Goal: Task Accomplishment & Management: Use online tool/utility

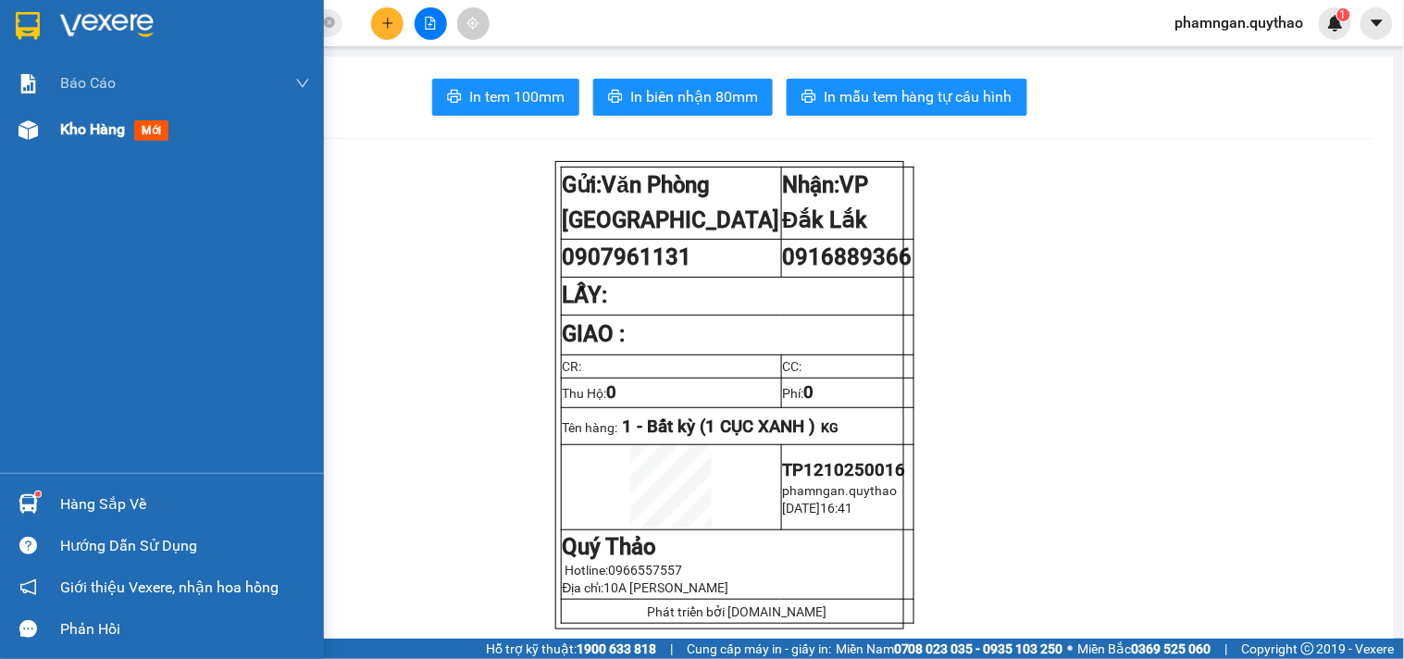
click at [53, 141] on div "Kho hàng mới" at bounding box center [162, 129] width 324 height 46
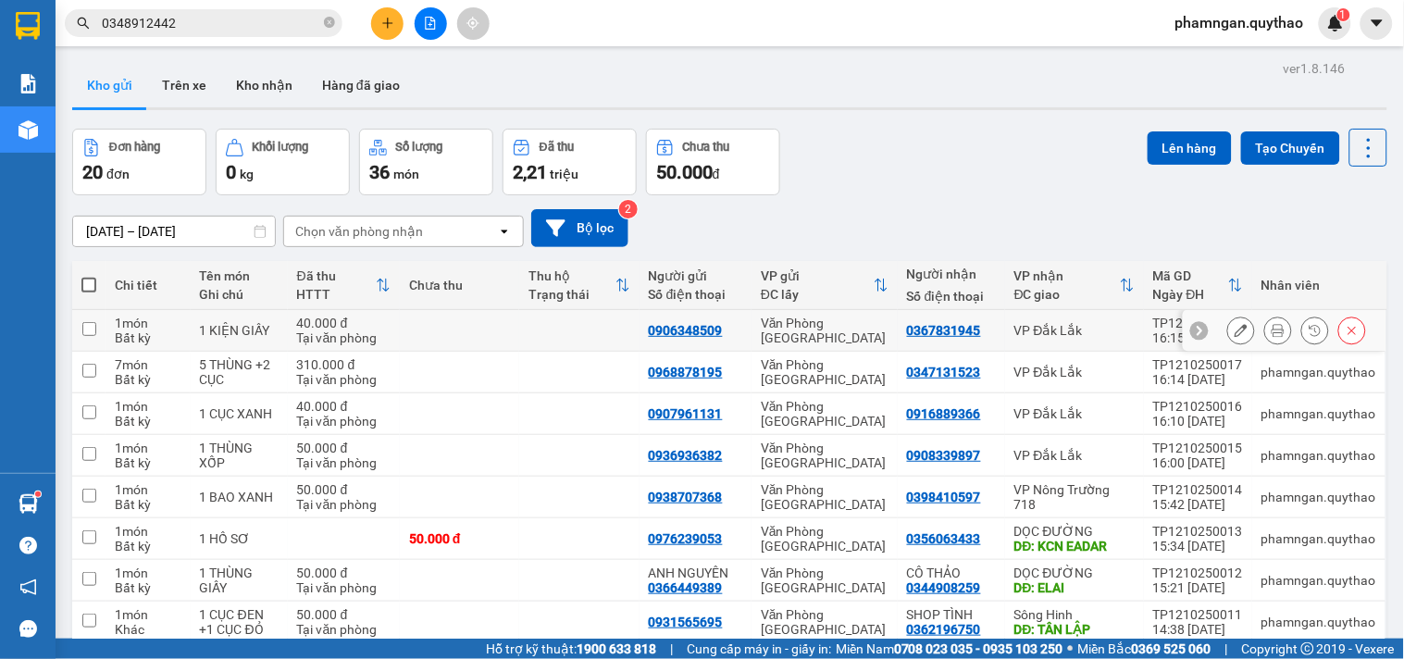
drag, startPoint x: 598, startPoint y: 331, endPoint x: 578, endPoint y: 374, distance: 47.2
click at [598, 333] on td at bounding box center [578, 331] width 119 height 42
checkbox input "true"
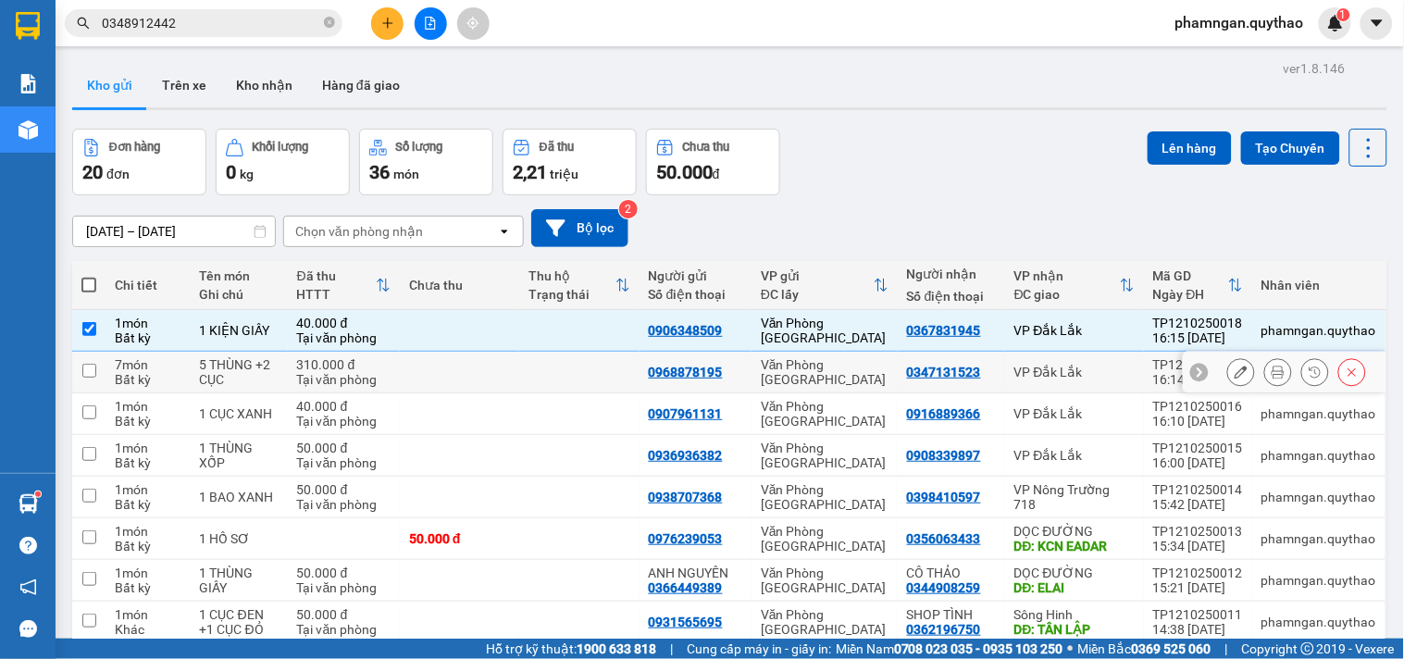
click at [578, 374] on td at bounding box center [578, 373] width 119 height 42
checkbox input "true"
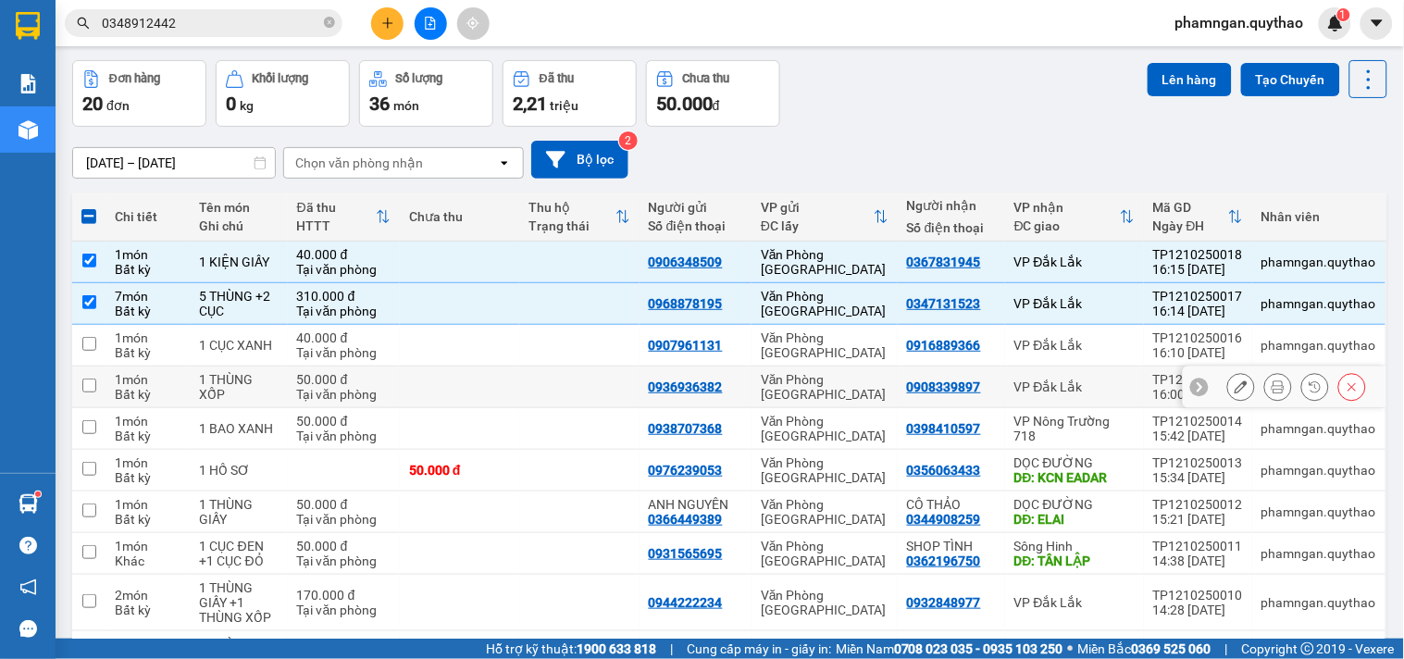
scroll to position [103, 0]
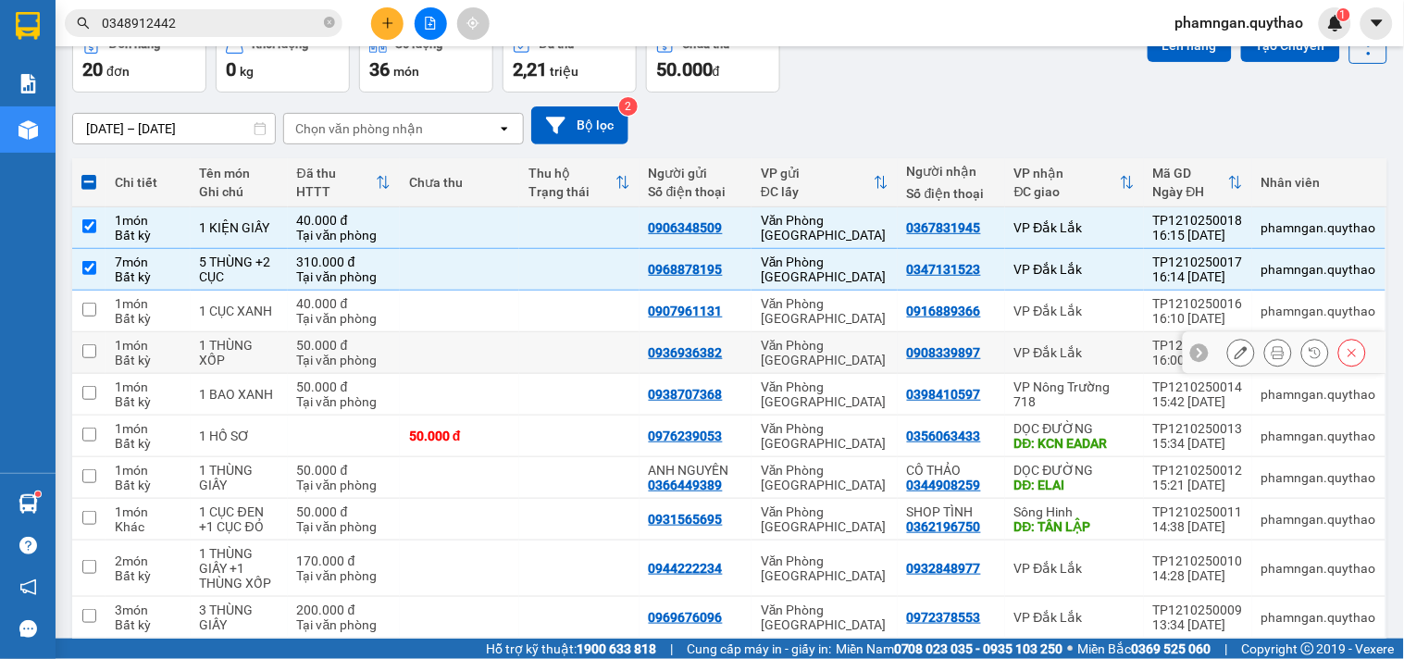
click at [553, 333] on td at bounding box center [578, 353] width 119 height 42
checkbox input "true"
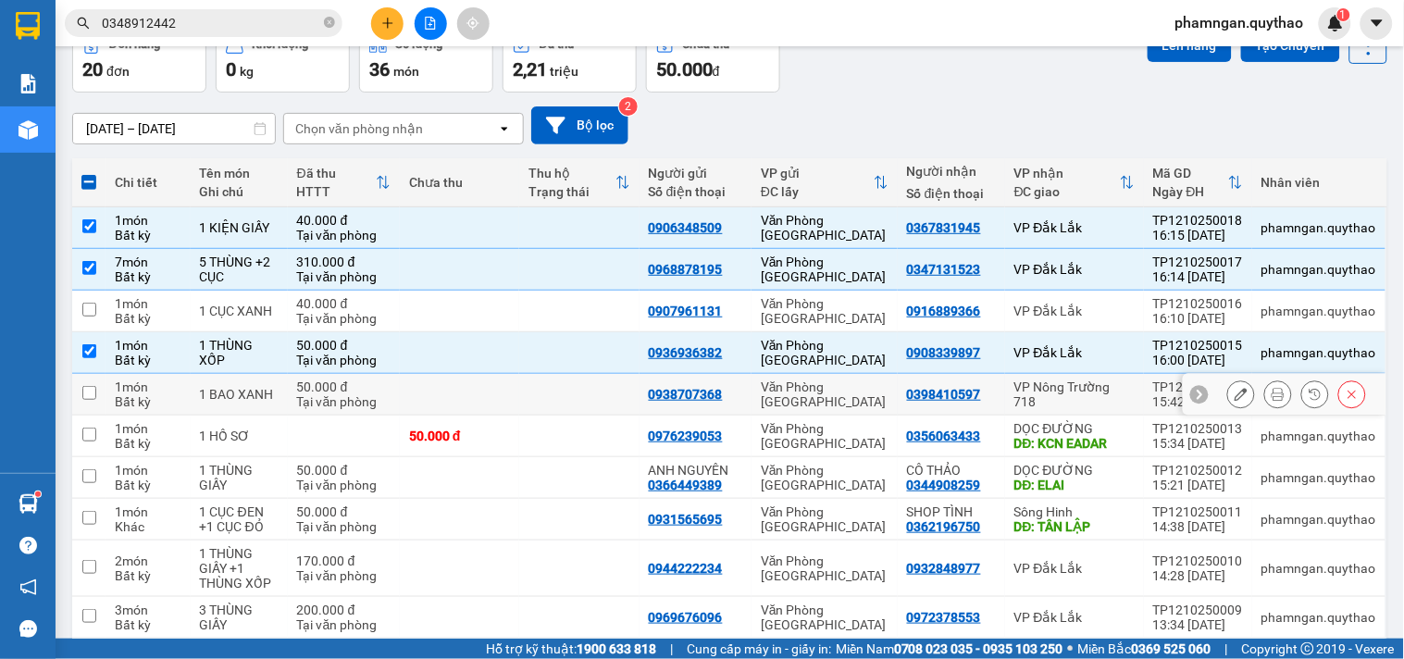
drag, startPoint x: 534, startPoint y: 386, endPoint x: 552, endPoint y: 395, distance: 19.9
click at [534, 389] on td at bounding box center [578, 395] width 119 height 42
checkbox input "true"
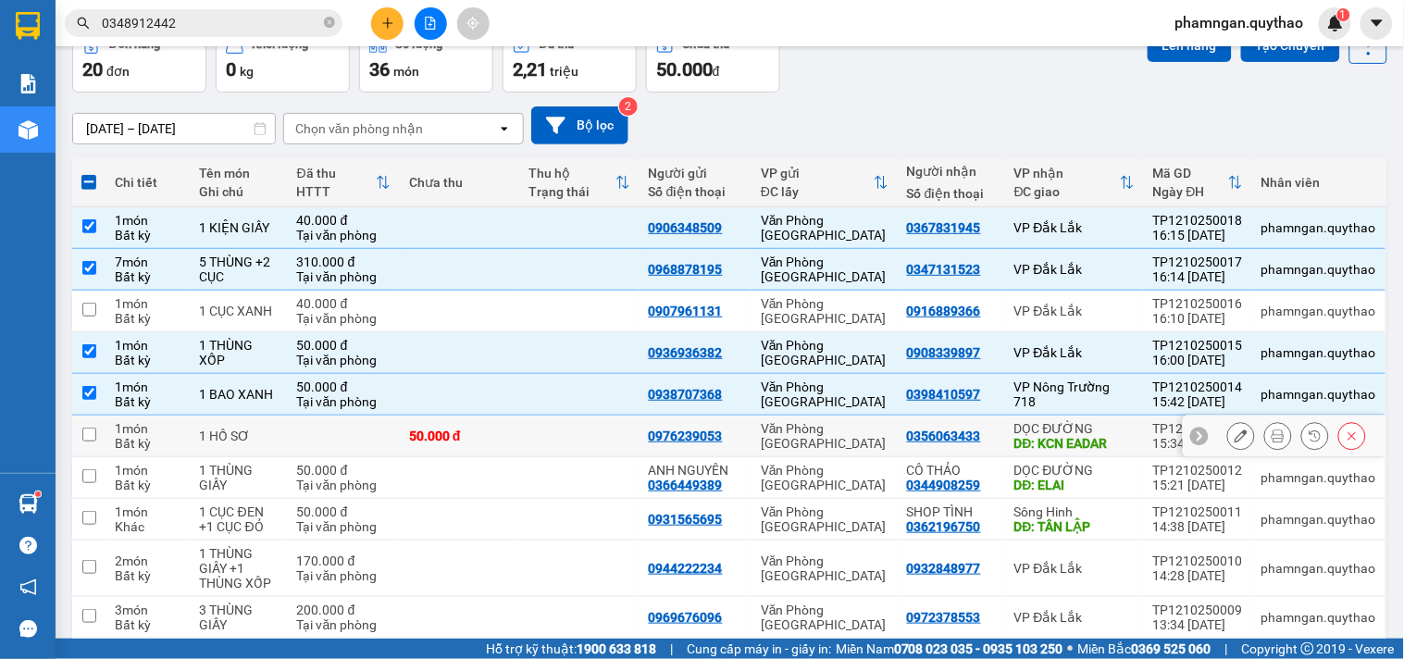
click at [581, 446] on td at bounding box center [578, 437] width 119 height 42
checkbox input "true"
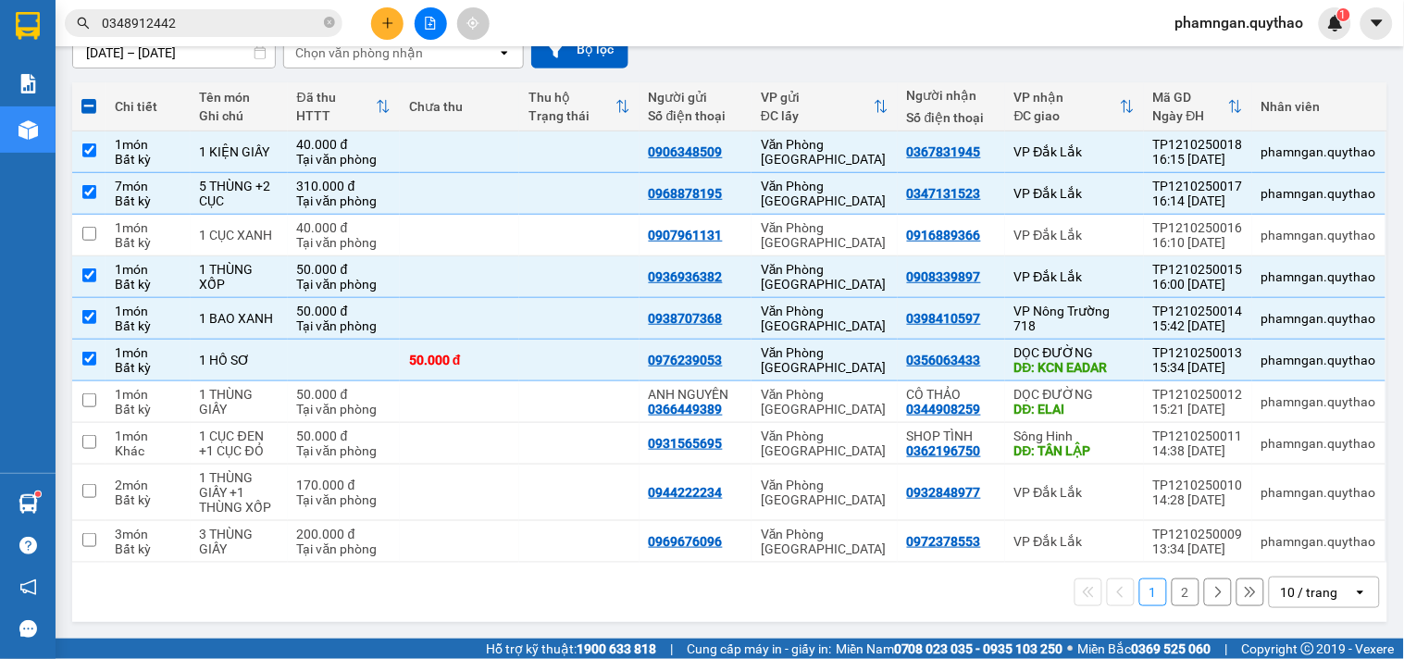
scroll to position [180, 0]
click at [1129, 396] on td "DỌC ĐƯỜNG DĐ: ELAI" at bounding box center [1074, 402] width 139 height 42
checkbox input "true"
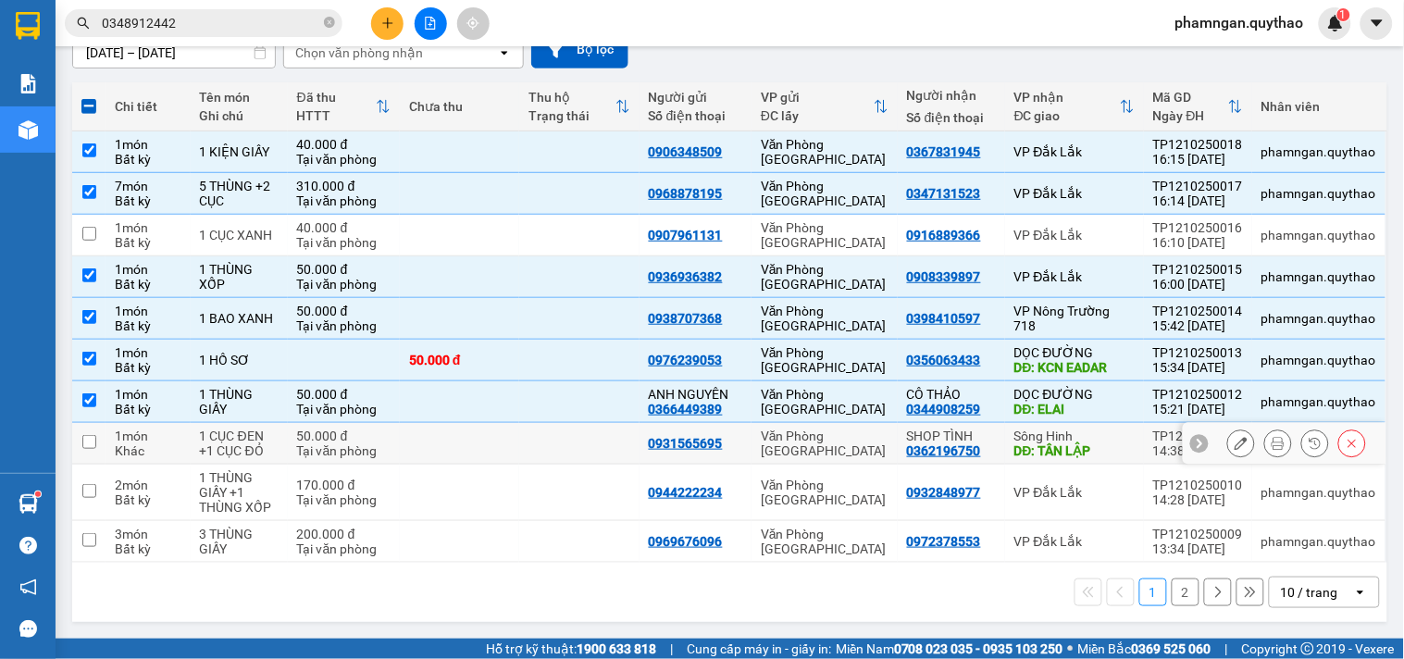
drag, startPoint x: 1125, startPoint y: 438, endPoint x: 1108, endPoint y: 479, distance: 44.0
click at [1125, 441] on div "Sông Hinh" at bounding box center [1074, 436] width 120 height 15
checkbox input "true"
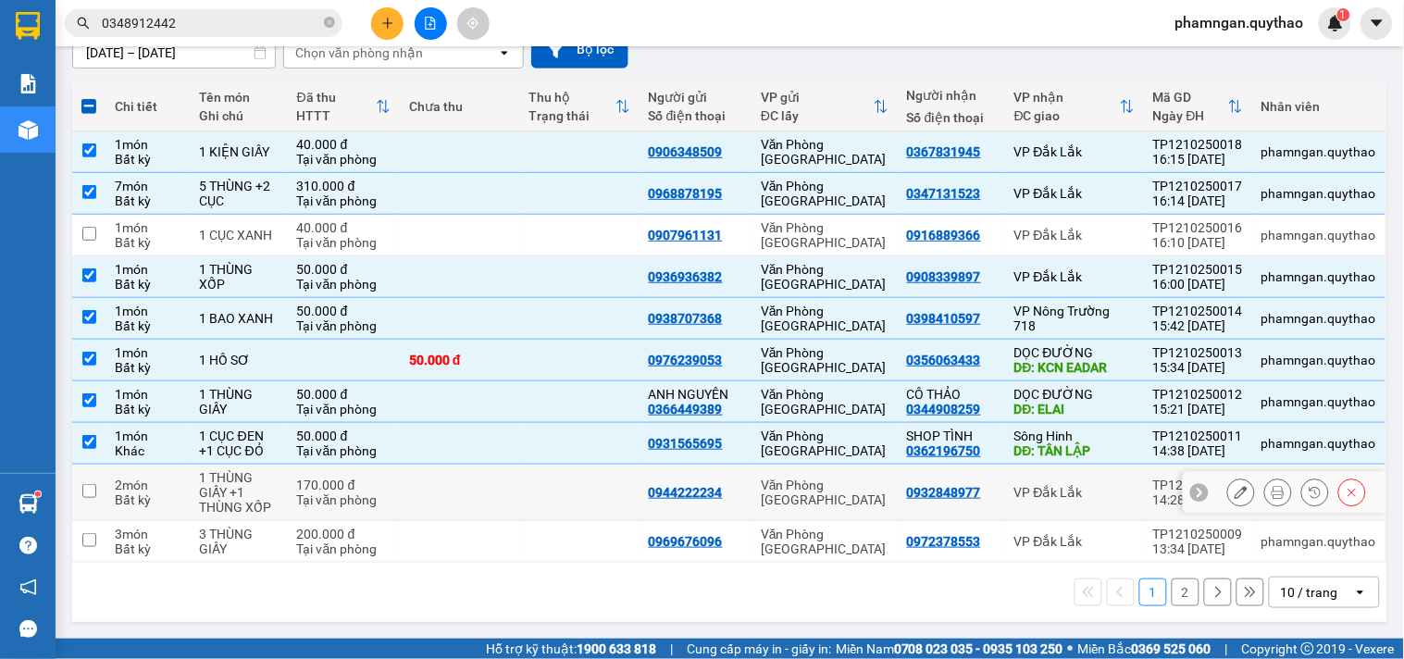
click at [1106, 487] on div "VP Đắk Lắk" at bounding box center [1074, 492] width 120 height 15
checkbox input "true"
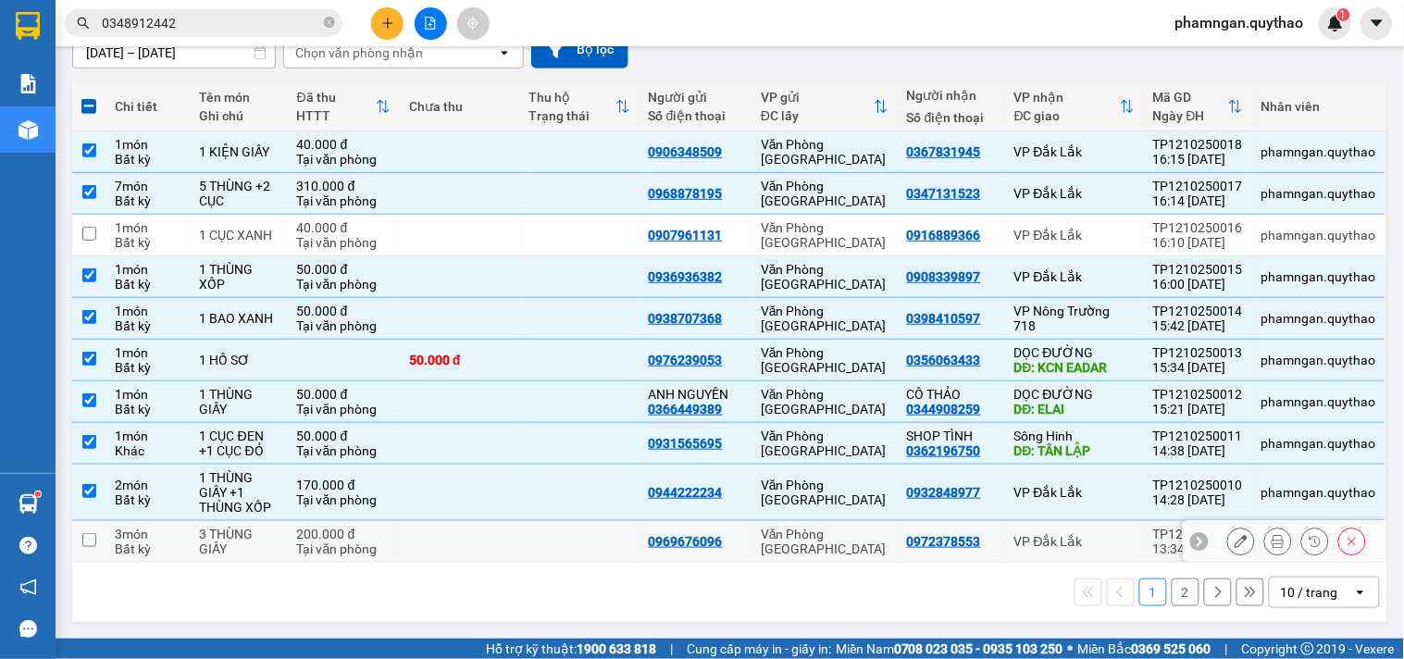
click at [1114, 525] on td "VP Đắk Lắk" at bounding box center [1074, 542] width 139 height 42
checkbox input "true"
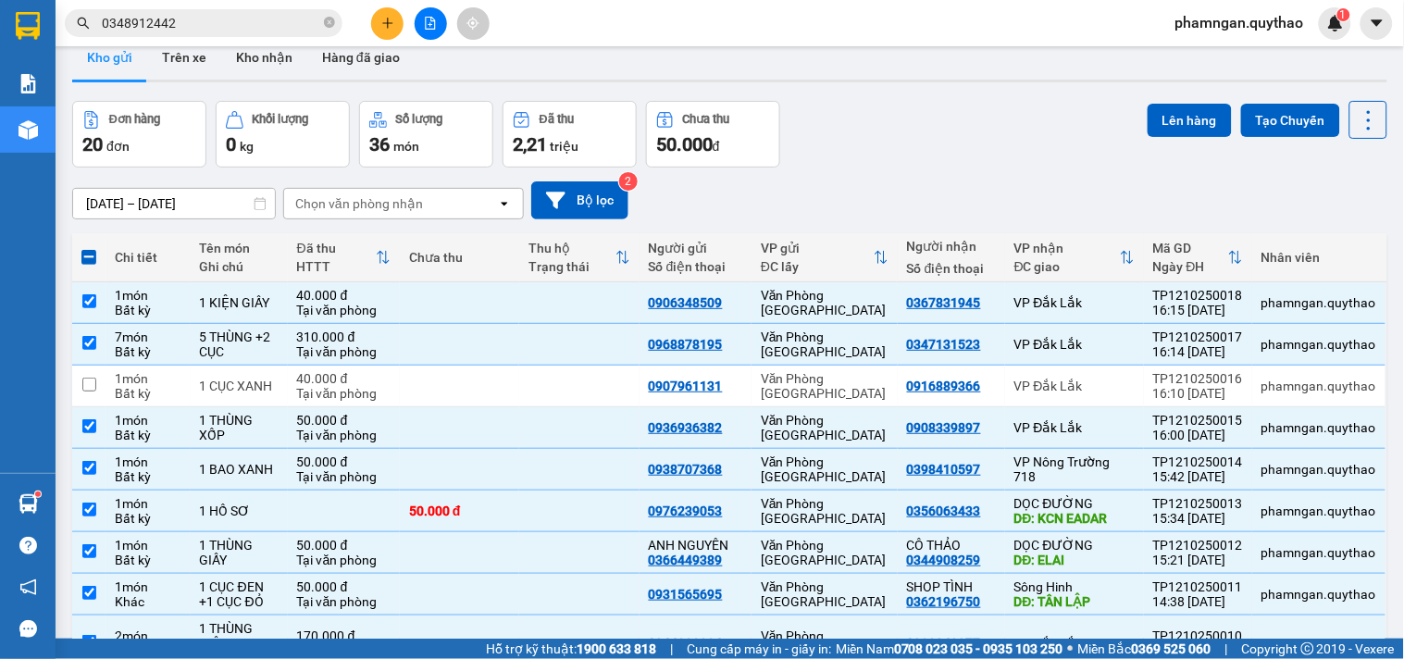
scroll to position [0, 0]
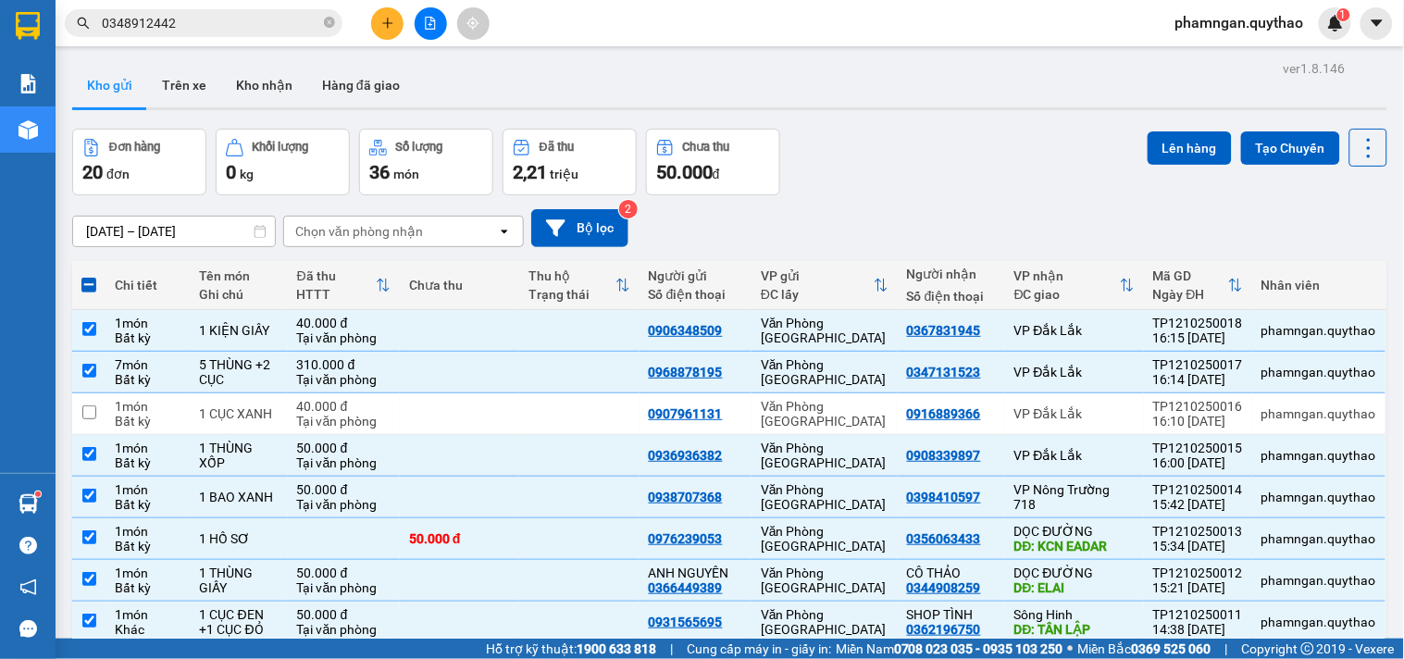
click at [1191, 171] on div "Lên hàng Tạo Chuyến" at bounding box center [1268, 162] width 240 height 67
click at [1166, 152] on button "Lên hàng" at bounding box center [1190, 147] width 84 height 33
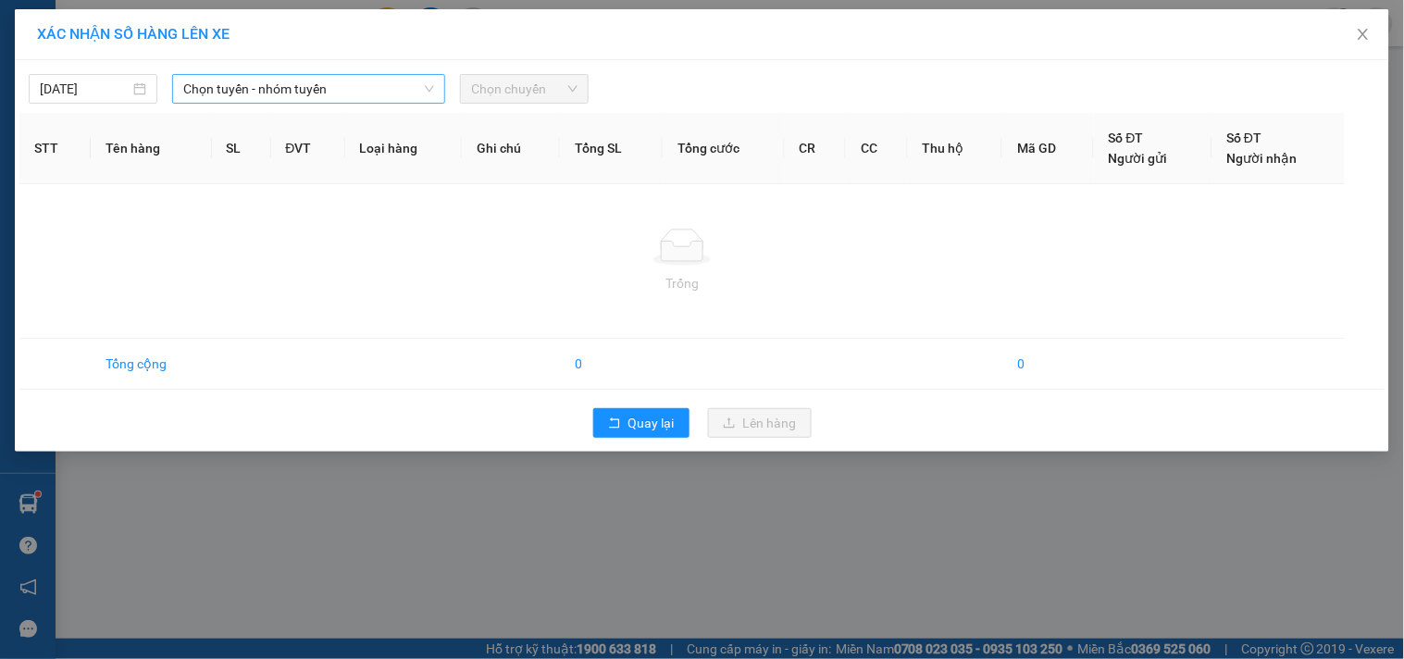
click at [321, 89] on span "Chọn tuyến - nhóm tuyến" at bounding box center [308, 89] width 251 height 28
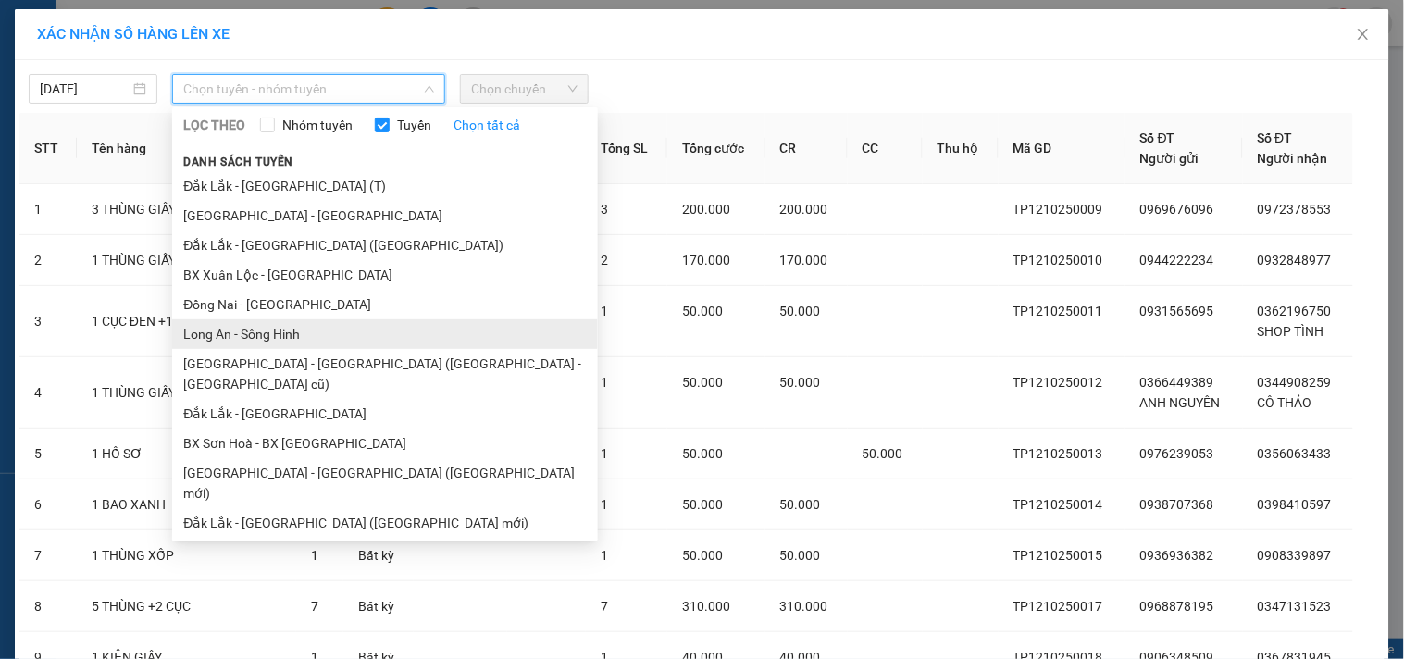
scroll to position [103, 0]
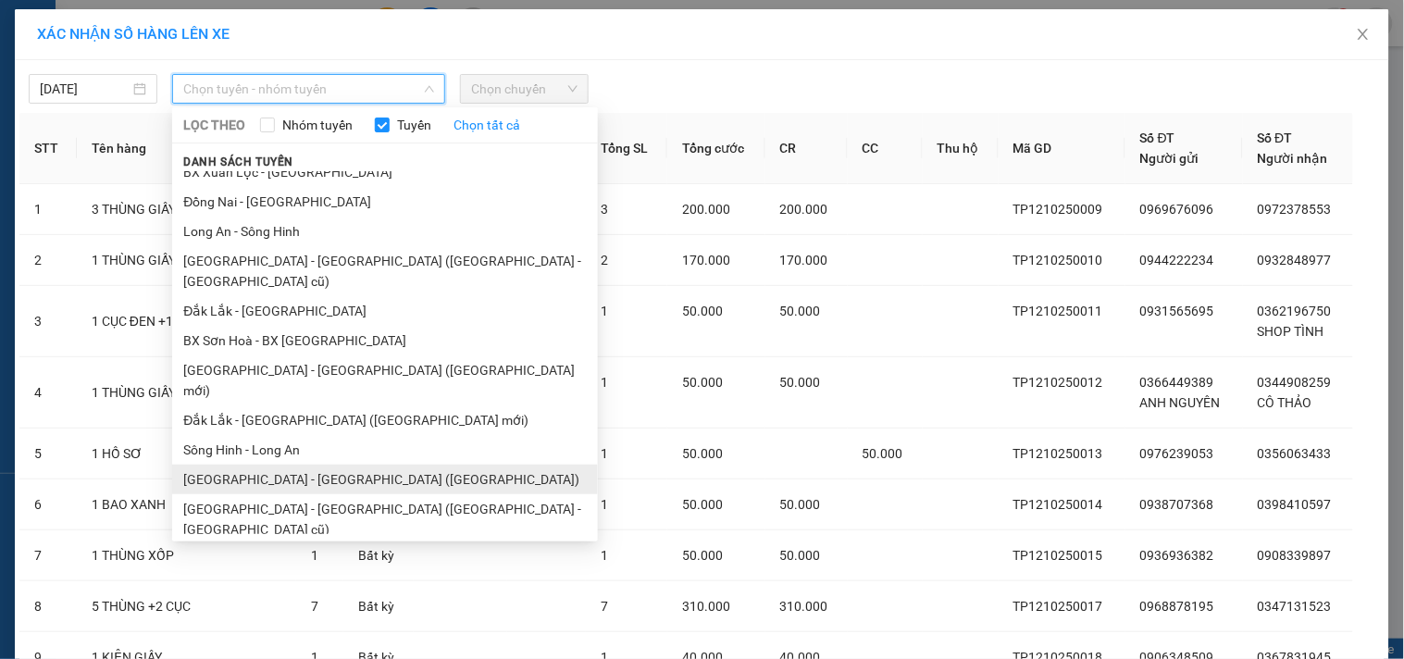
drag, startPoint x: 301, startPoint y: 446, endPoint x: 356, endPoint y: 367, distance: 97.1
click at [304, 465] on li "[GEOGRAPHIC_DATA] - [GEOGRAPHIC_DATA] ([GEOGRAPHIC_DATA])" at bounding box center [385, 480] width 426 height 30
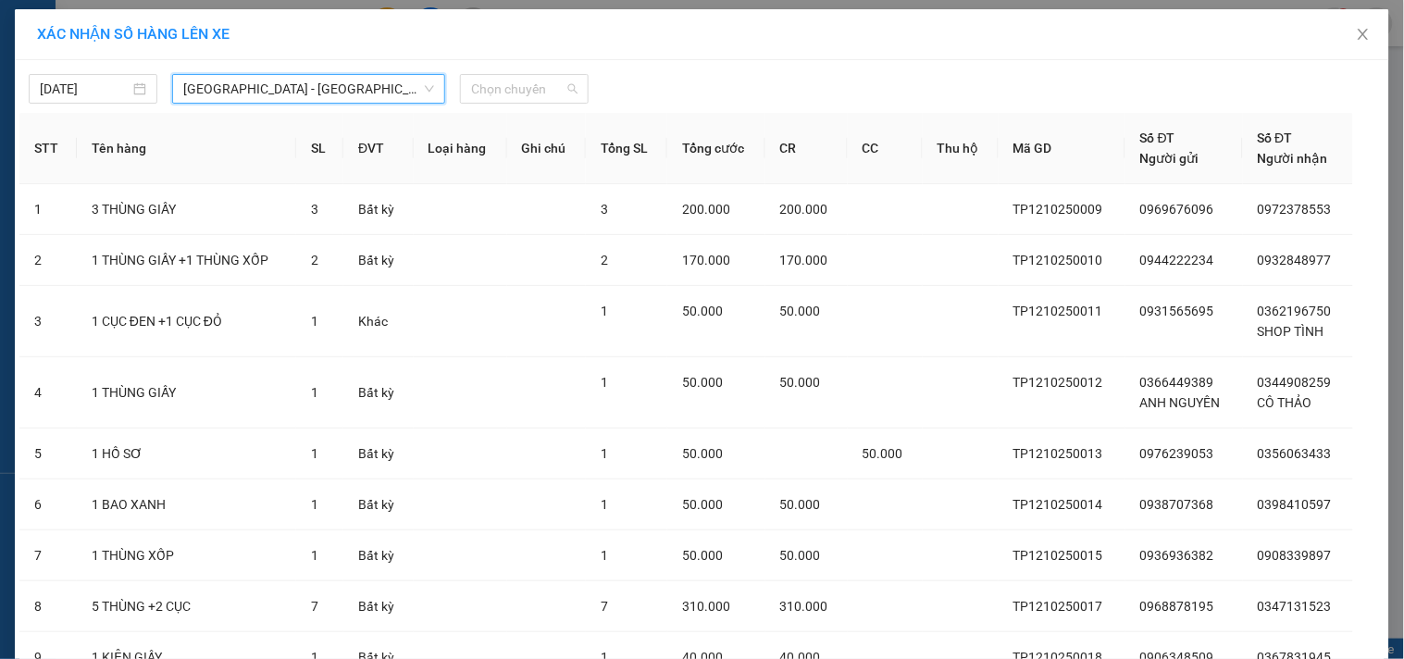
drag, startPoint x: 512, startPoint y: 88, endPoint x: 580, endPoint y: 117, distance: 74.3
click at [512, 89] on span "Chọn chuyến" at bounding box center [524, 89] width 106 height 28
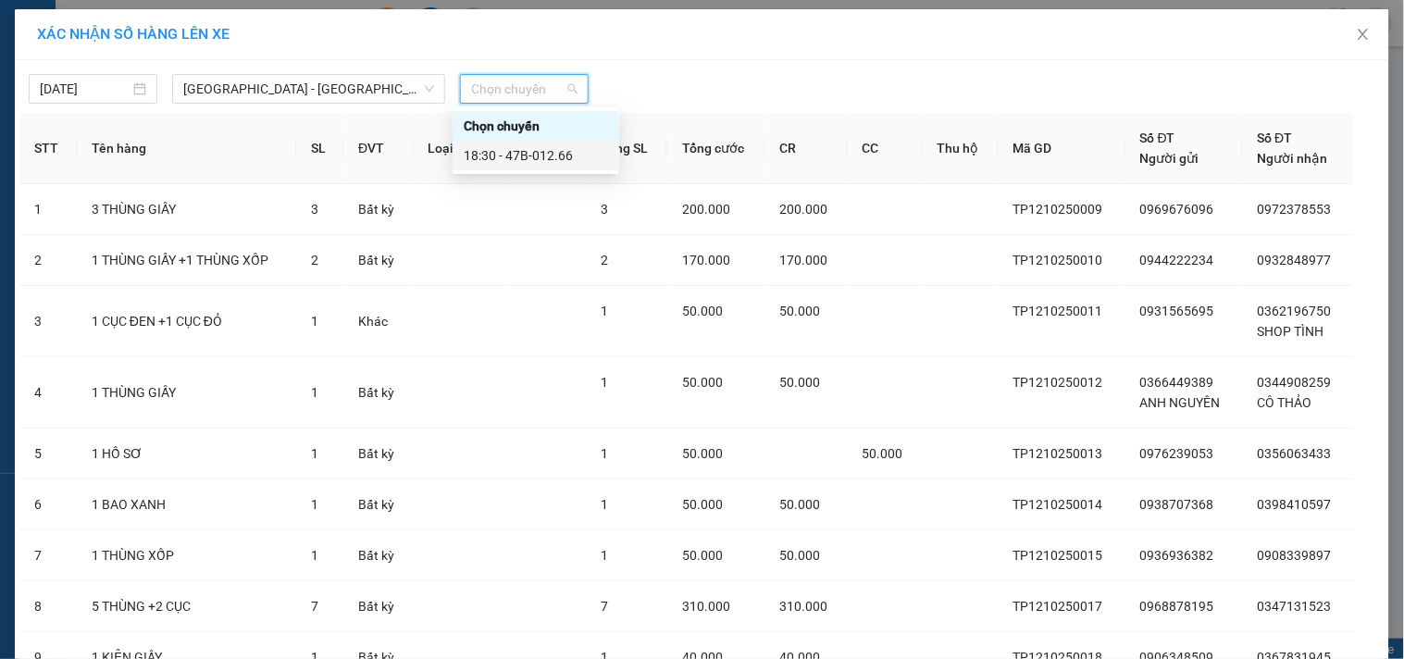
click at [579, 152] on div "18:30 - 47B-012.66" at bounding box center [536, 155] width 144 height 20
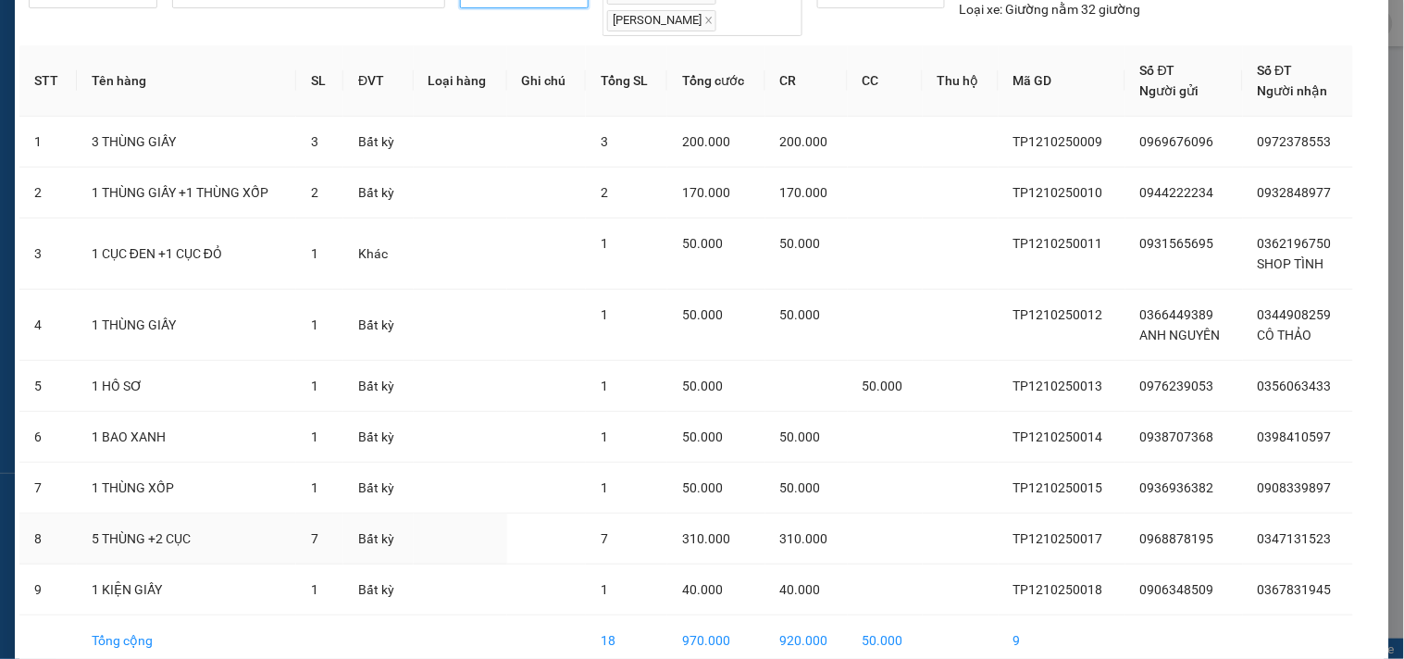
scroll to position [188, 0]
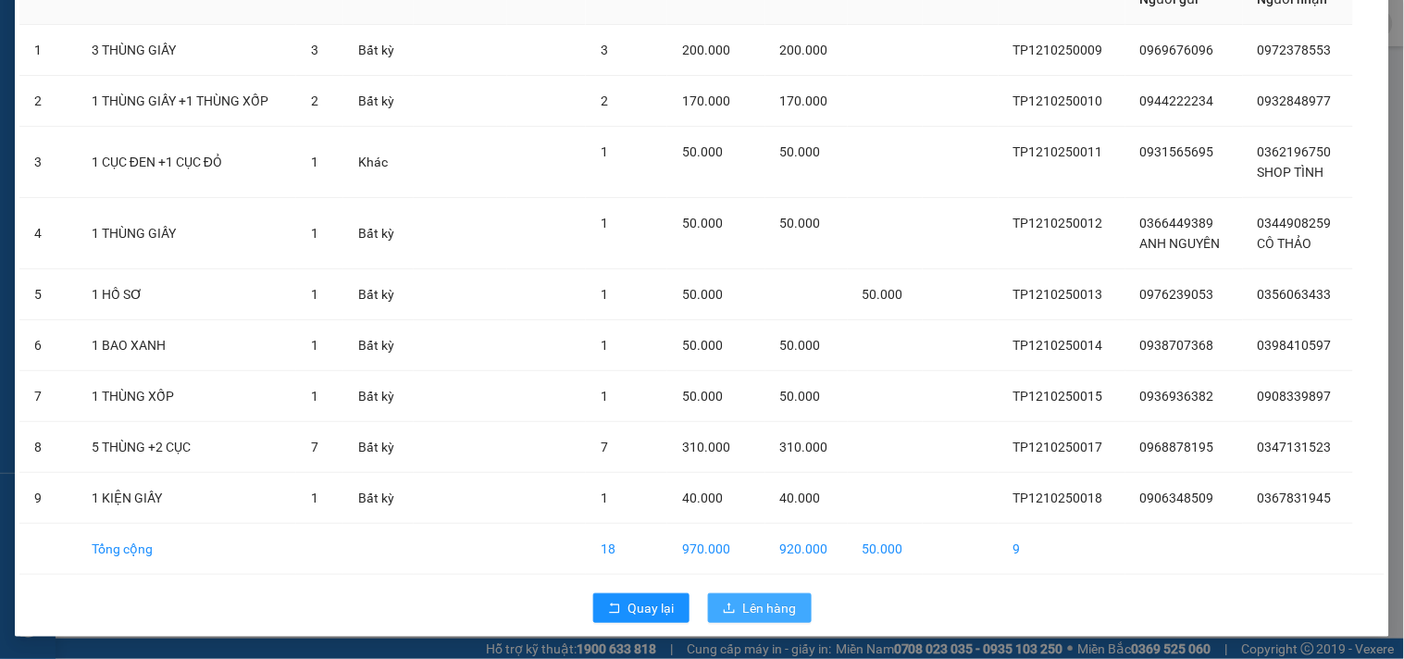
click at [756, 593] on button "Lên hàng" at bounding box center [760, 608] width 104 height 30
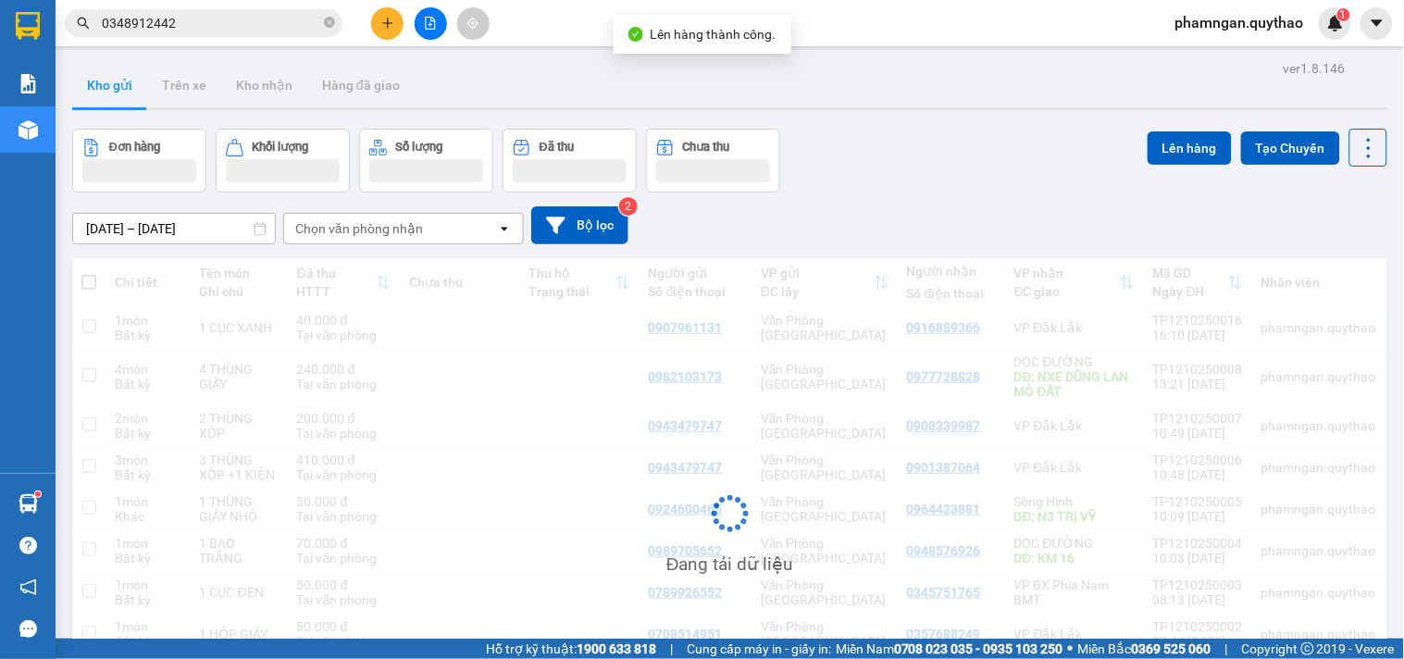
scroll to position [103, 0]
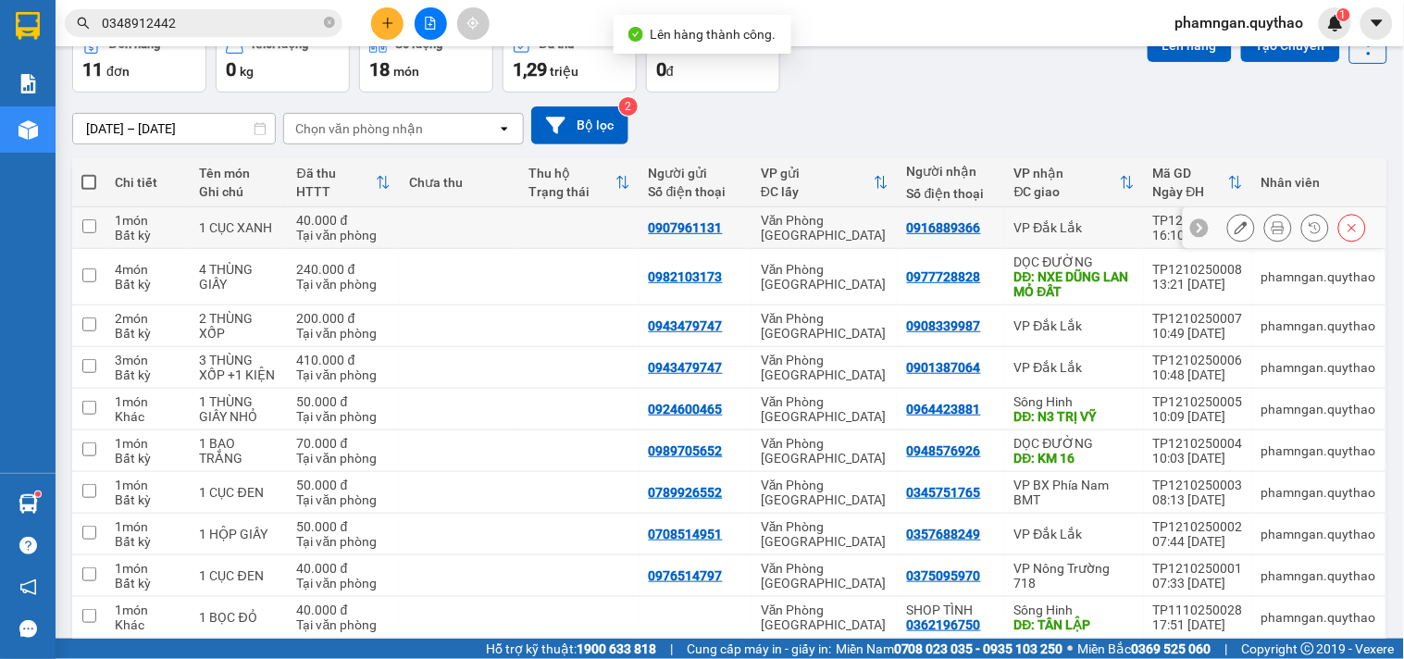
click at [1115, 241] on td "VP Đắk Lắk" at bounding box center [1074, 228] width 139 height 42
checkbox input "true"
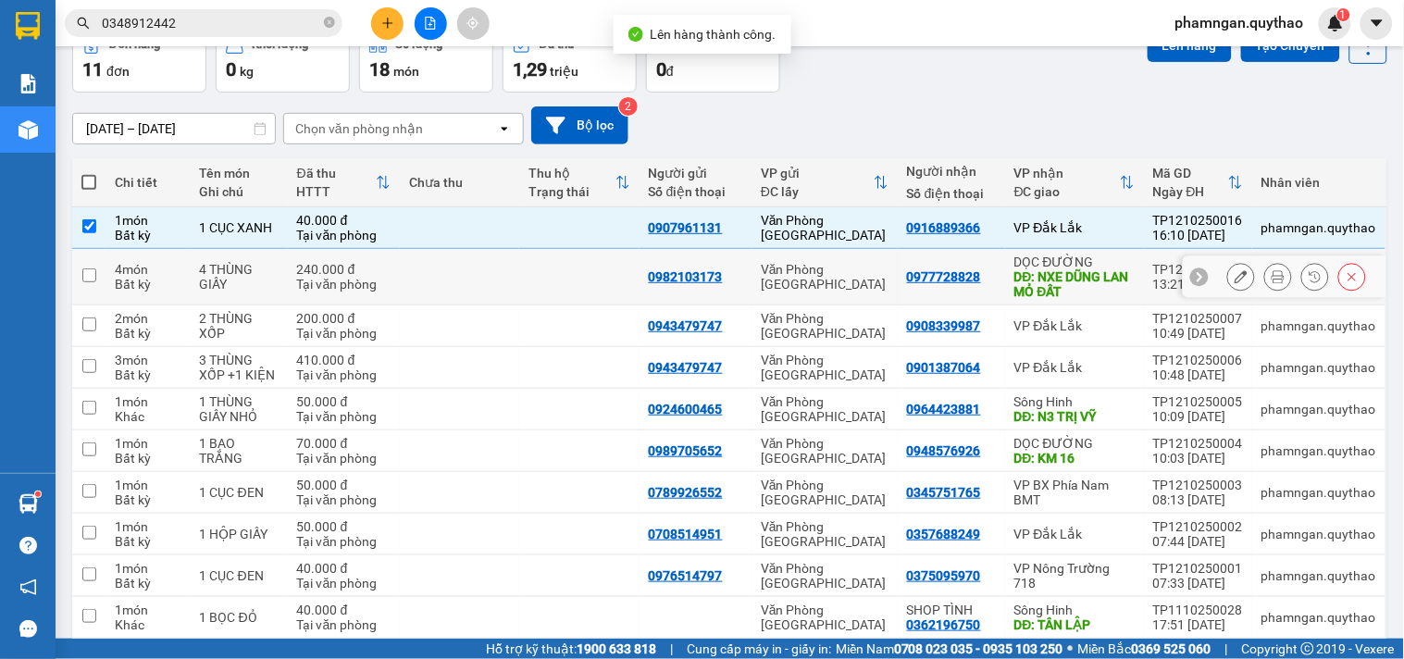
click at [1116, 282] on div "DĐ: NXE DŨNG LAN MỎ ĐẤT" at bounding box center [1074, 284] width 120 height 30
checkbox input "true"
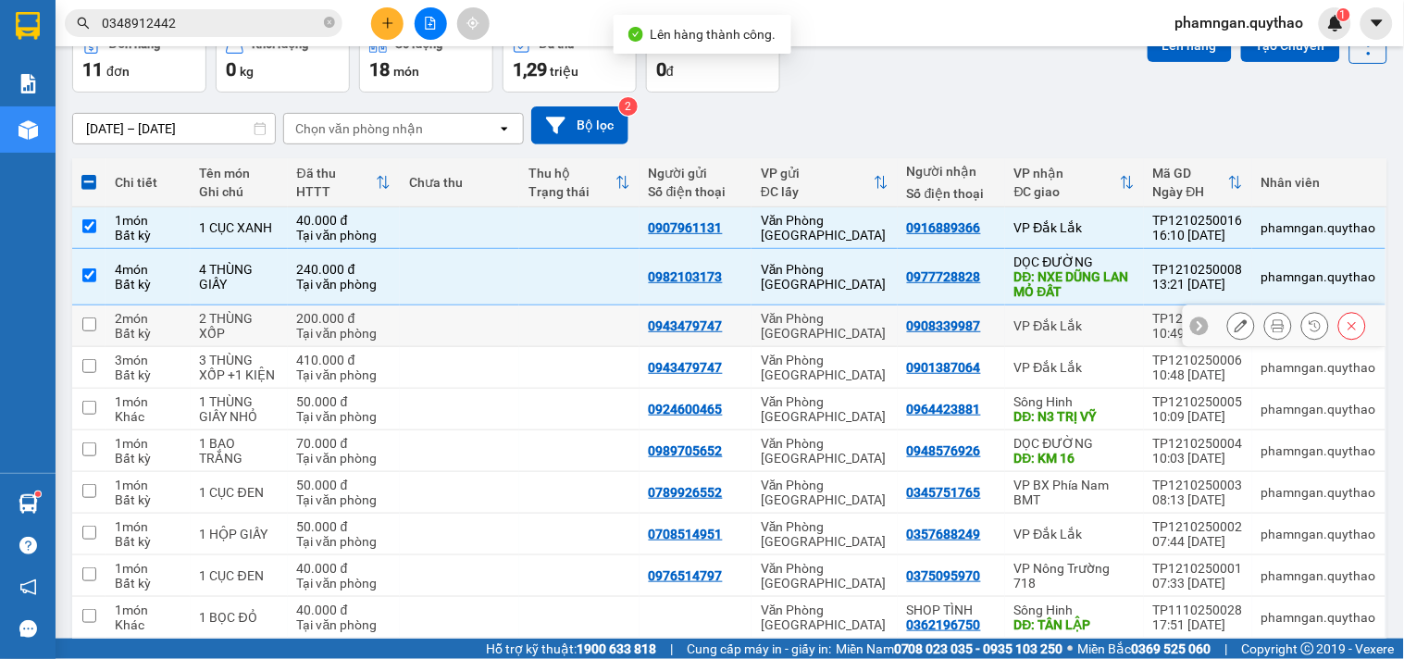
click at [1104, 342] on td "VP Đắk Lắk" at bounding box center [1074, 326] width 139 height 42
checkbox input "true"
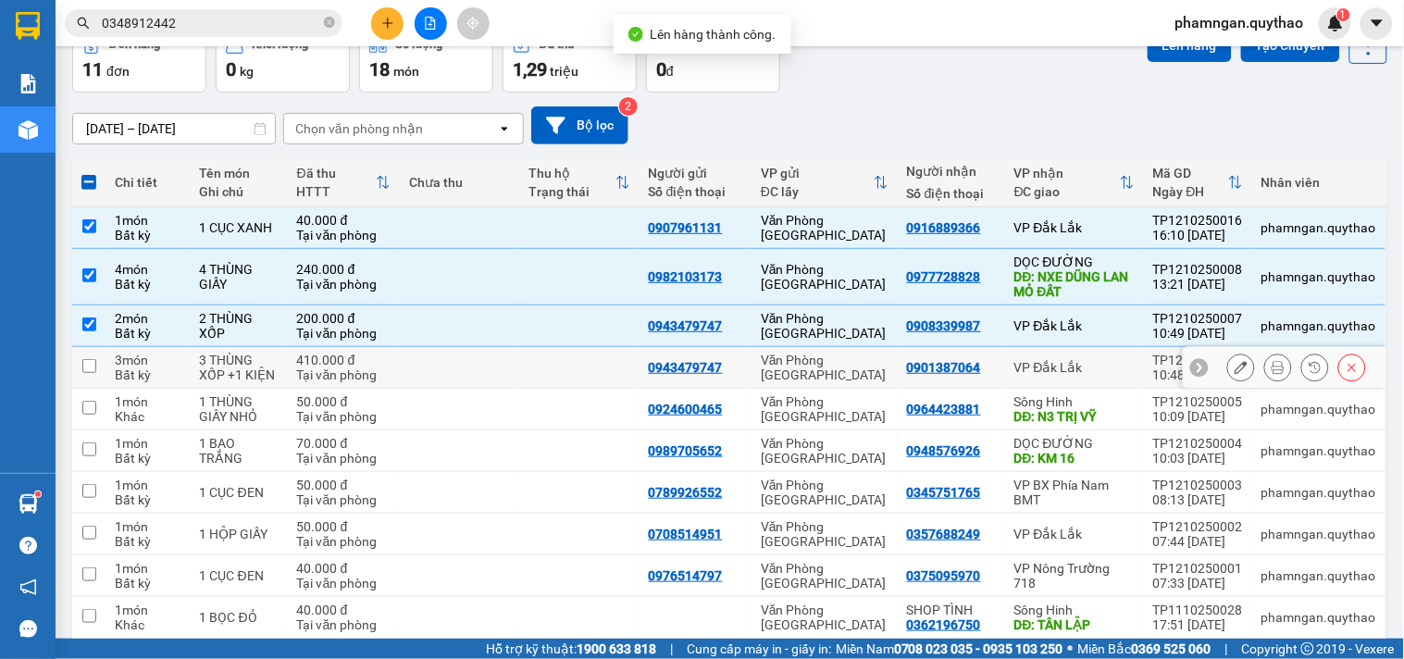
click at [1089, 373] on div "VP Đắk Lắk" at bounding box center [1074, 367] width 120 height 15
checkbox input "true"
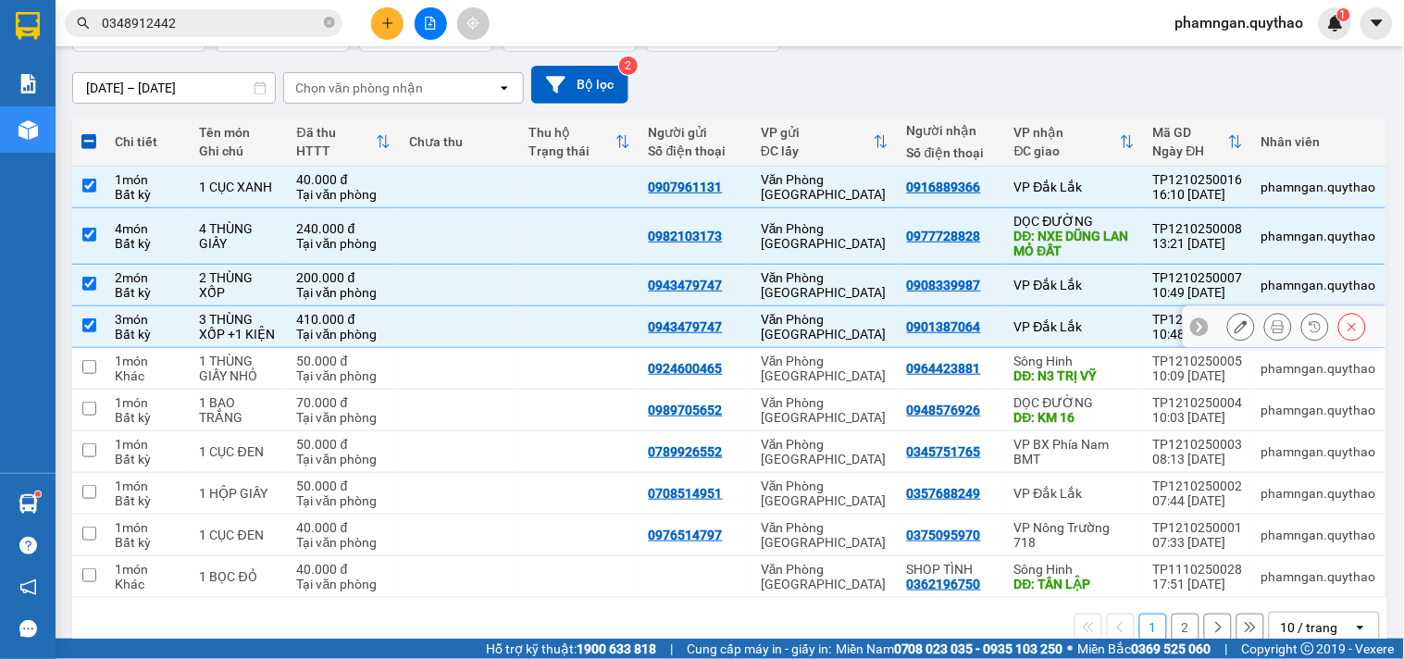
scroll to position [180, 0]
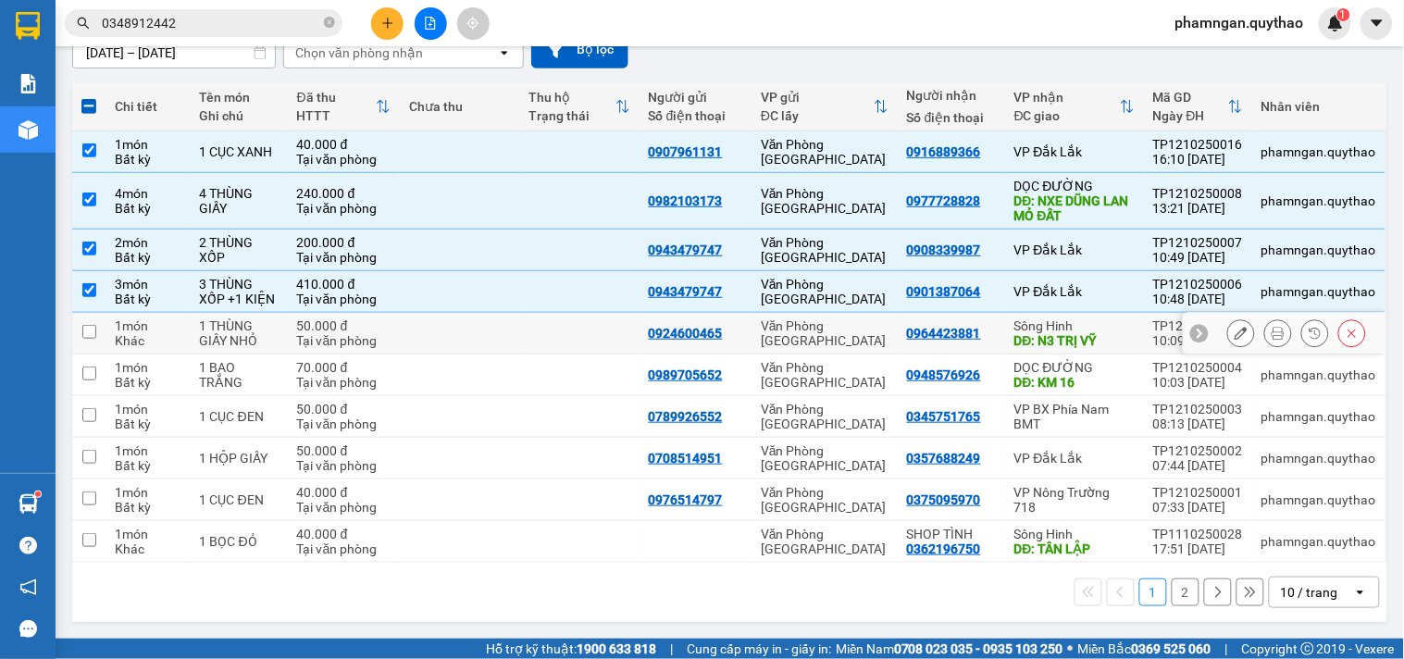
click at [456, 335] on td at bounding box center [459, 334] width 119 height 42
checkbox input "true"
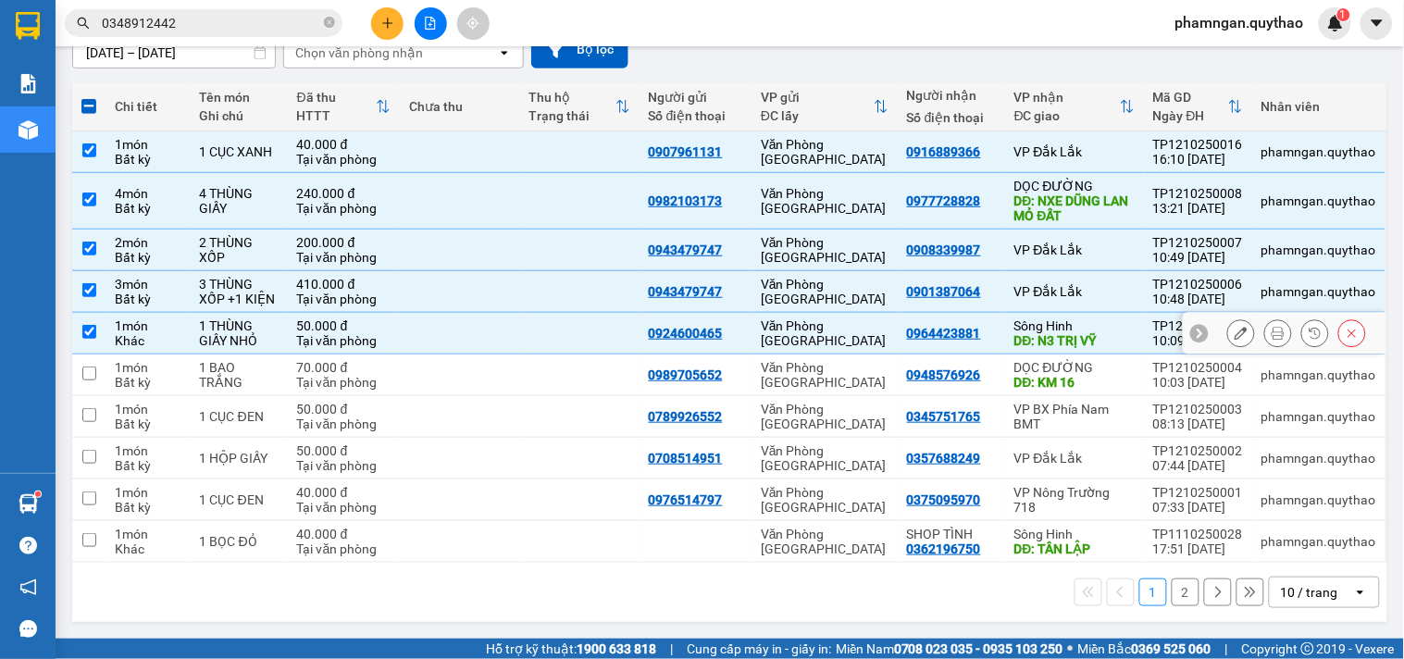
click at [455, 354] on td at bounding box center [459, 375] width 119 height 42
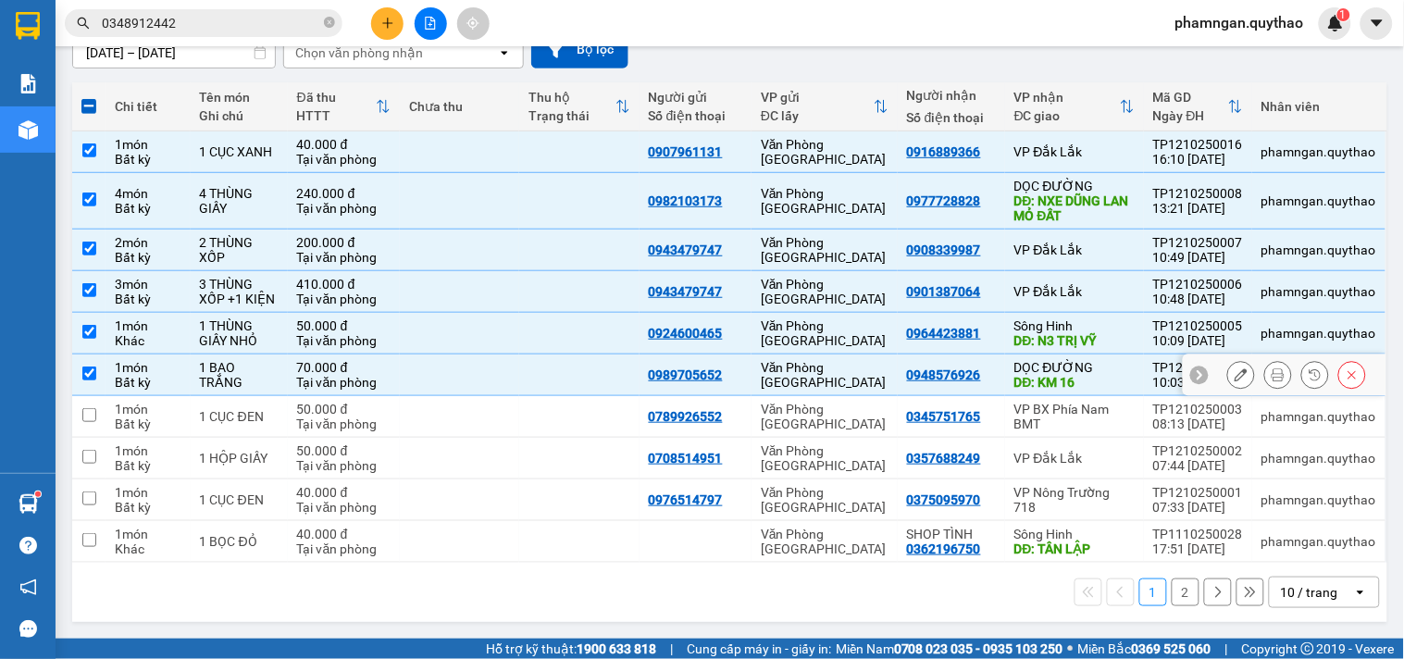
checkbox input "true"
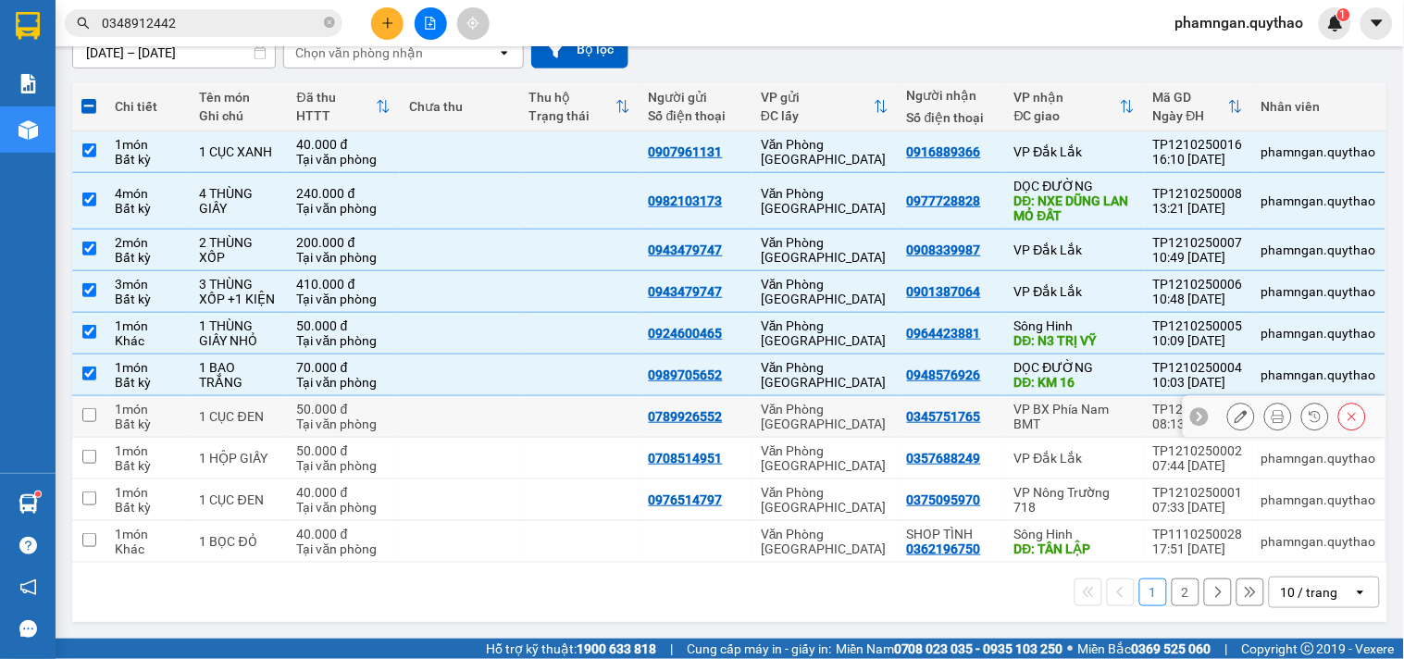
click at [476, 407] on td at bounding box center [459, 417] width 119 height 42
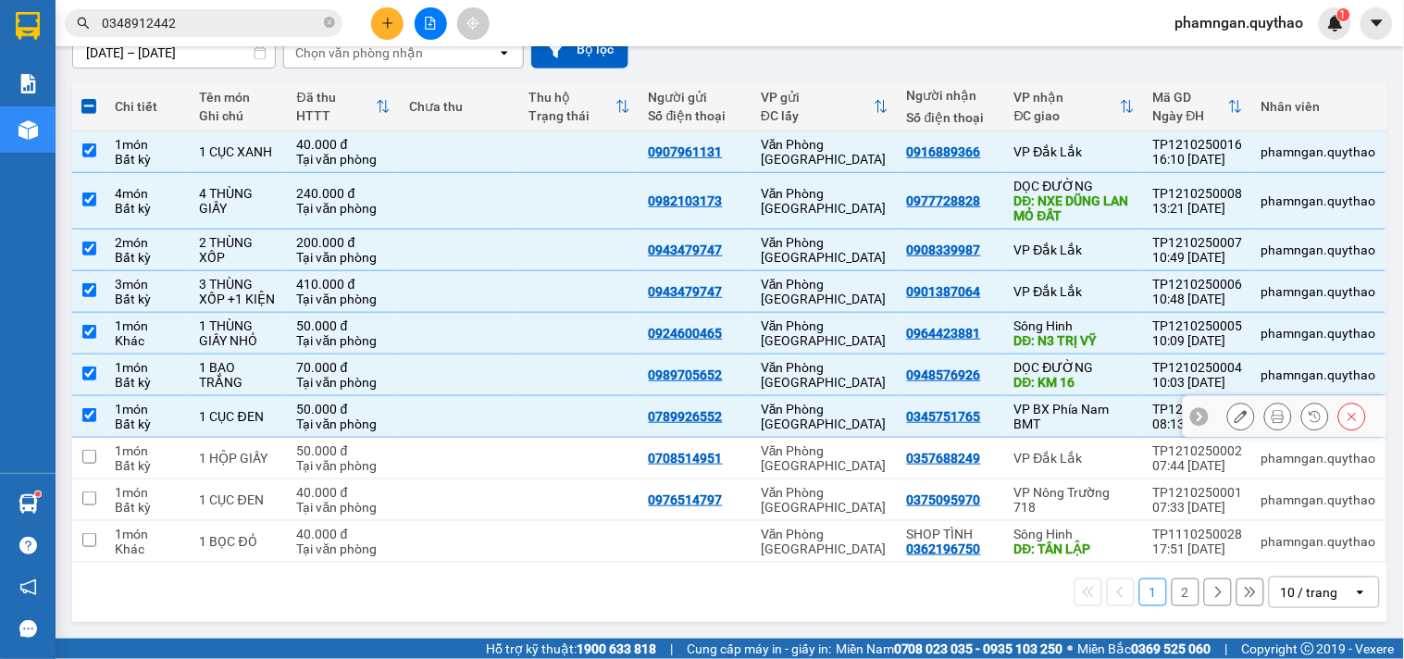
click at [482, 429] on td at bounding box center [459, 417] width 119 height 42
checkbox input "false"
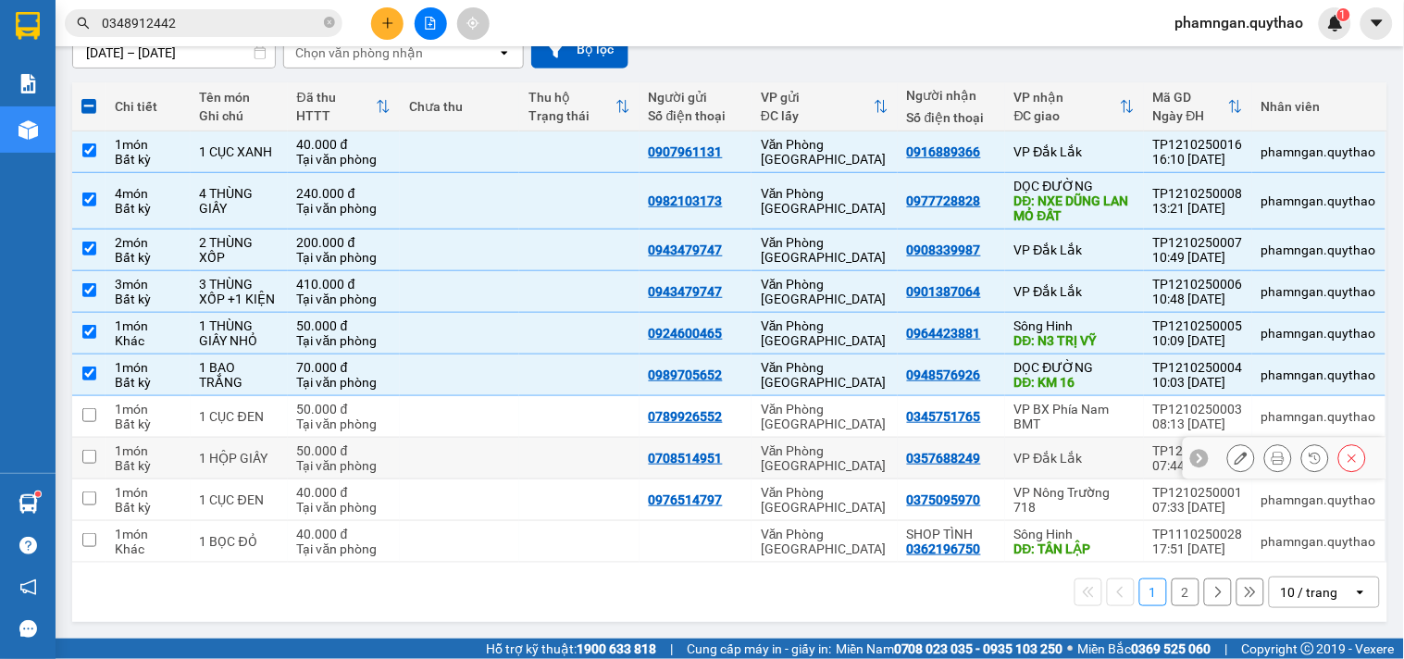
click at [476, 458] on td at bounding box center [459, 459] width 119 height 42
checkbox input "true"
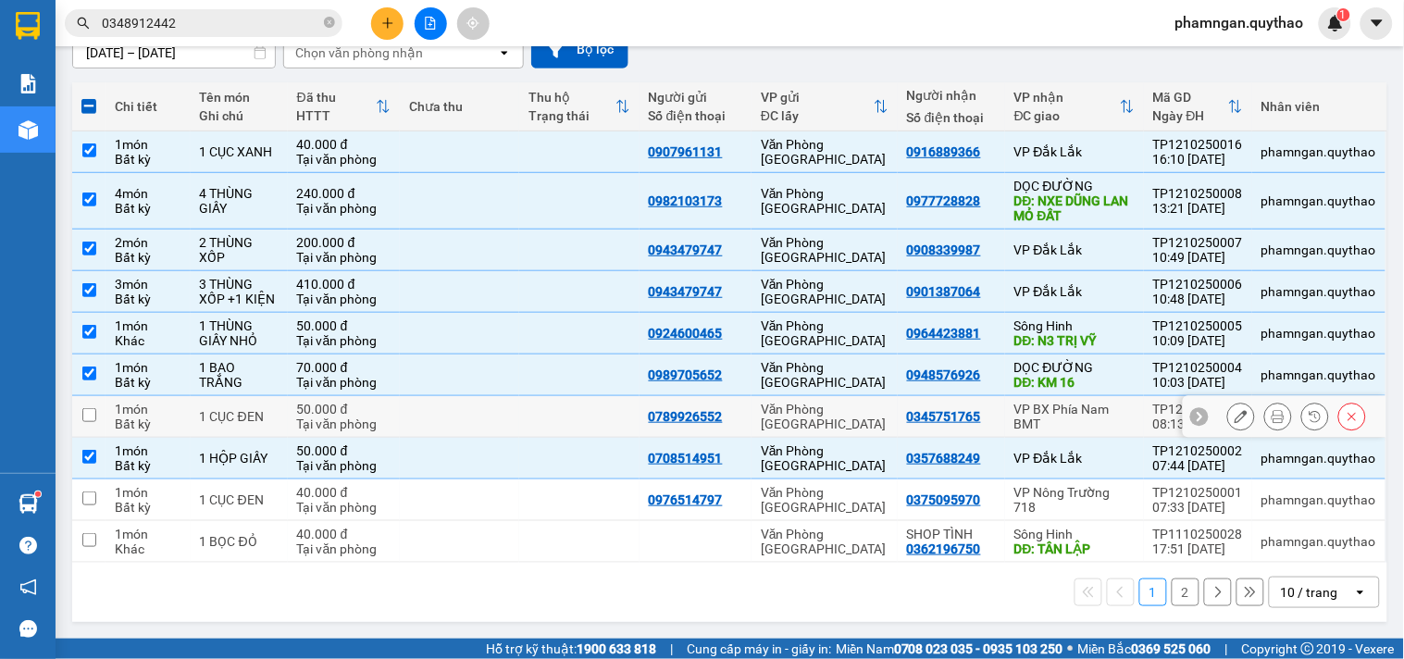
click at [487, 410] on td at bounding box center [459, 417] width 119 height 42
checkbox input "true"
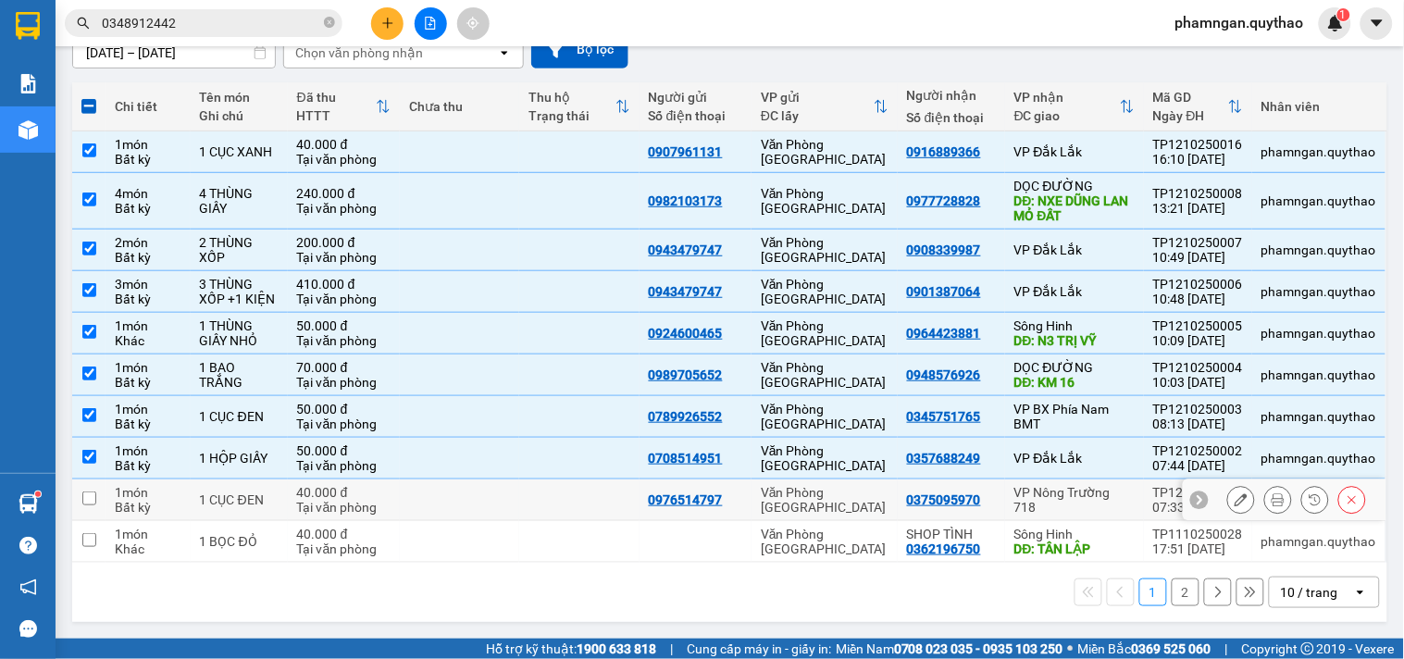
click at [1043, 510] on td "VP Nông Trường 718" at bounding box center [1074, 500] width 139 height 42
checkbox input "true"
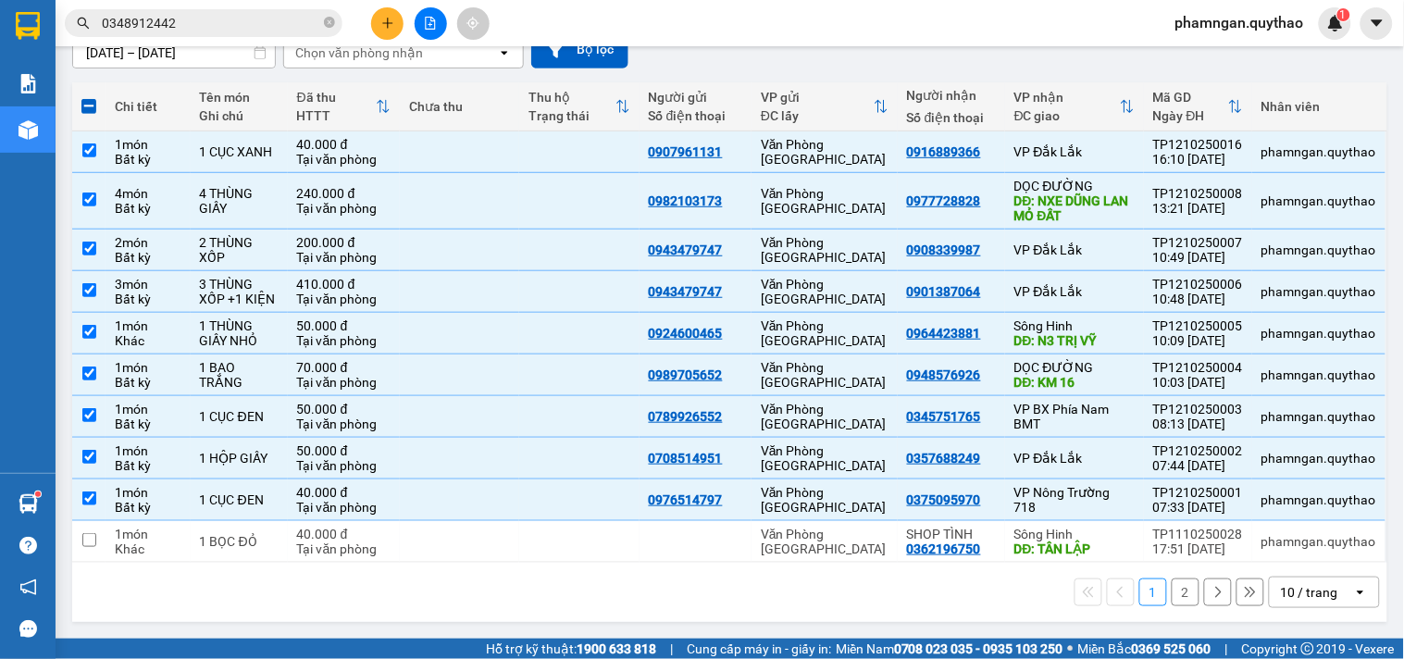
scroll to position [0, 0]
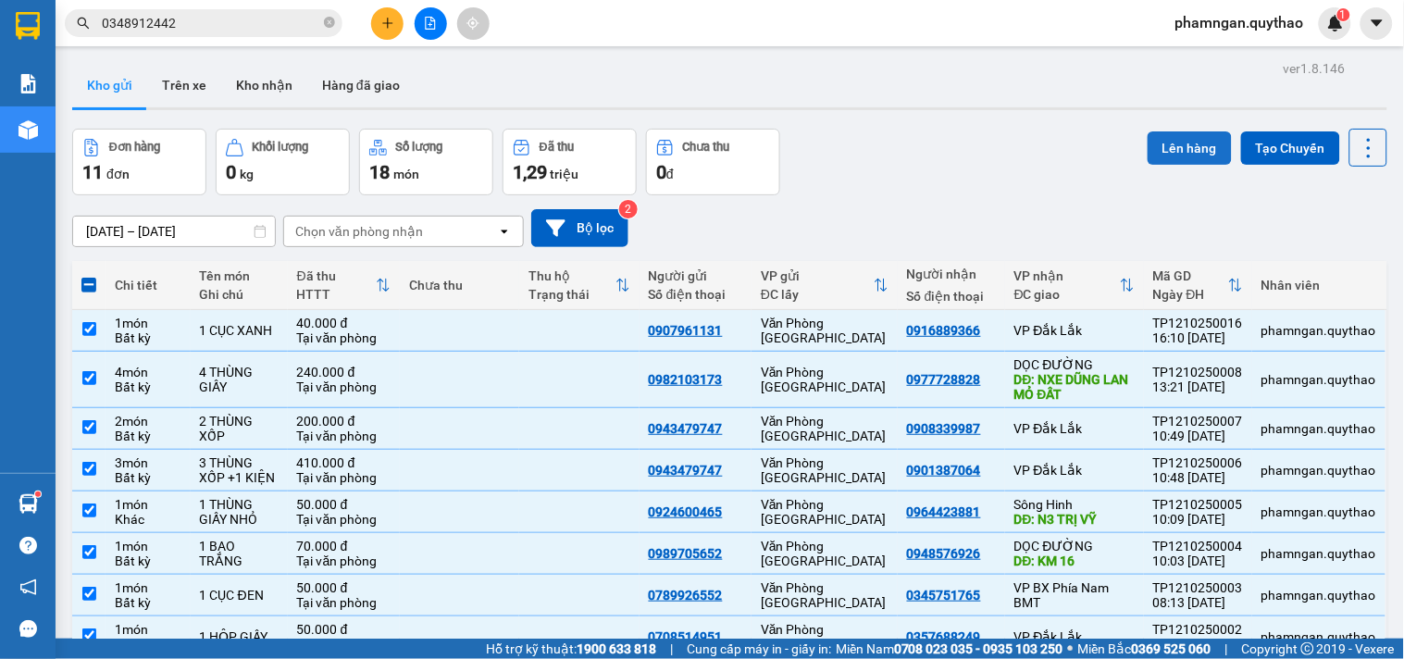
click at [1188, 139] on button "Lên hàng" at bounding box center [1190, 147] width 84 height 33
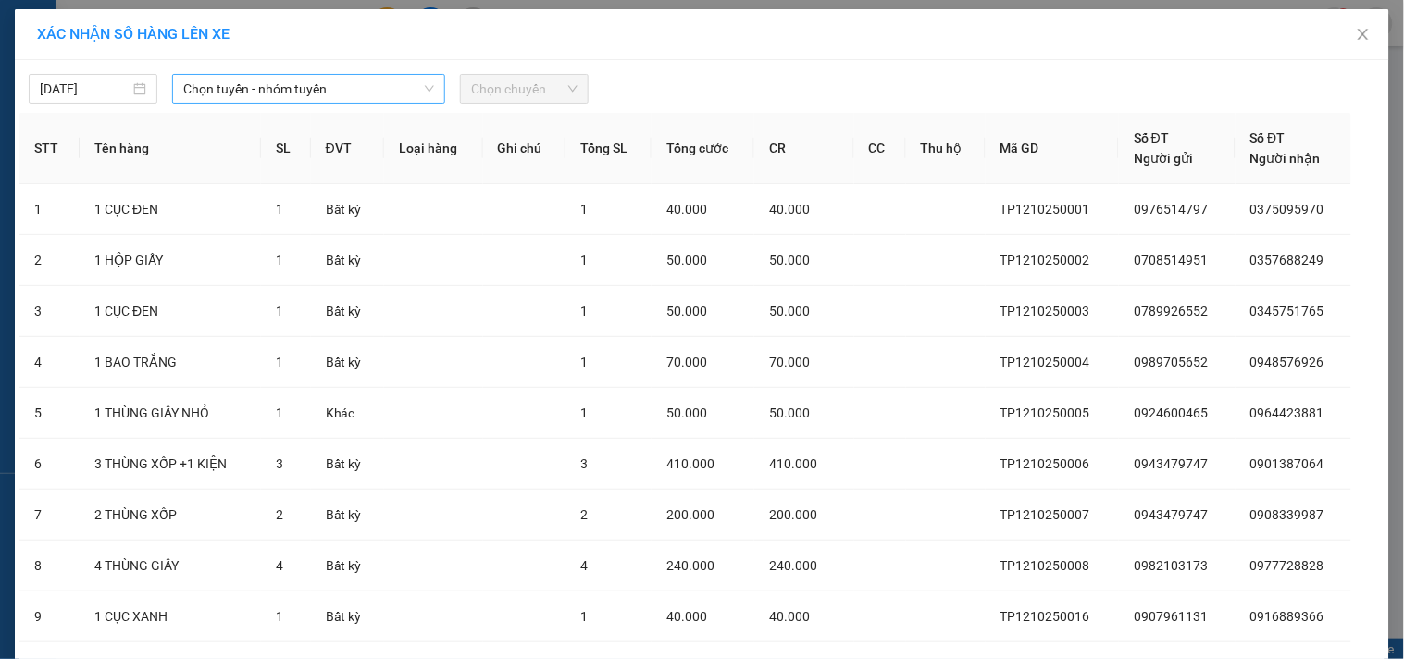
click at [365, 94] on span "Chọn tuyến - nhóm tuyến" at bounding box center [308, 89] width 251 height 28
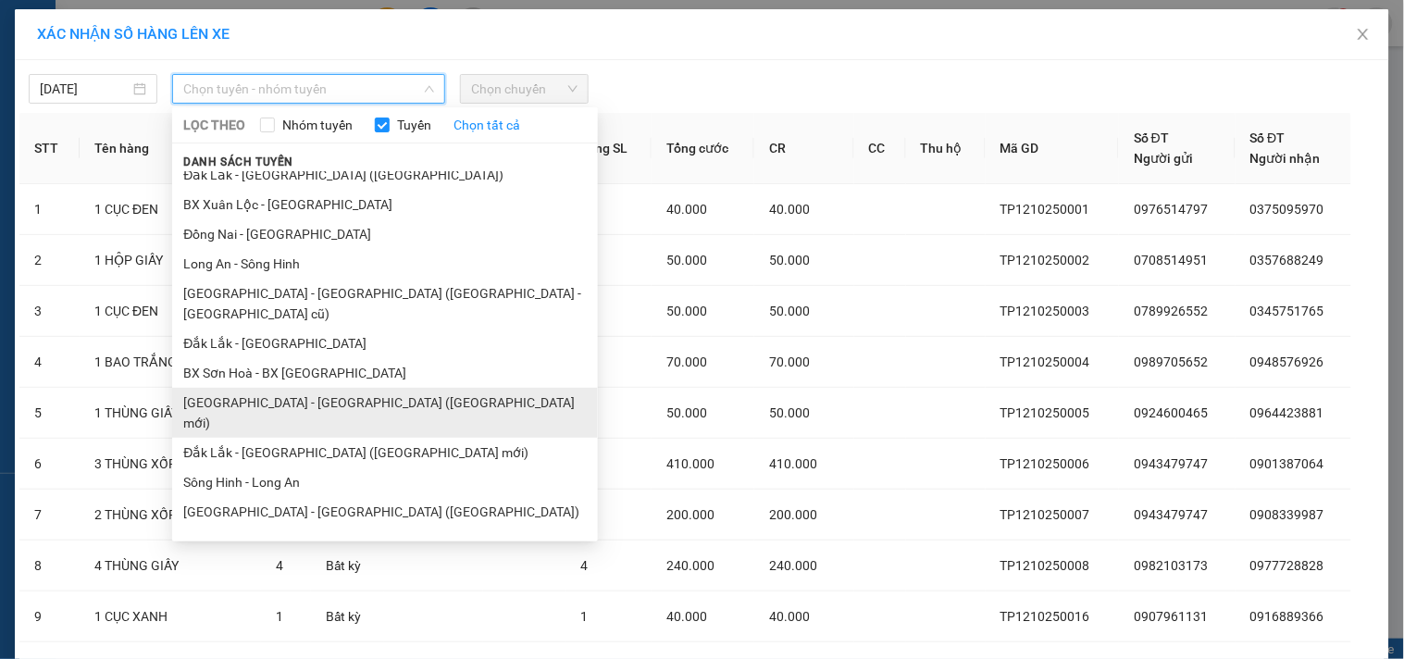
scroll to position [103, 0]
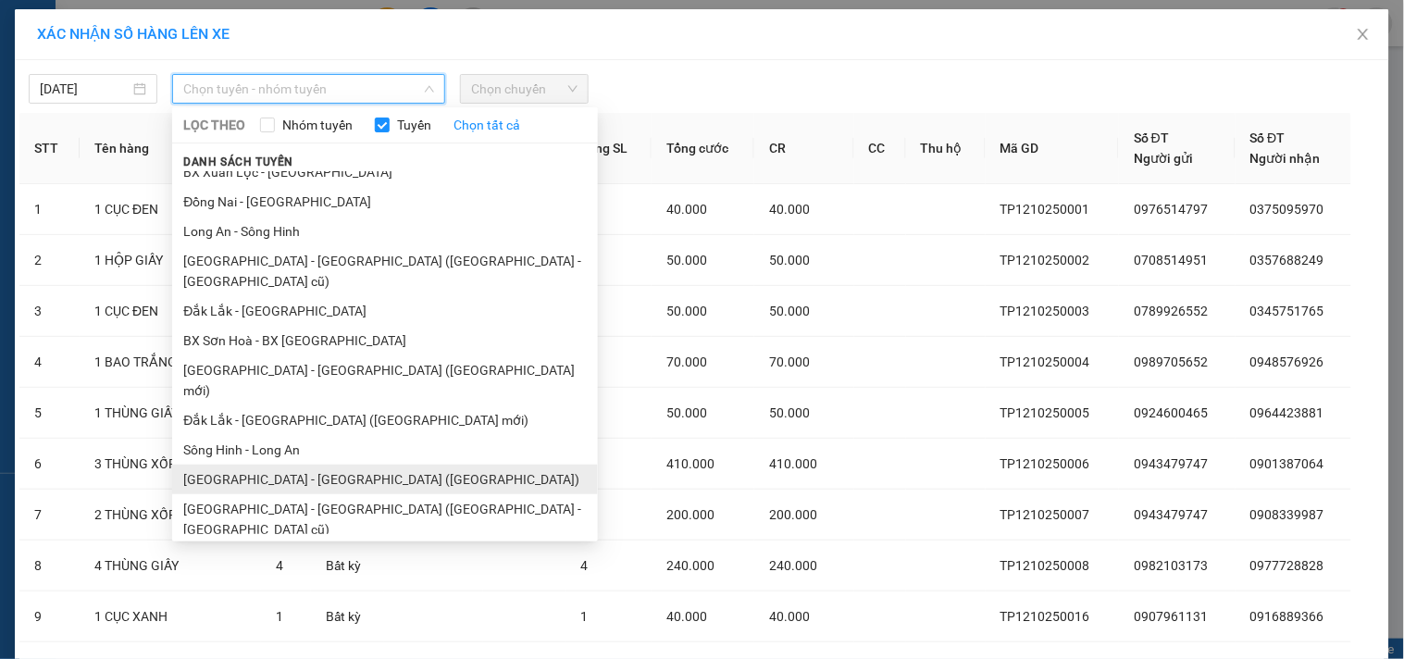
click at [293, 465] on li "[GEOGRAPHIC_DATA] - [GEOGRAPHIC_DATA] ([GEOGRAPHIC_DATA])" at bounding box center [385, 480] width 426 height 30
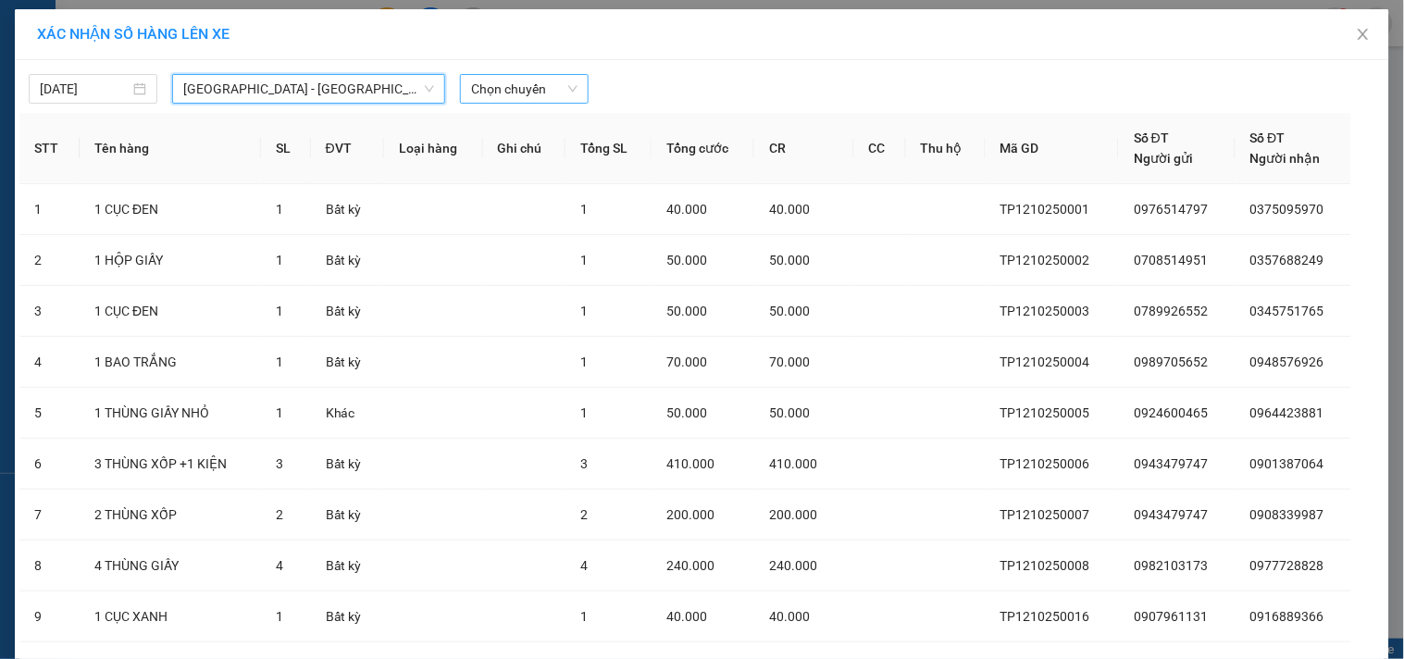
click at [522, 91] on span "Chọn chuyến" at bounding box center [524, 89] width 106 height 28
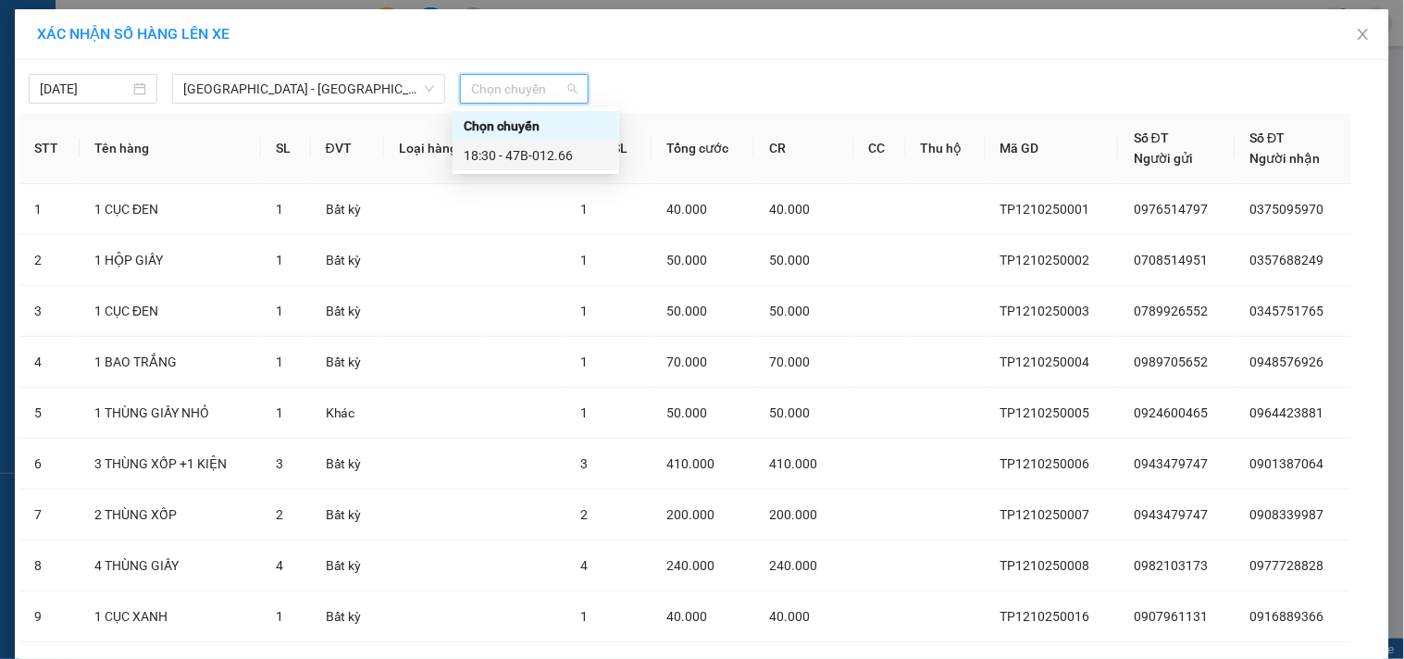
drag, startPoint x: 538, startPoint y: 155, endPoint x: 572, endPoint y: 180, distance: 42.9
click at [540, 157] on div "18:30 - 47B-012.66" at bounding box center [536, 155] width 144 height 20
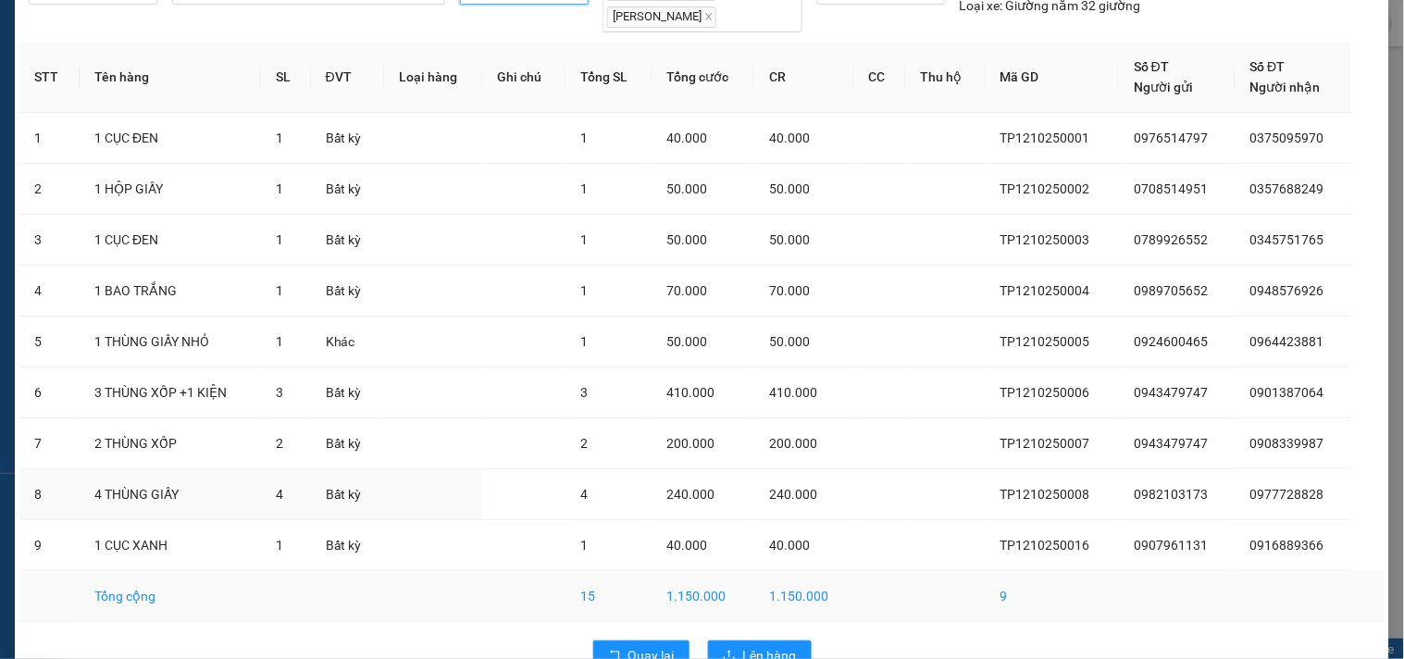
scroll to position [146, 0]
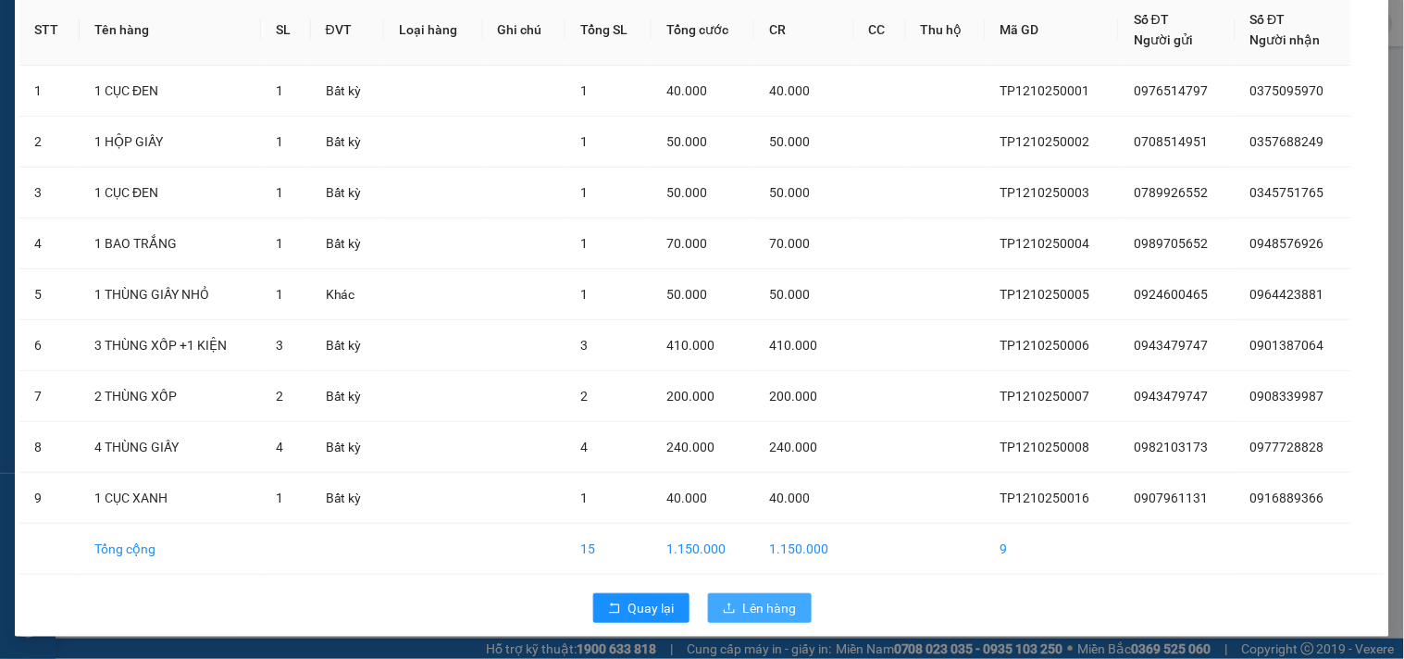
click at [743, 611] on span "Lên hàng" at bounding box center [770, 608] width 54 height 20
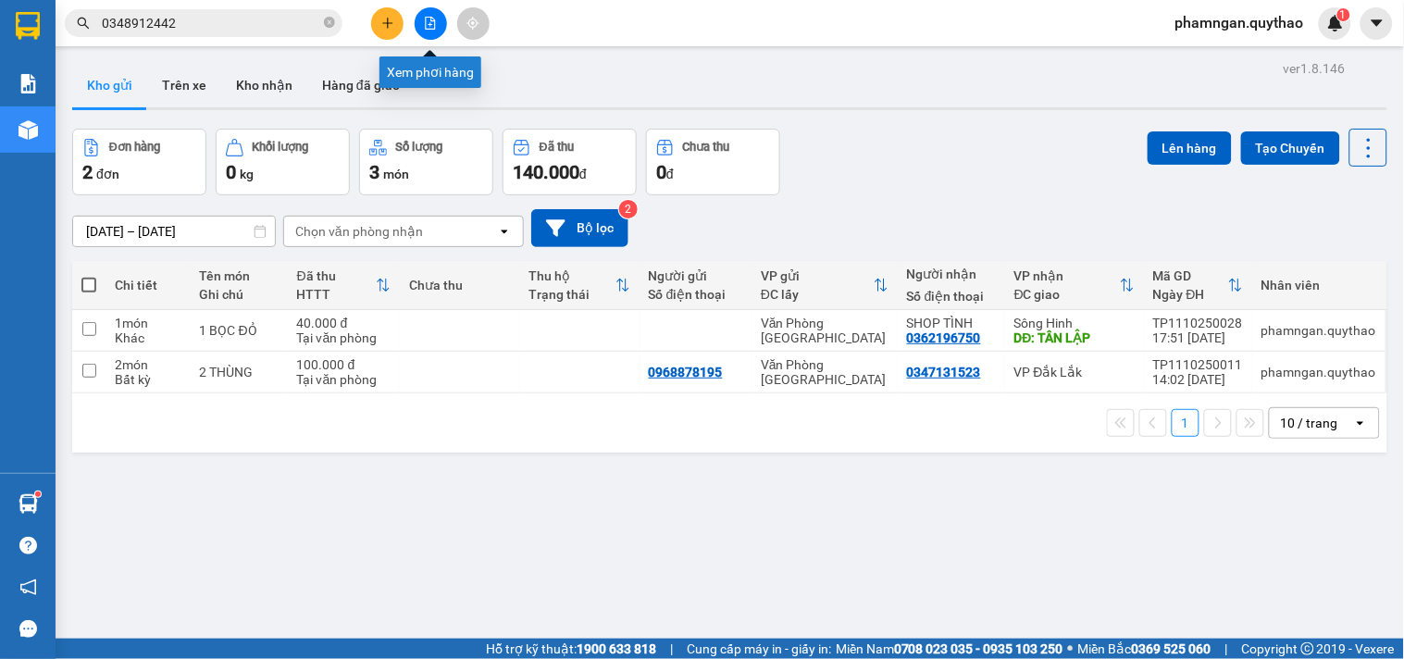
click at [430, 31] on button at bounding box center [431, 23] width 32 height 32
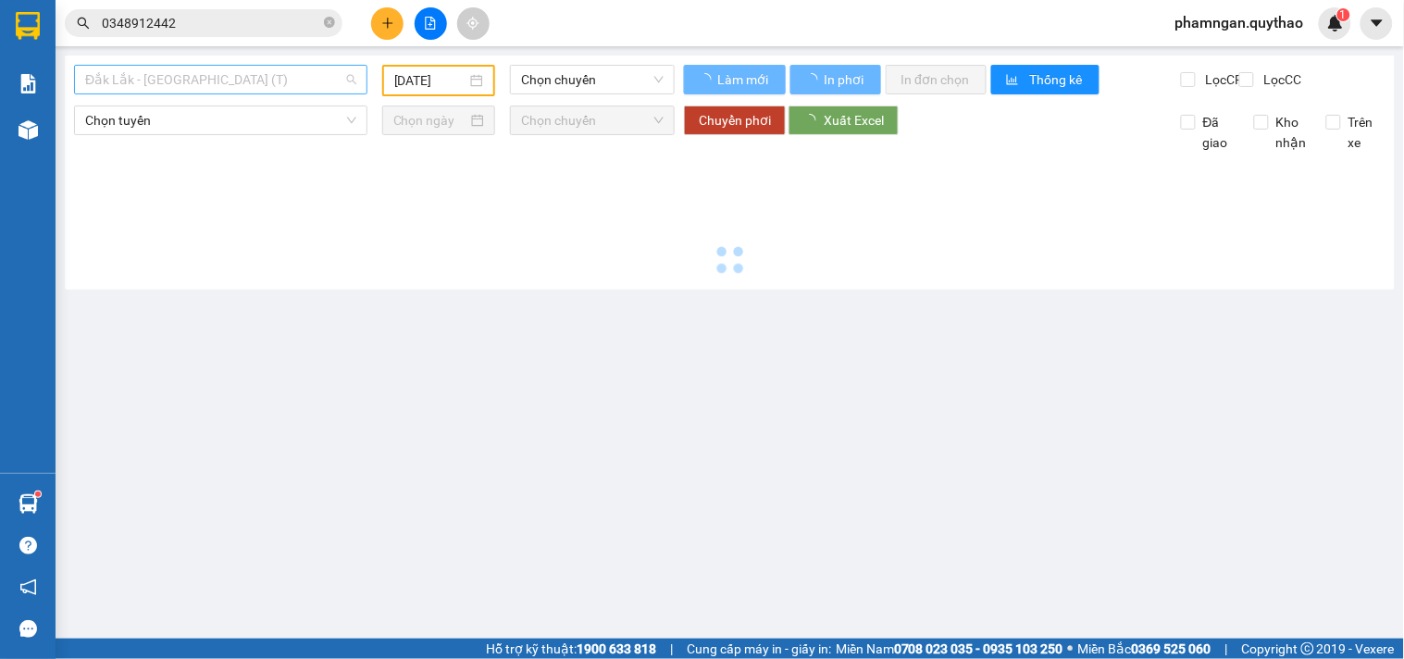
click at [253, 87] on span "Đắk Lắk - [GEOGRAPHIC_DATA] (T)" at bounding box center [220, 80] width 271 height 28
type input "[DATE]"
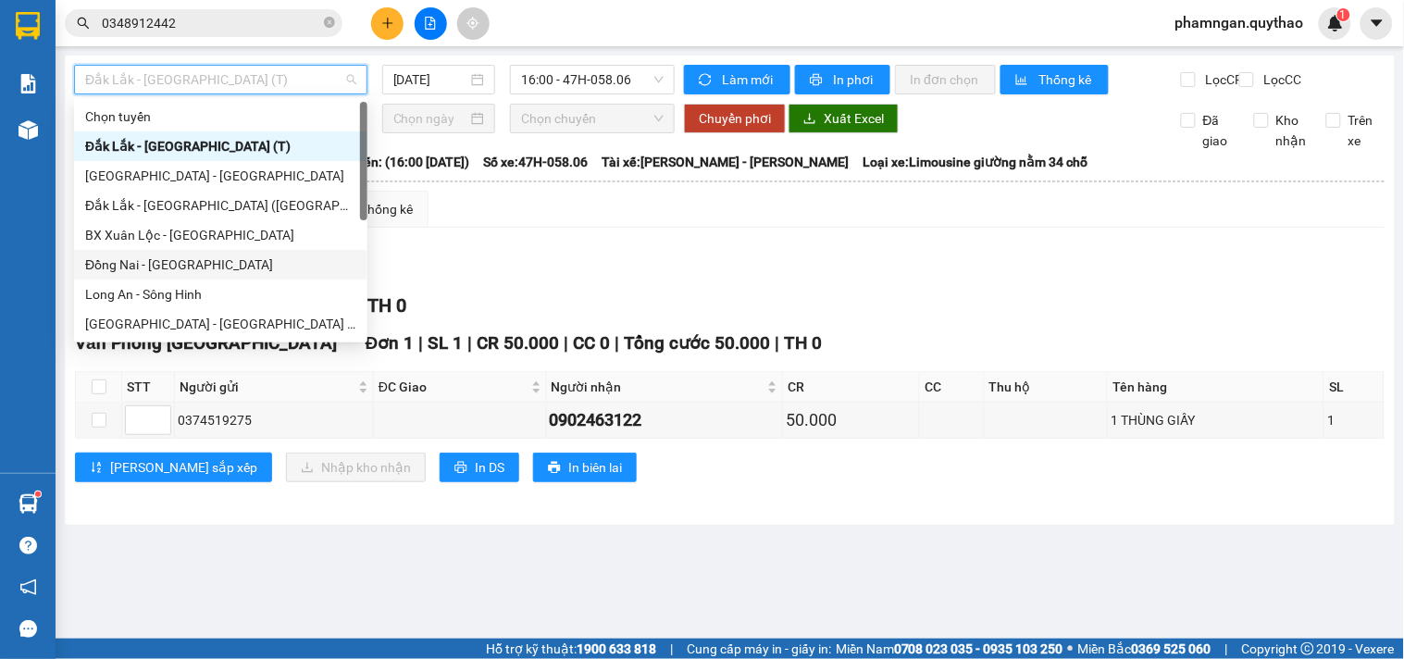
click at [146, 262] on div "Đồng Nai - [GEOGRAPHIC_DATA]" at bounding box center [220, 265] width 271 height 20
type input "[DATE]"
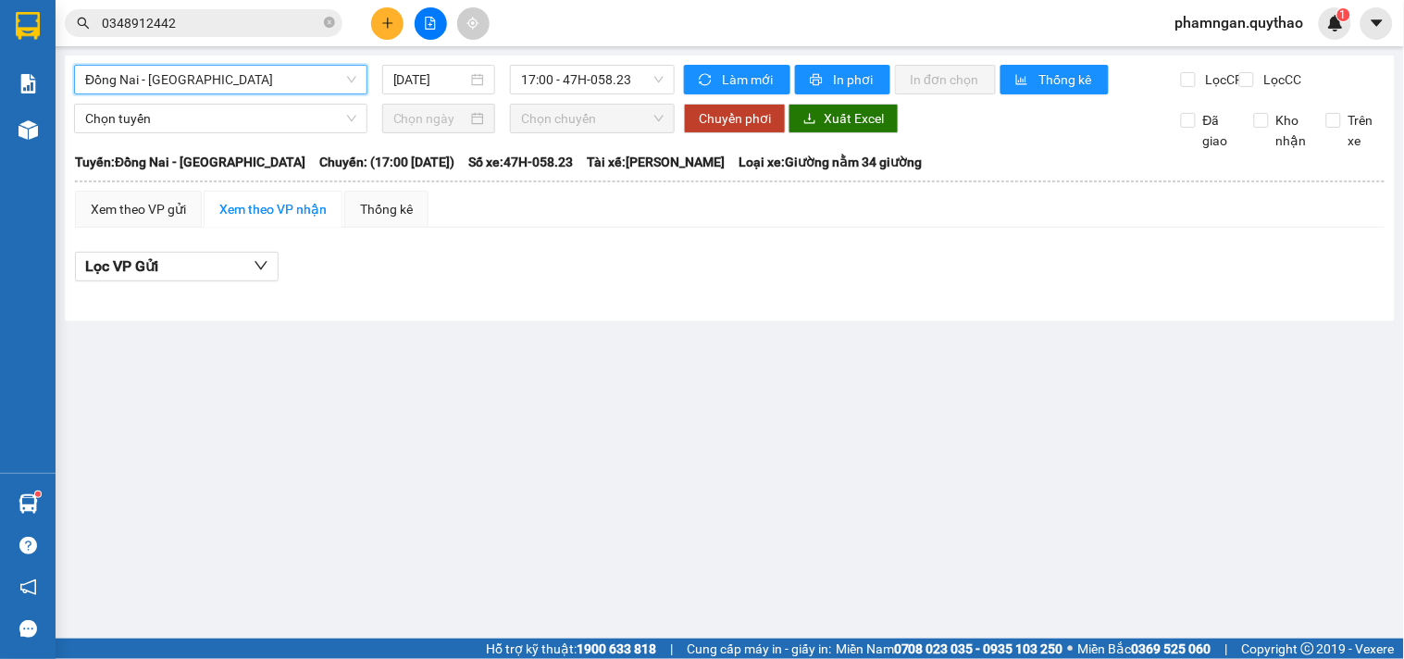
click at [225, 94] on div "Đồng Nai - Đắk Lắk Đồng Nai - Đắk Lắk 12/10/2025 17:00 - 47H-058.23" at bounding box center [374, 80] width 601 height 30
click at [275, 76] on span "Đồng Nai - [GEOGRAPHIC_DATA]" at bounding box center [220, 80] width 271 height 28
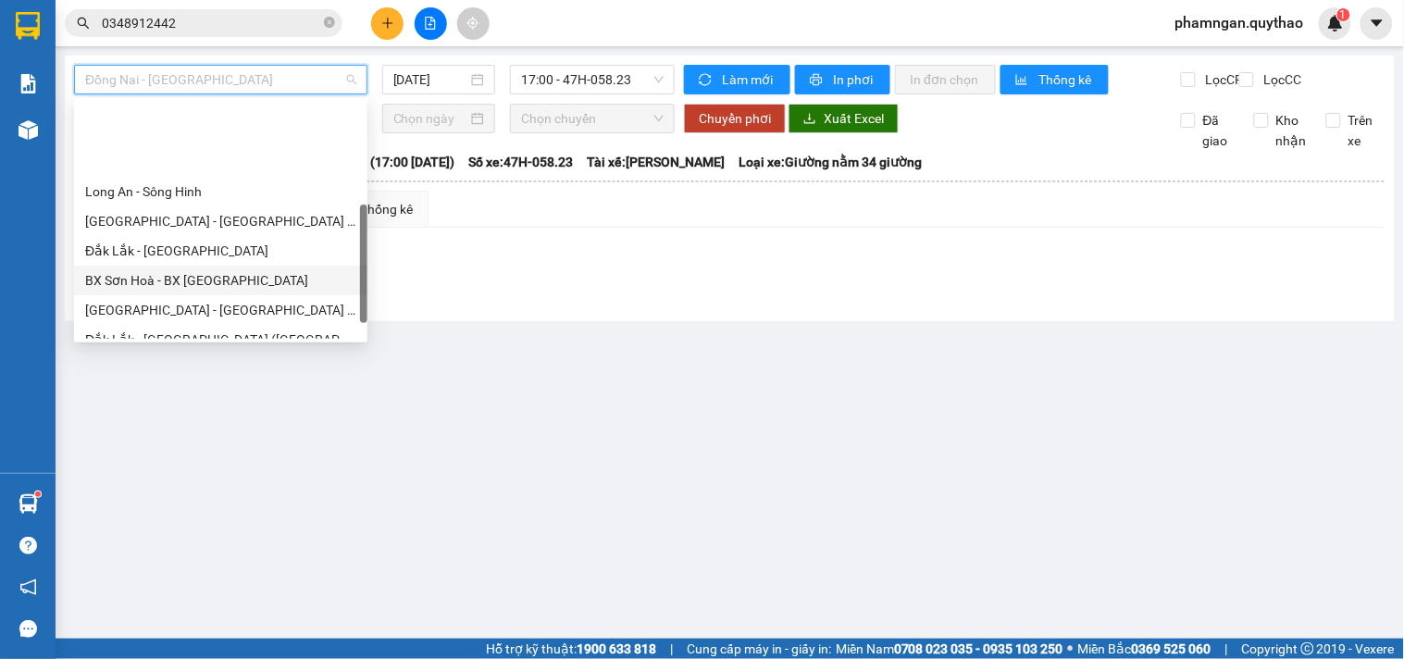
scroll to position [205, 0]
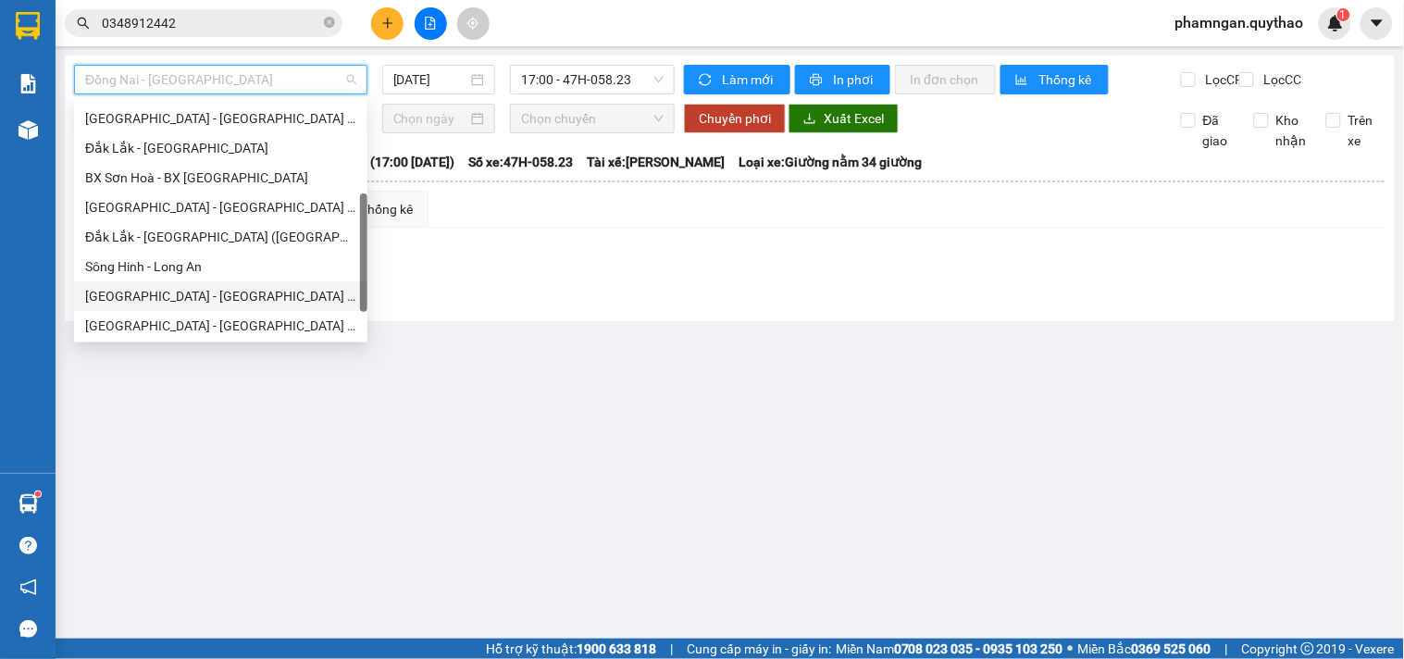
click at [205, 294] on div "[GEOGRAPHIC_DATA] - [GEOGRAPHIC_DATA] ([GEOGRAPHIC_DATA])" at bounding box center [220, 296] width 271 height 20
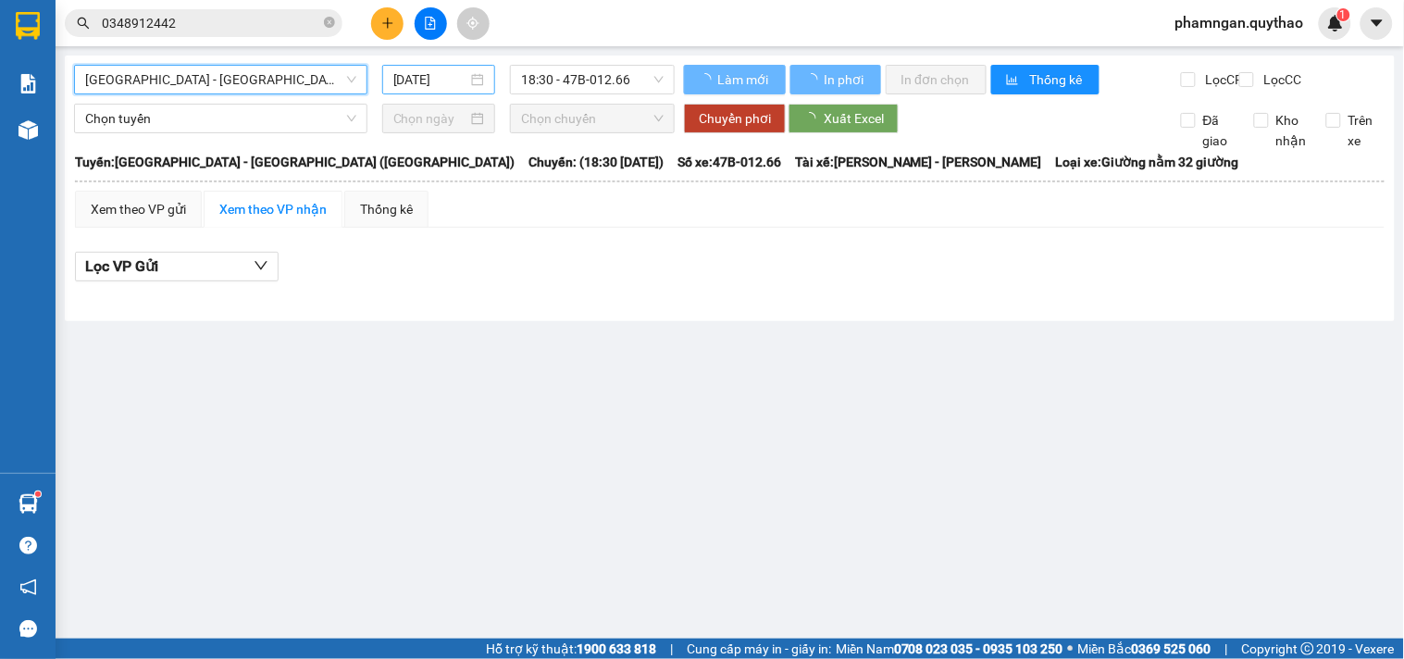
click at [429, 76] on input "[DATE]" at bounding box center [430, 79] width 75 height 20
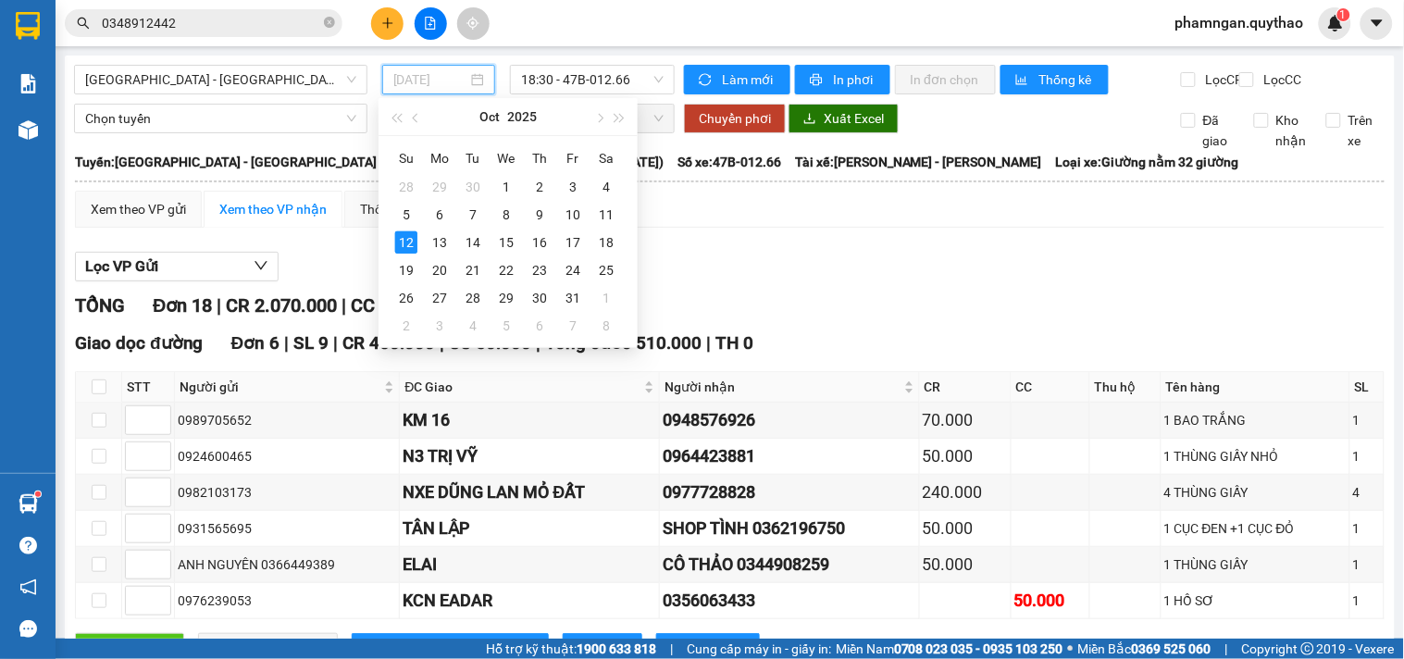
type input "[DATE]"
click at [839, 320] on div "TỔNG Đơn 18 | CR 2.070.000 | CC 50.000 | TH 0" at bounding box center [730, 306] width 1310 height 29
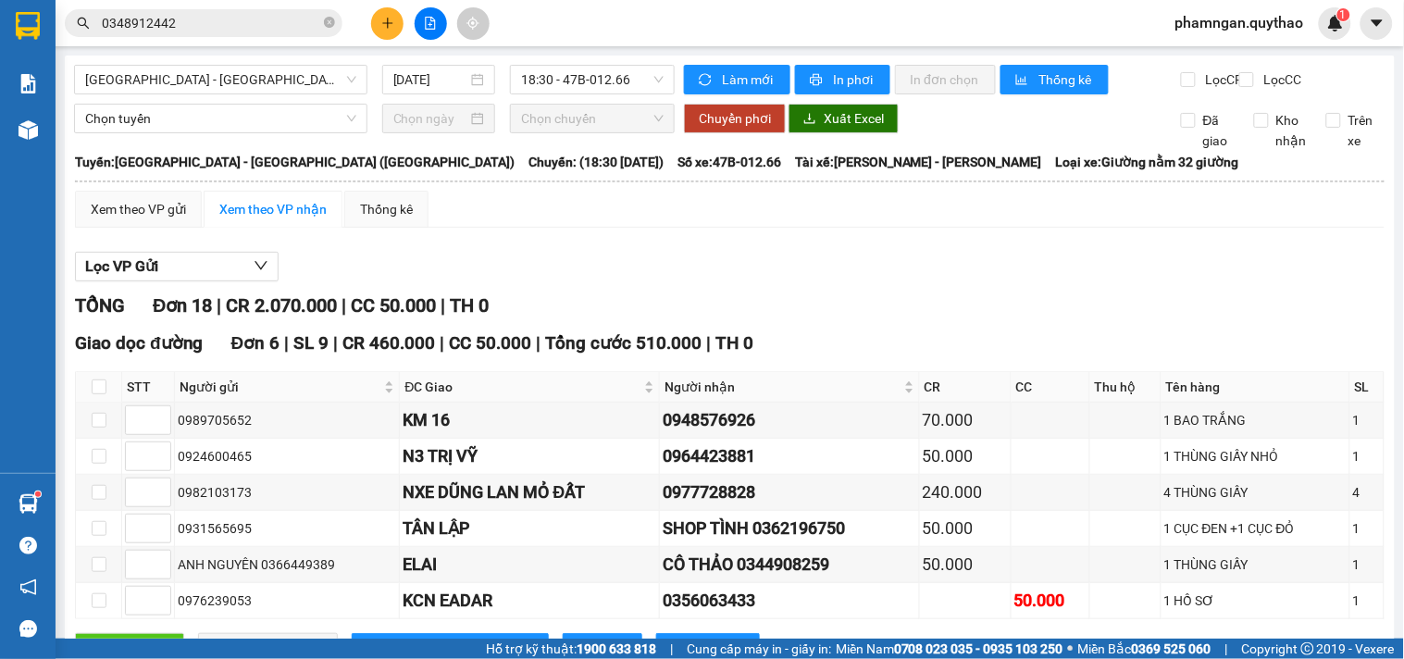
scroll to position [205, 0]
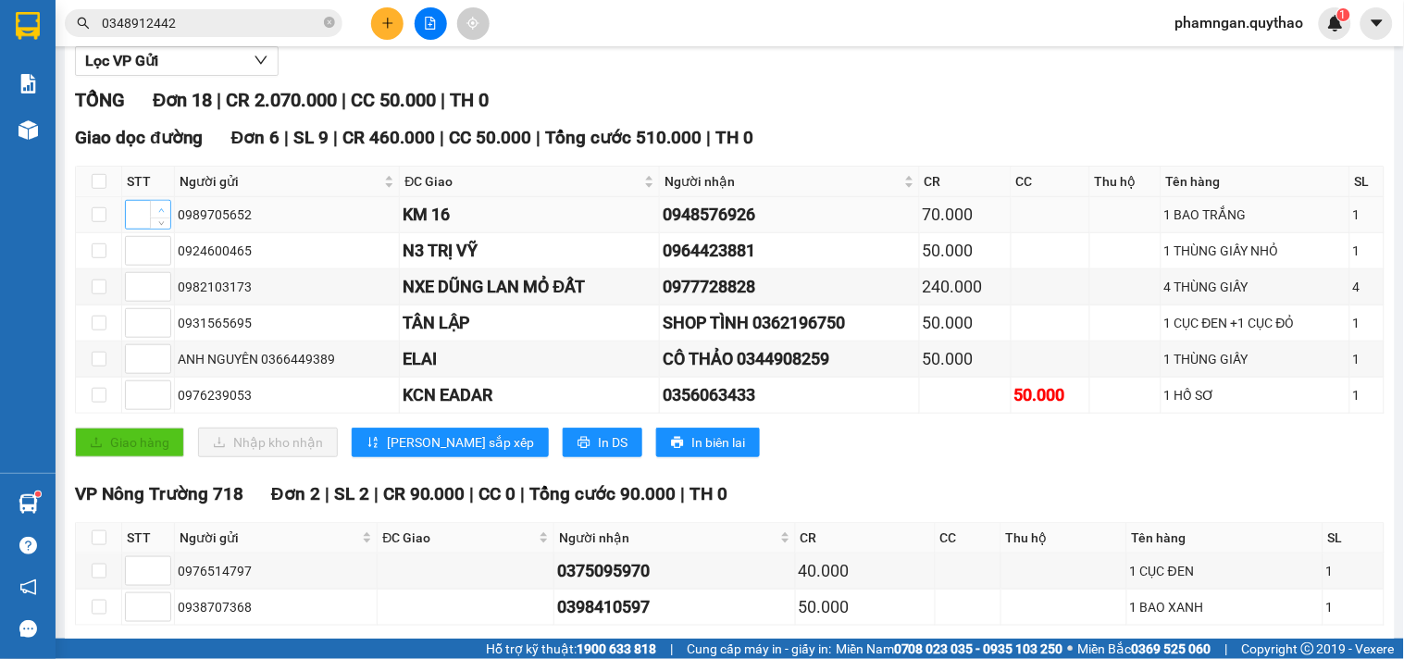
type input "1"
click at [161, 212] on icon "up" at bounding box center [161, 210] width 6 height 4
click at [162, 358] on icon "up" at bounding box center [161, 355] width 6 height 6
type input "2"
click at [162, 358] on icon "up" at bounding box center [161, 355] width 6 height 6
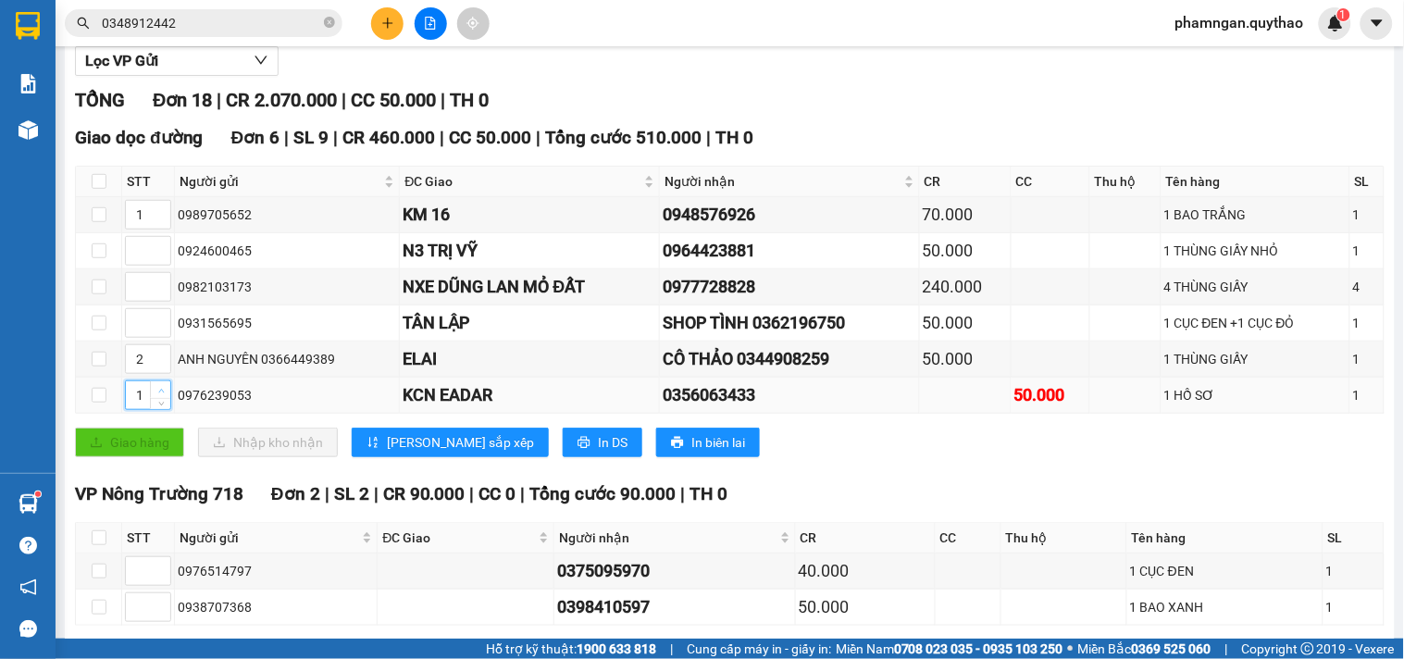
click at [159, 394] on icon "up" at bounding box center [161, 391] width 6 height 6
type input "2"
click at [159, 394] on icon "up" at bounding box center [161, 391] width 6 height 6
type input "3"
click at [159, 356] on icon "up" at bounding box center [161, 355] width 6 height 4
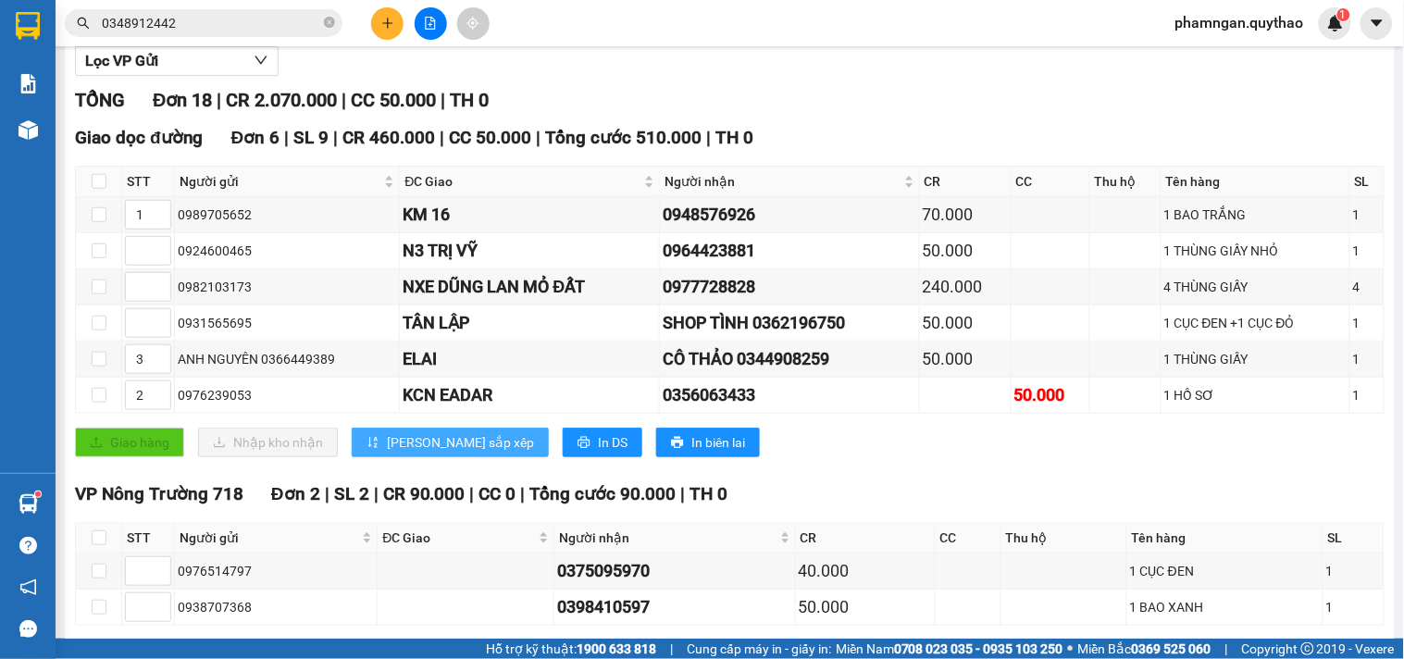
click at [390, 453] on span "[PERSON_NAME] sắp xếp" at bounding box center [460, 442] width 147 height 20
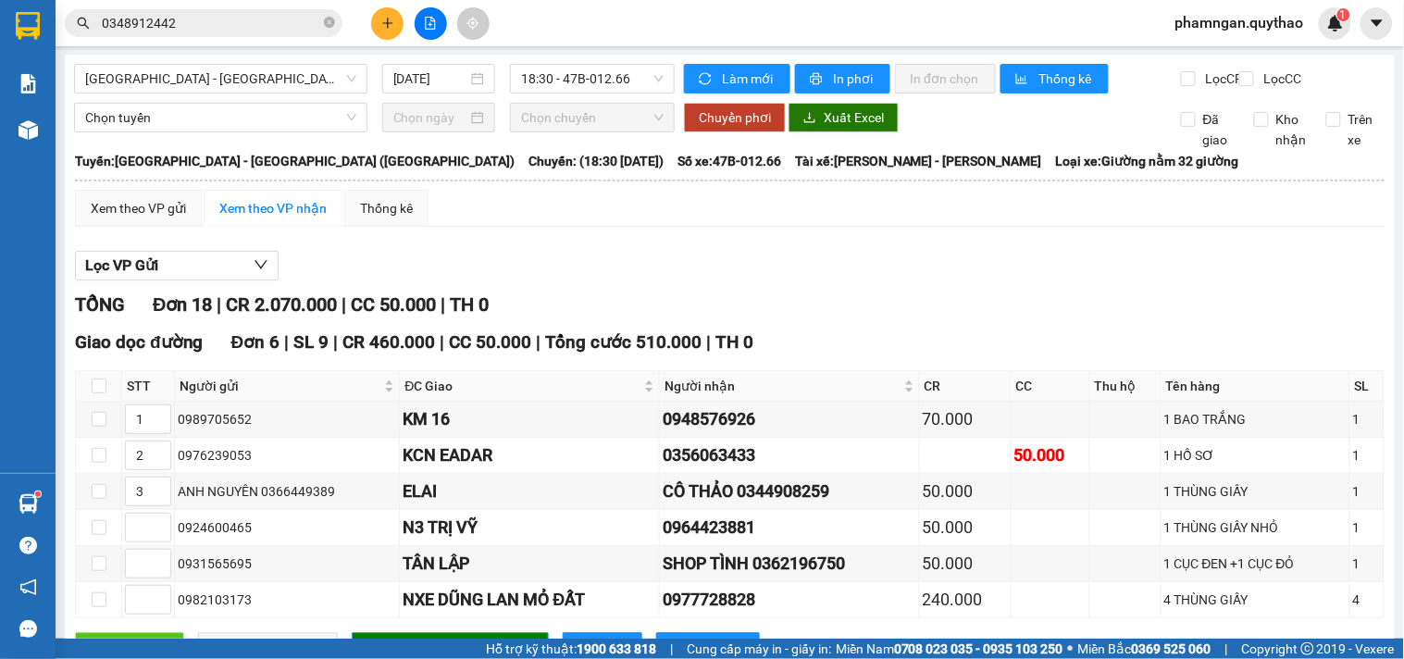
scroll to position [0, 0]
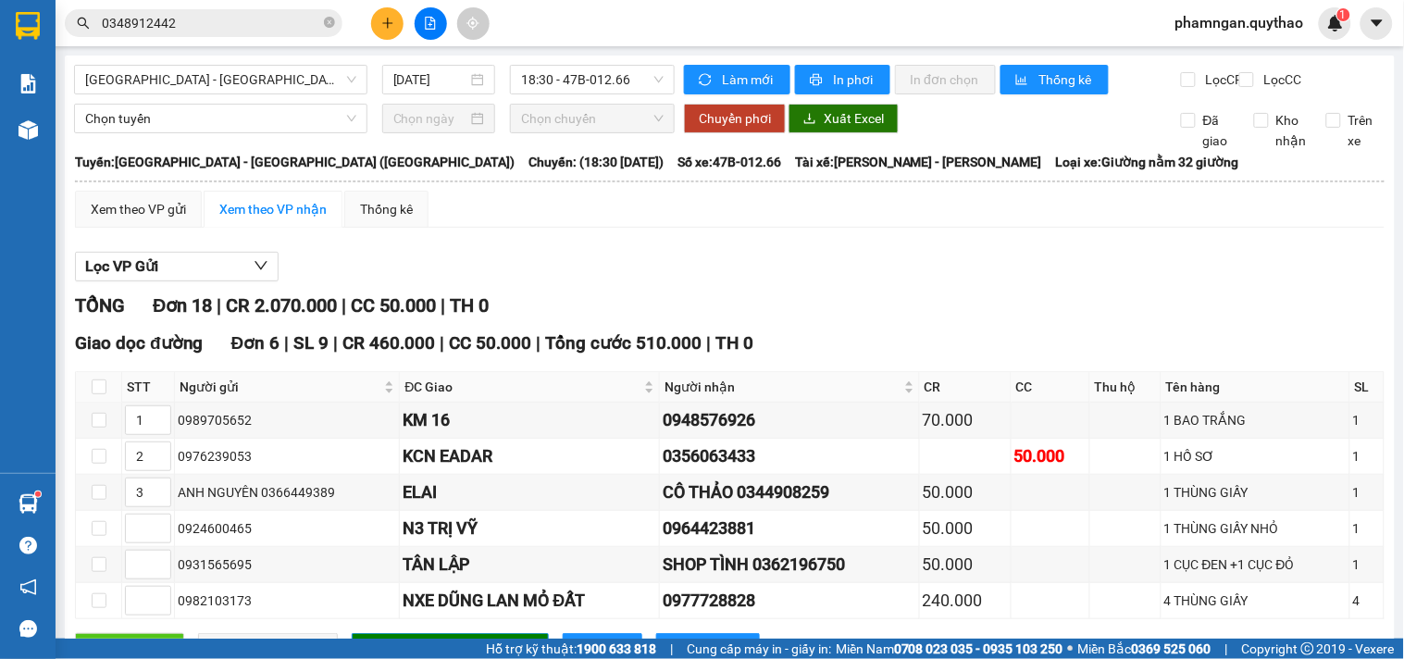
click at [424, 29] on icon "file-add" at bounding box center [430, 23] width 13 height 13
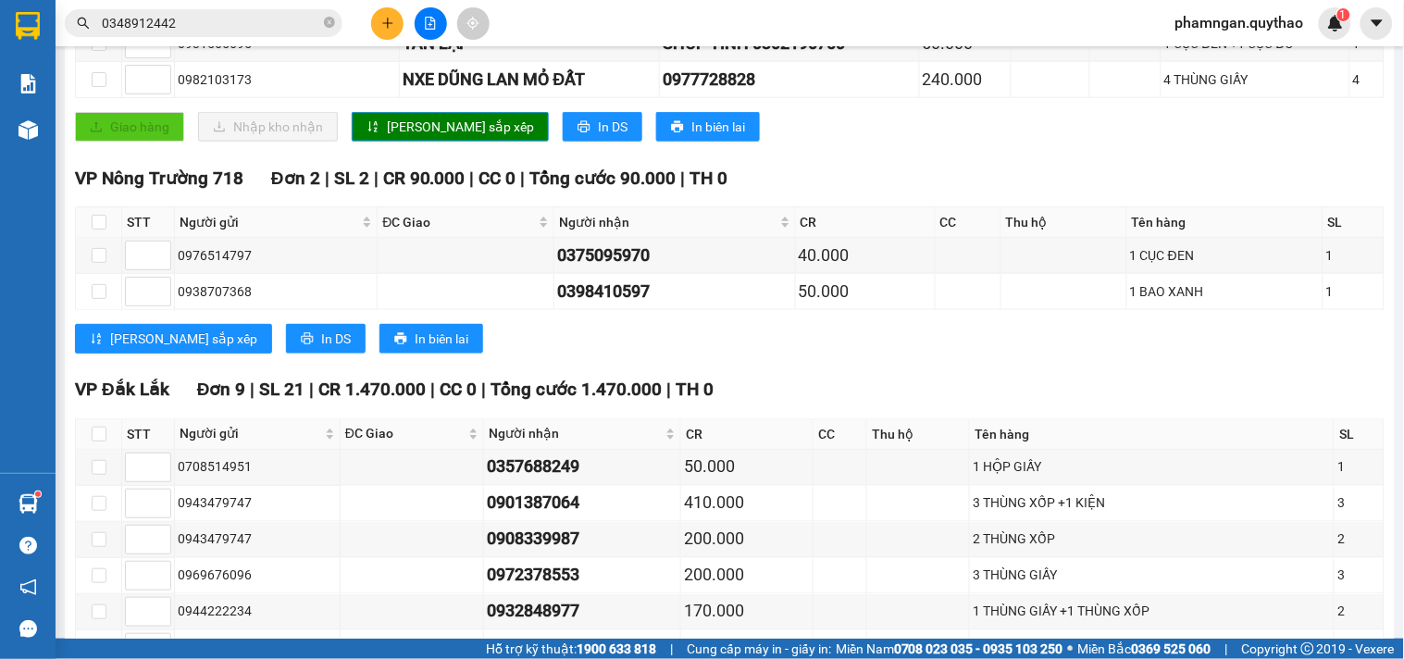
scroll to position [411, 0]
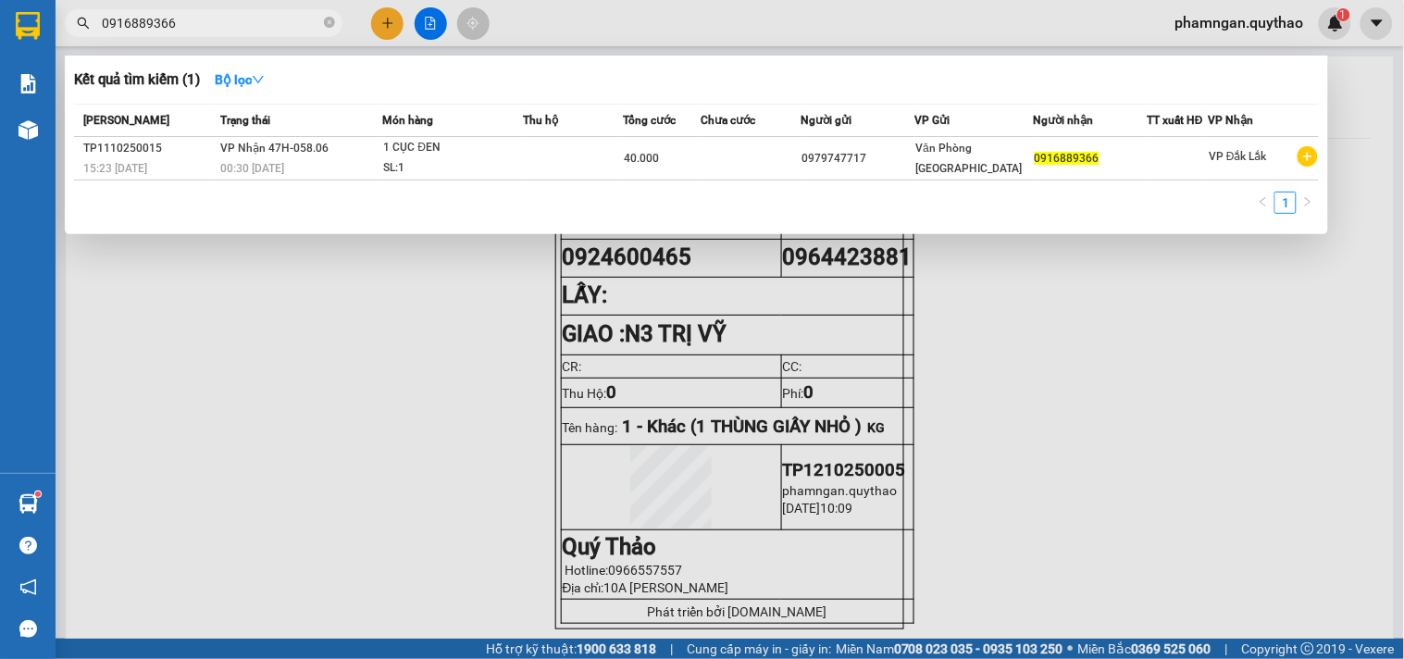
click at [399, 342] on div at bounding box center [702, 329] width 1404 height 659
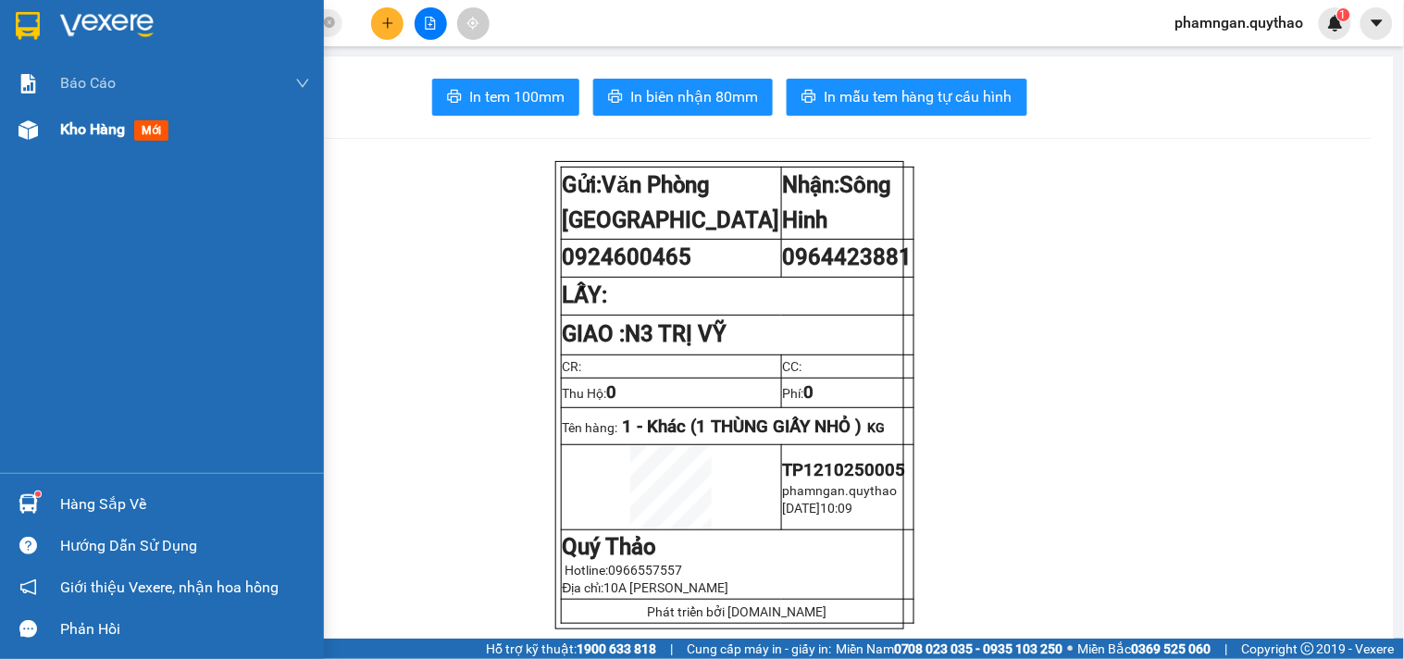
click at [68, 141] on div "Kho hàng mới" at bounding box center [118, 129] width 116 height 23
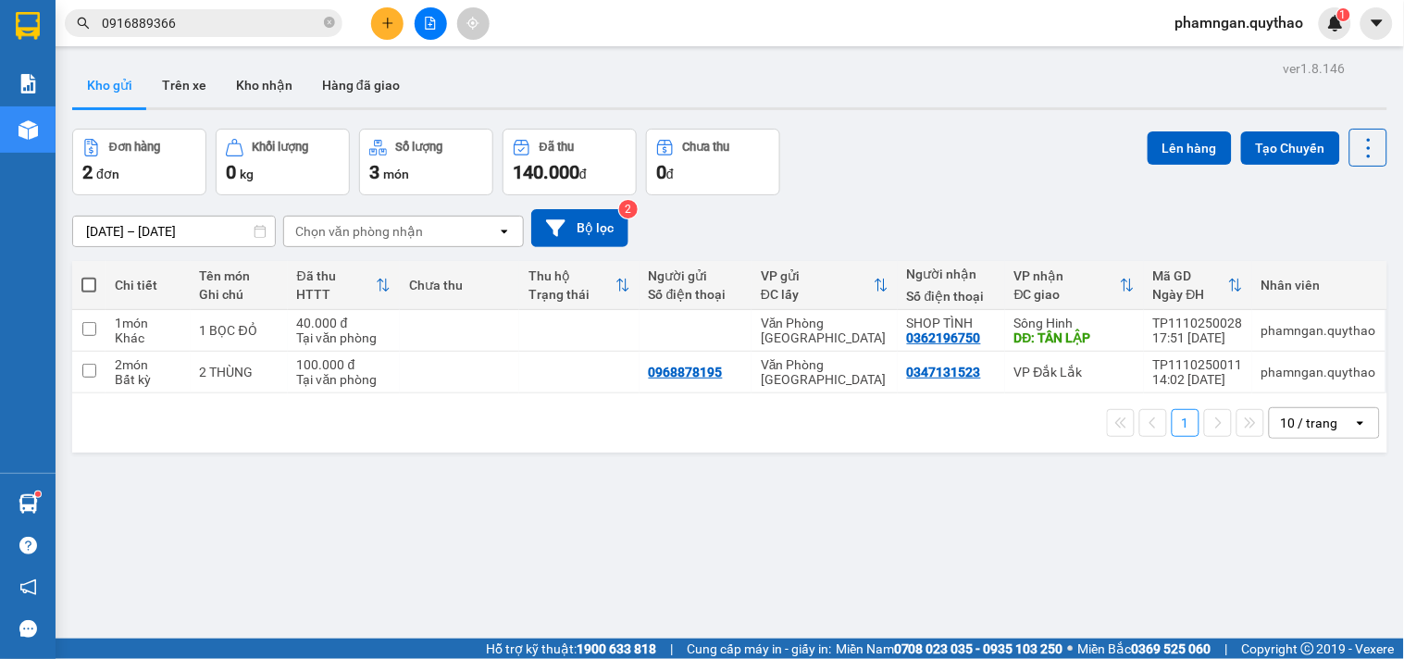
click at [395, 16] on button at bounding box center [387, 23] width 32 height 32
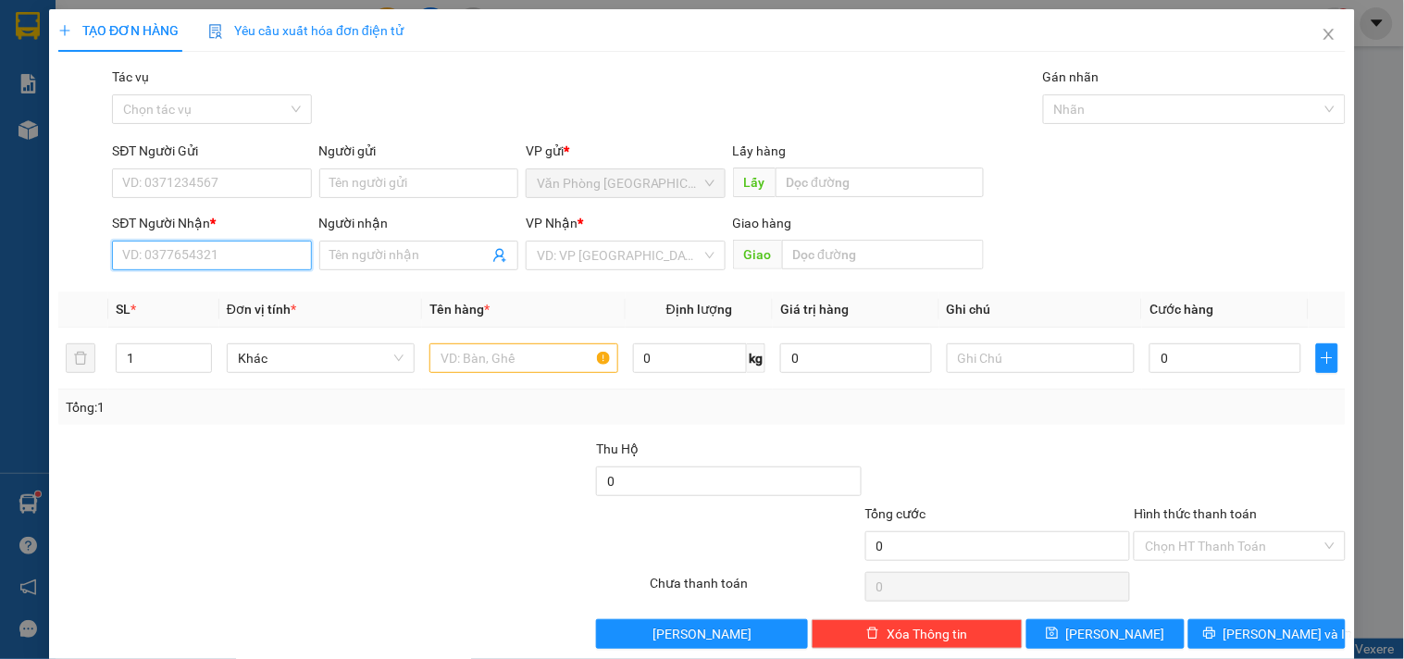
click at [180, 247] on input "SĐT Người Nhận *" at bounding box center [211, 256] width 199 height 30
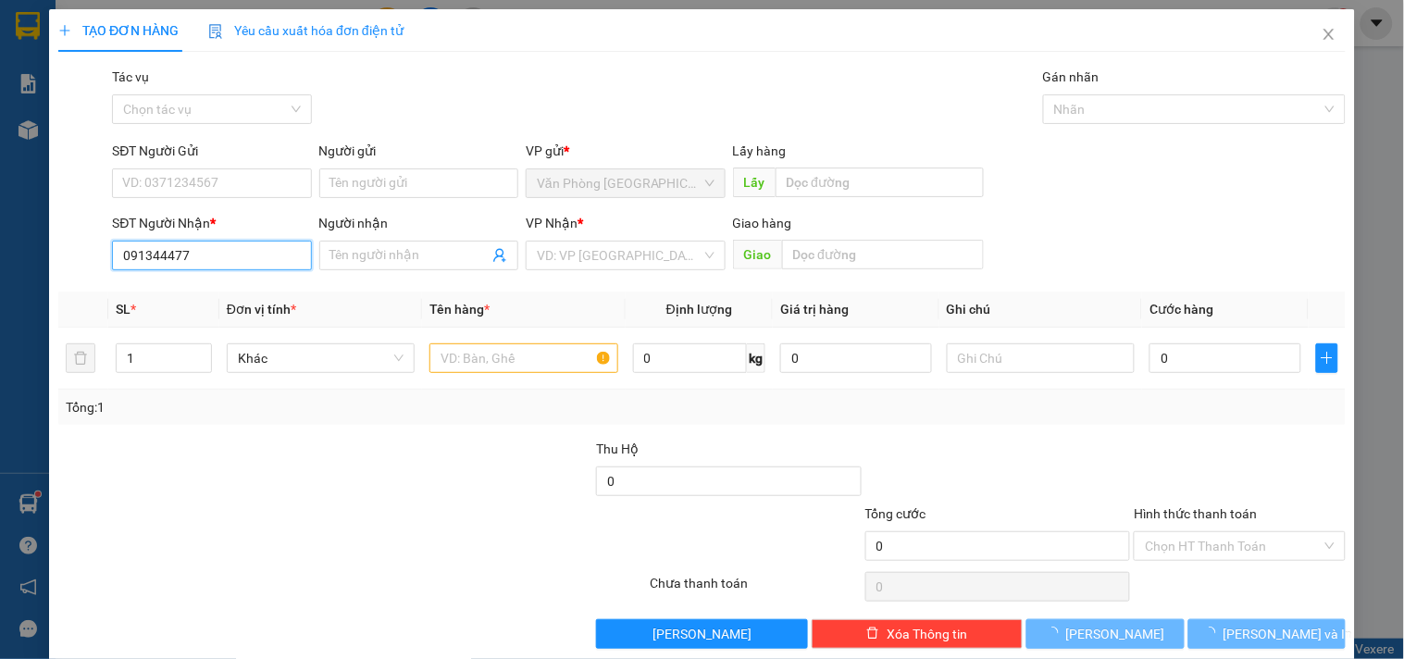
type input "0913444777"
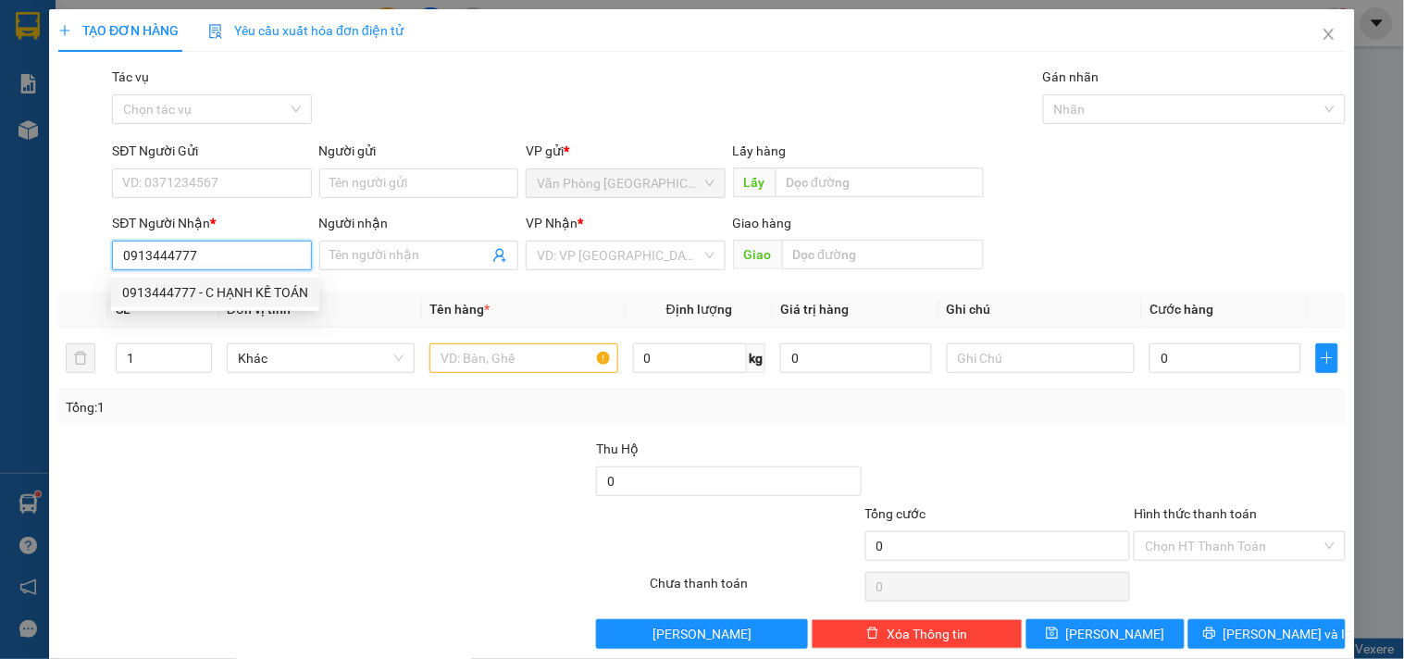
click at [199, 301] on div "0913444777 - C HẠNH KẾ TOÁN" at bounding box center [215, 292] width 186 height 20
type input "C HẠNH KẾ TOÁN"
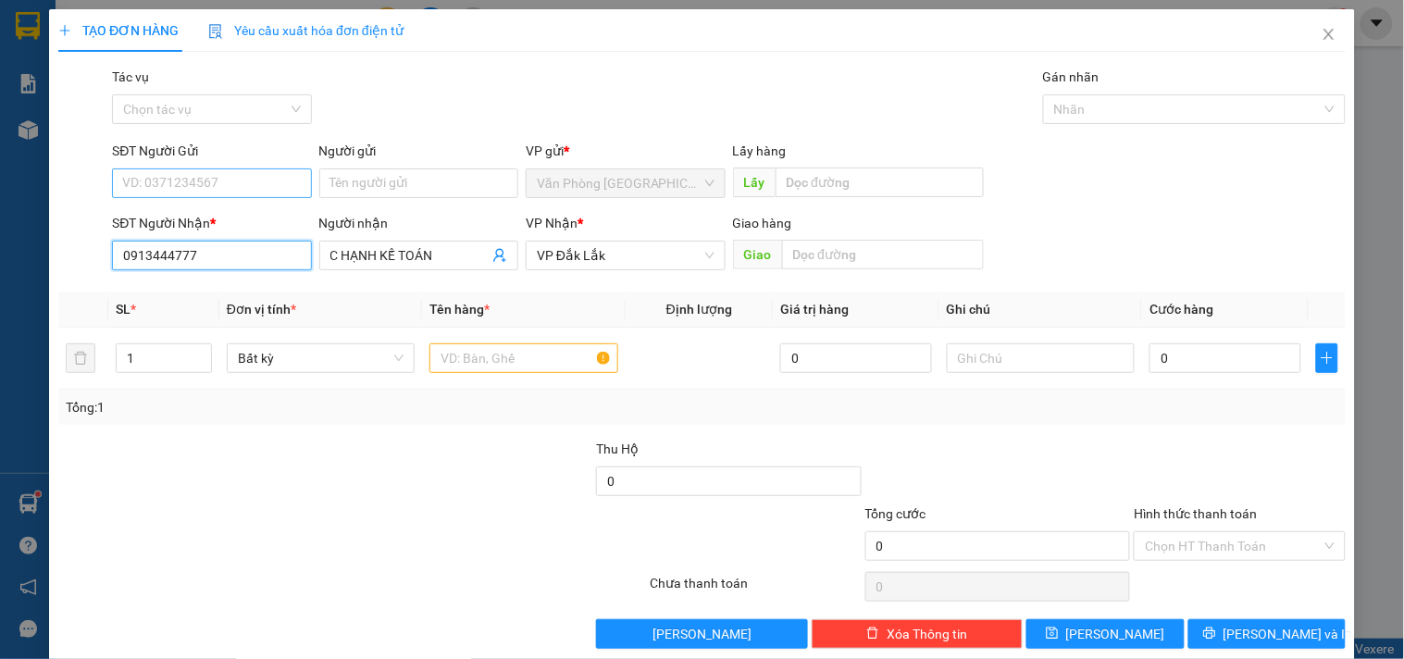
type input "0913444777"
click at [219, 185] on input "SĐT Người Gửi" at bounding box center [211, 183] width 199 height 30
type input "09111517517"
click at [475, 370] on input "text" at bounding box center [523, 358] width 188 height 30
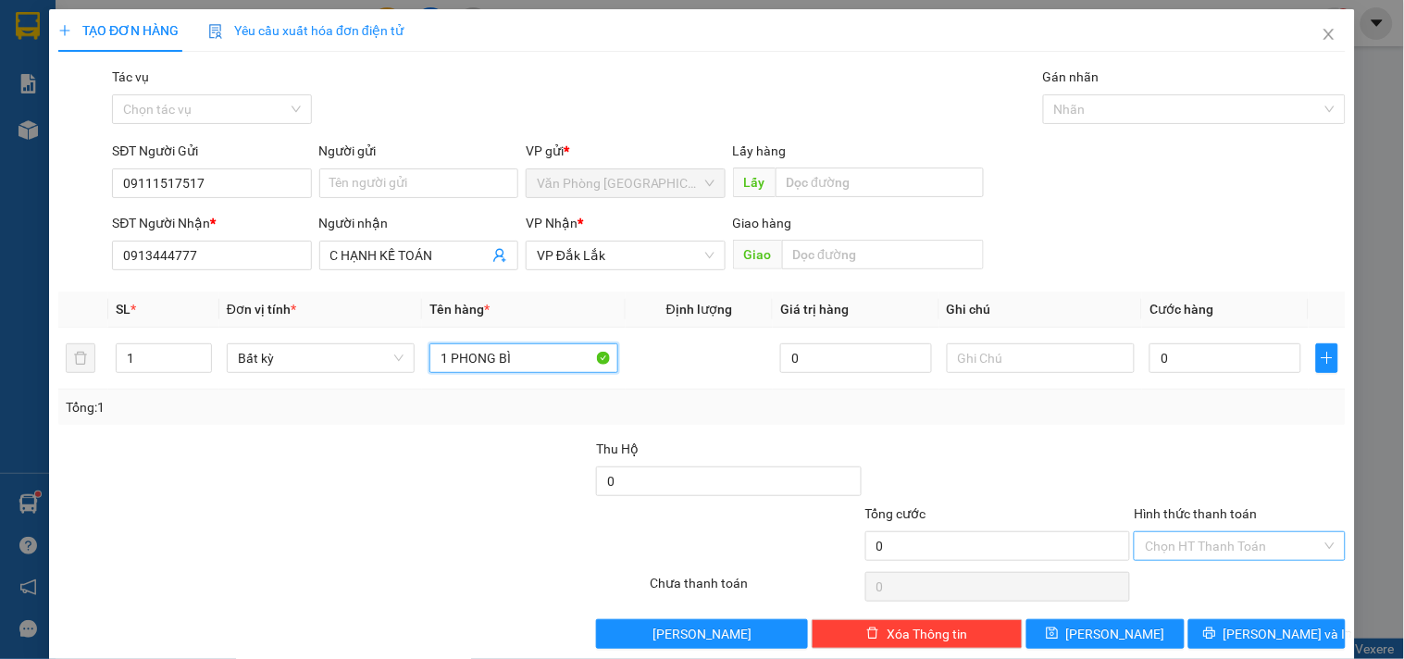
type input "1 PHONG BÌ"
click at [1211, 540] on input "Hình thức thanh toán" at bounding box center [1233, 546] width 176 height 28
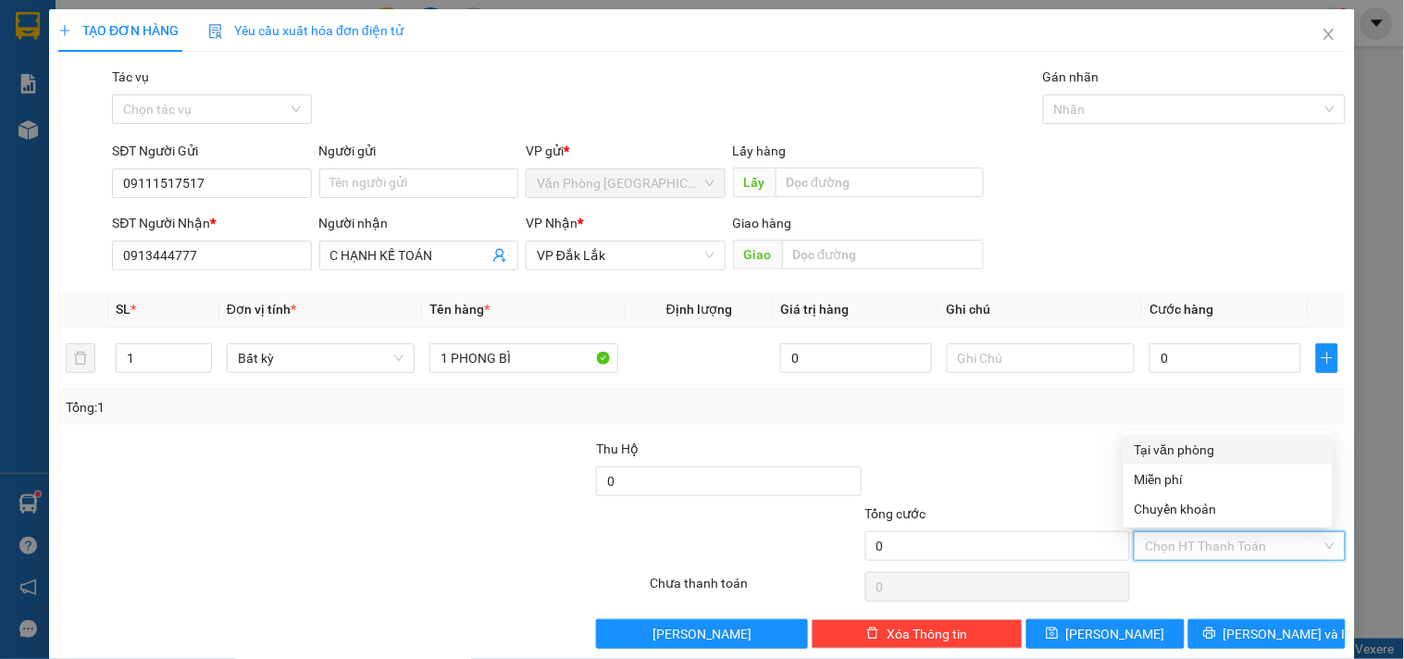
click at [1203, 460] on div "Tại văn phòng" at bounding box center [1228, 450] width 209 height 30
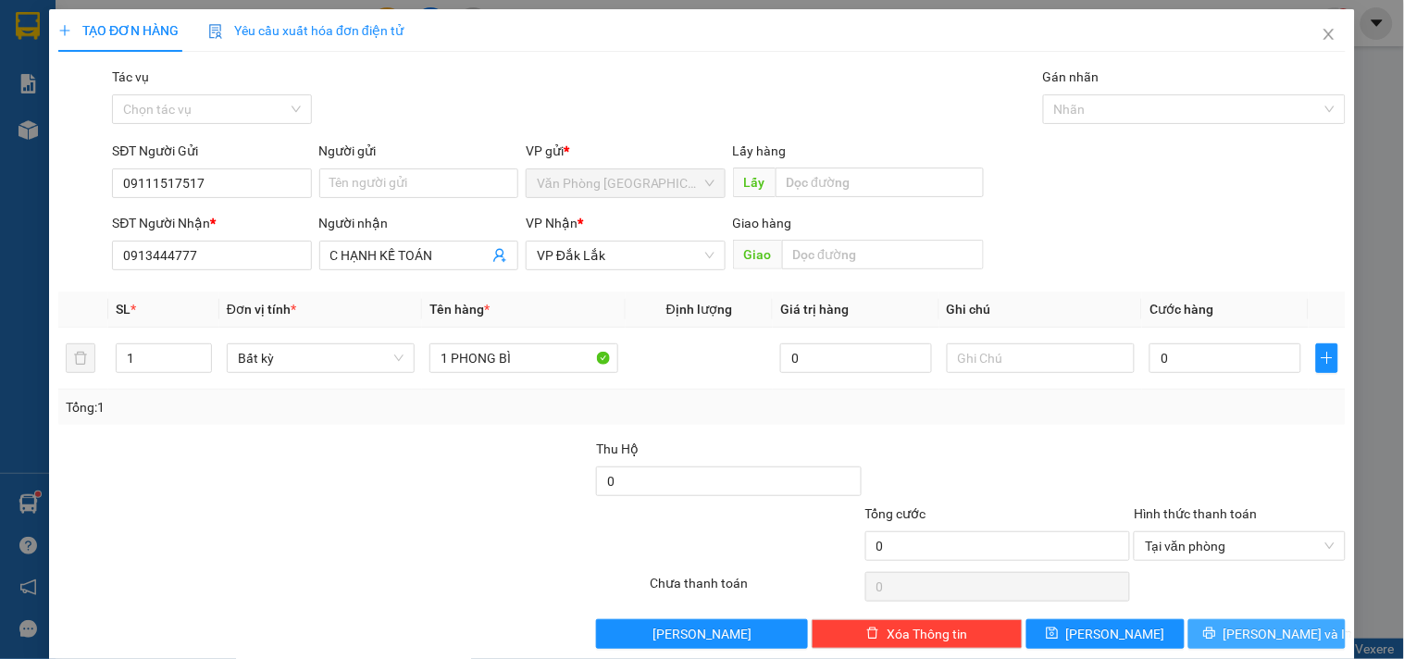
click at [1207, 622] on button "Lưu và In" at bounding box center [1266, 634] width 157 height 30
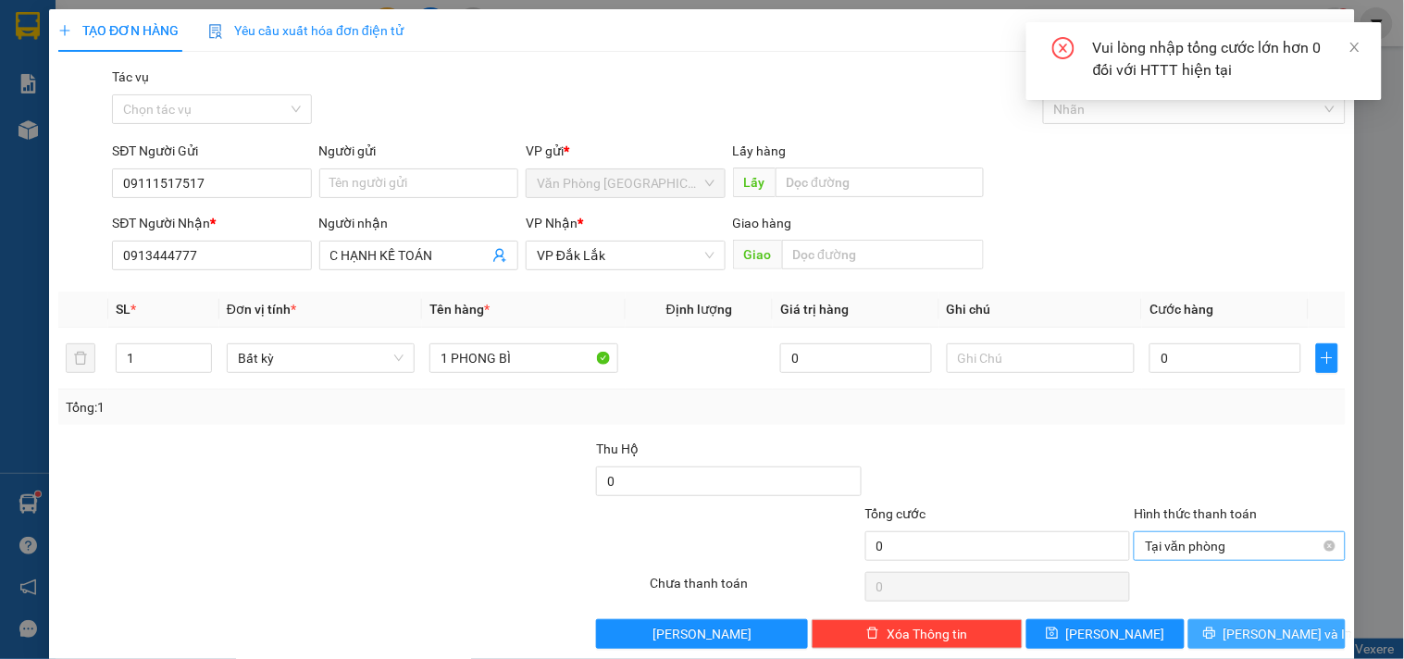
click at [1225, 540] on span "Tại văn phòng" at bounding box center [1239, 546] width 189 height 28
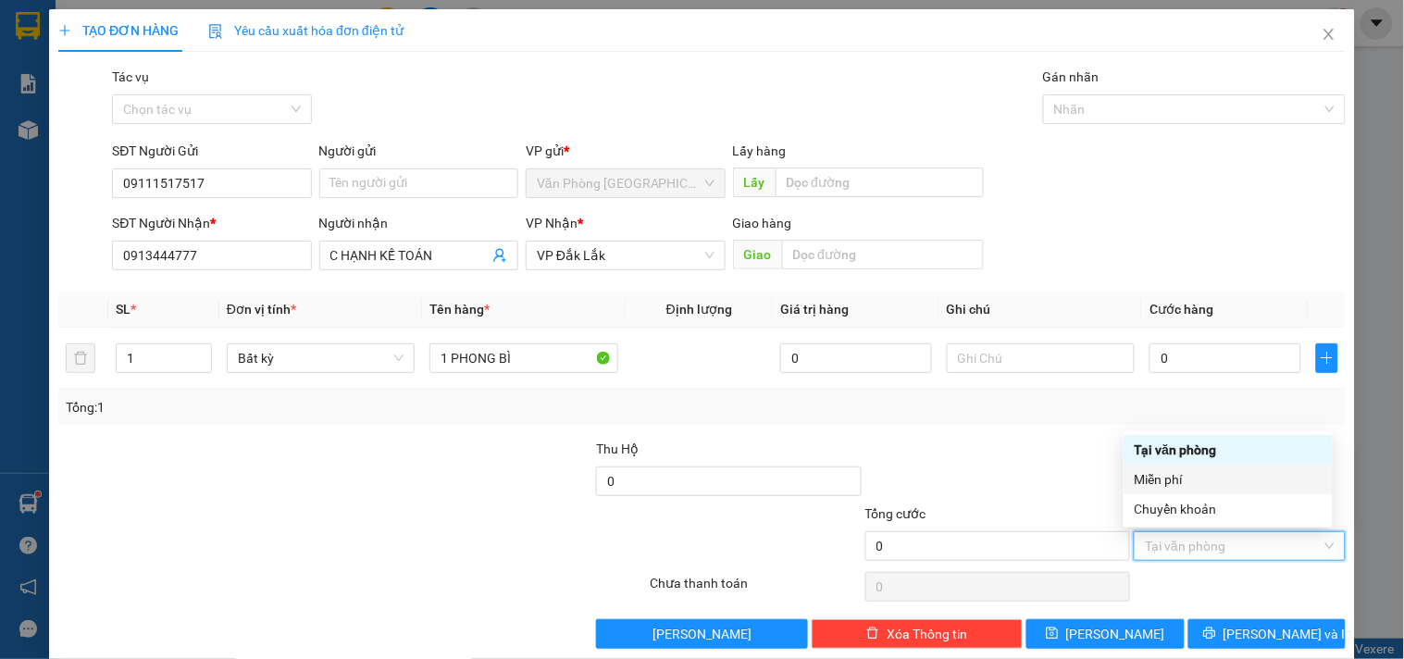
click at [1172, 479] on div "Miễn phí" at bounding box center [1228, 479] width 187 height 20
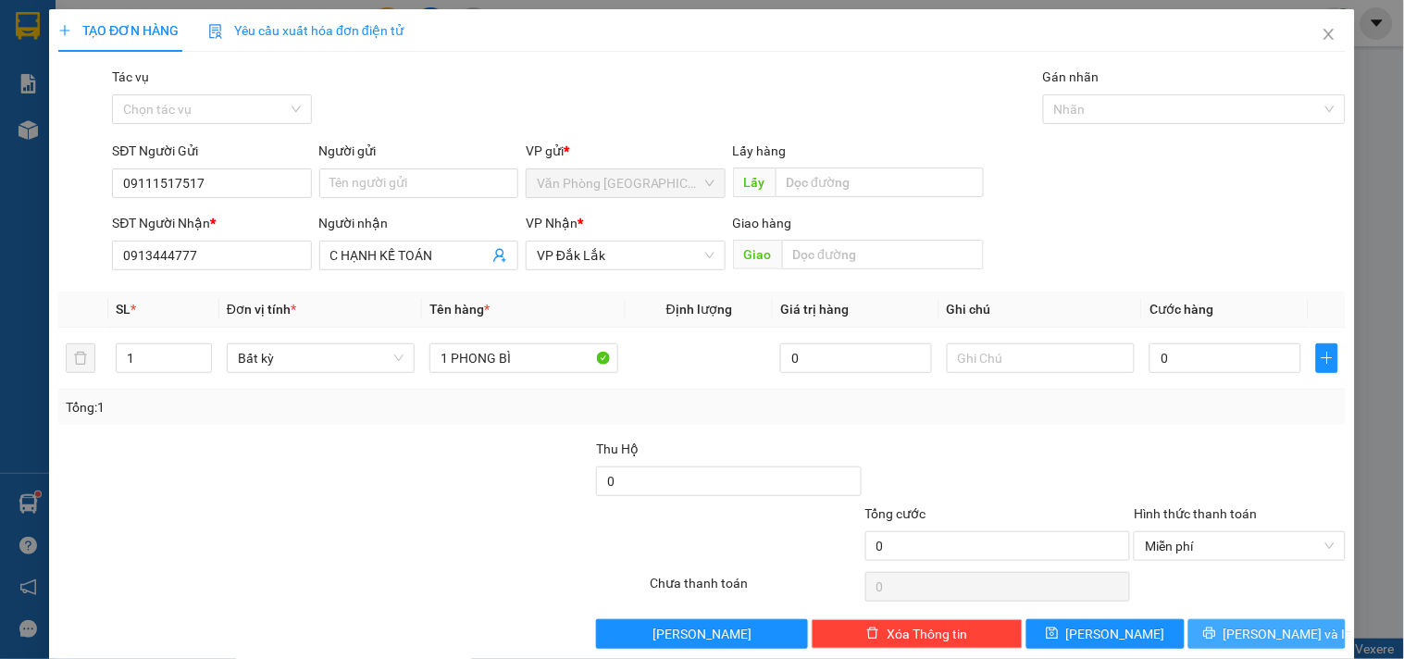
click at [1226, 648] on button "Lưu và In" at bounding box center [1266, 634] width 157 height 30
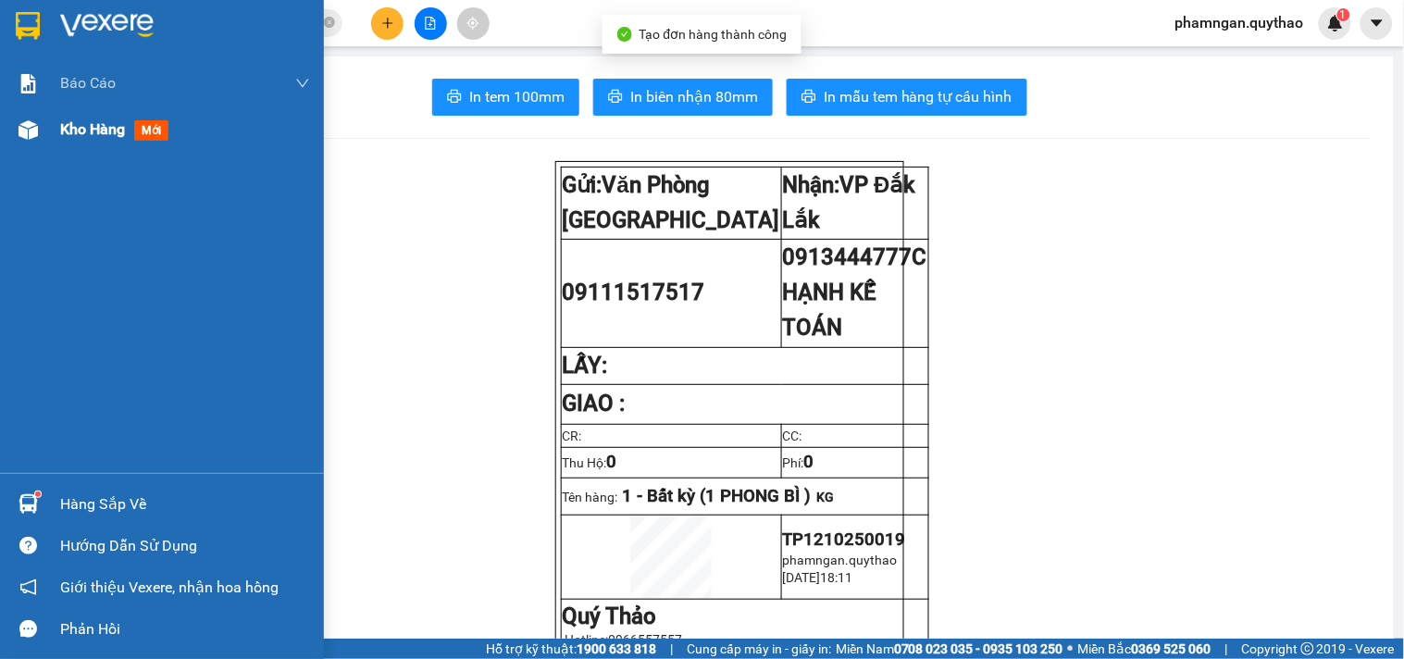
click at [96, 145] on div "Kho hàng mới" at bounding box center [185, 129] width 250 height 46
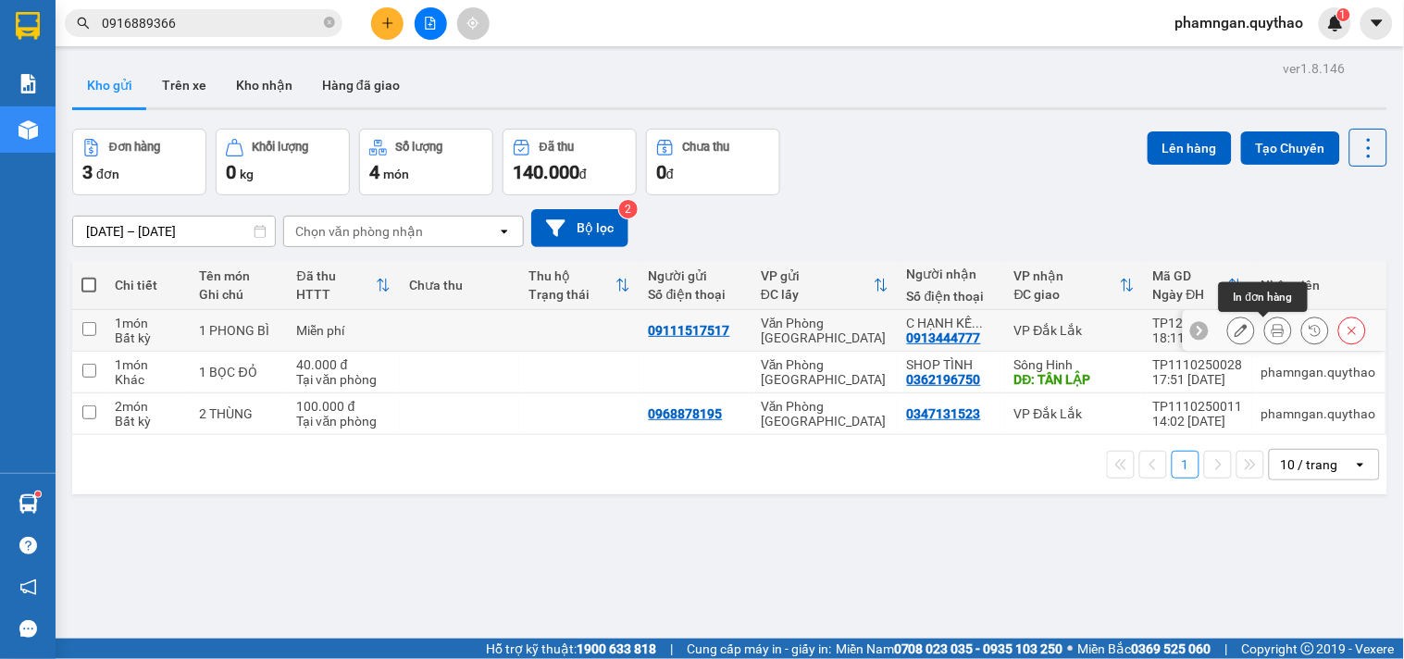
click at [1272, 327] on icon at bounding box center [1278, 330] width 13 height 13
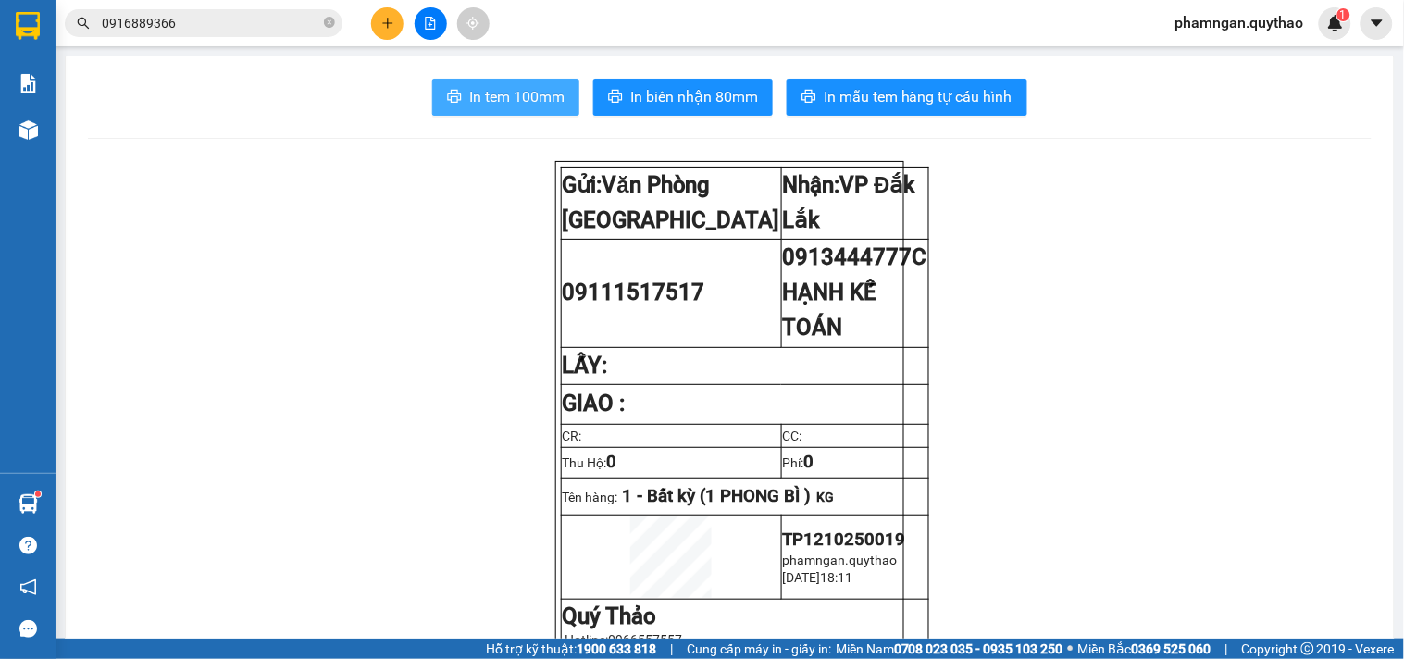
click at [483, 90] on span "In tem 100mm" at bounding box center [516, 96] width 95 height 23
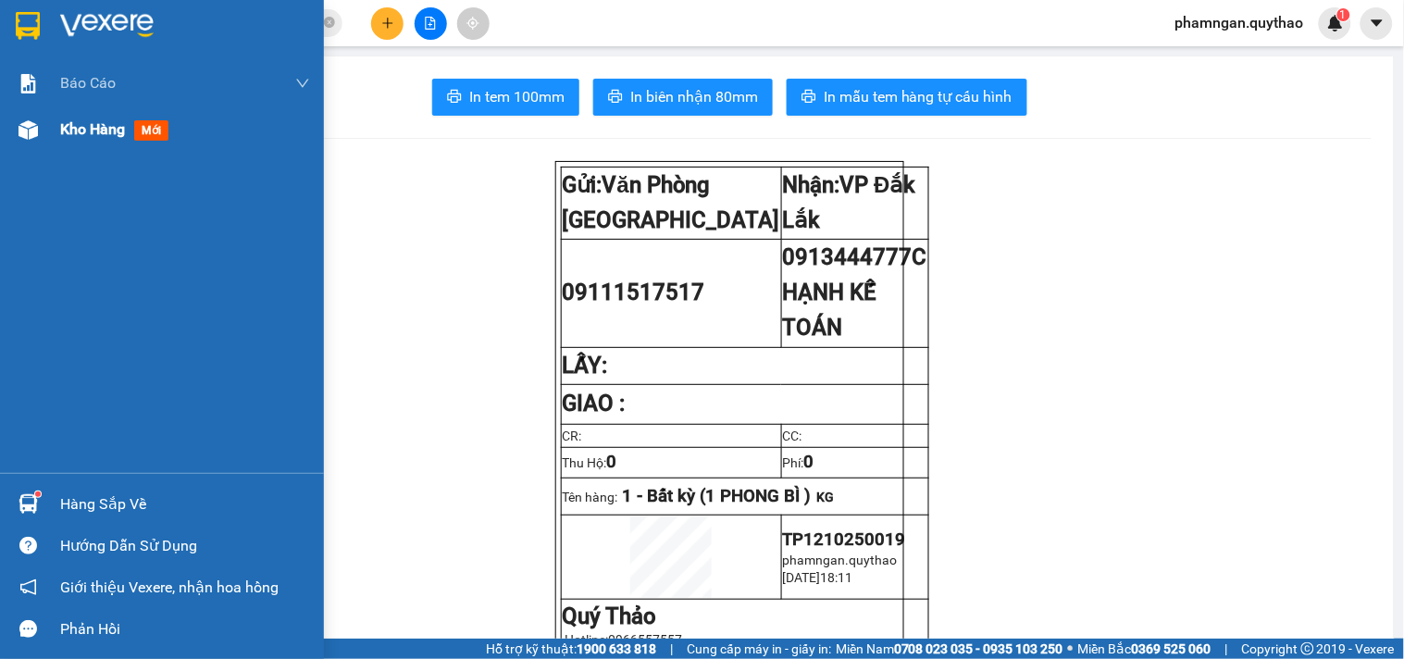
click at [37, 131] on img at bounding box center [28, 129] width 19 height 19
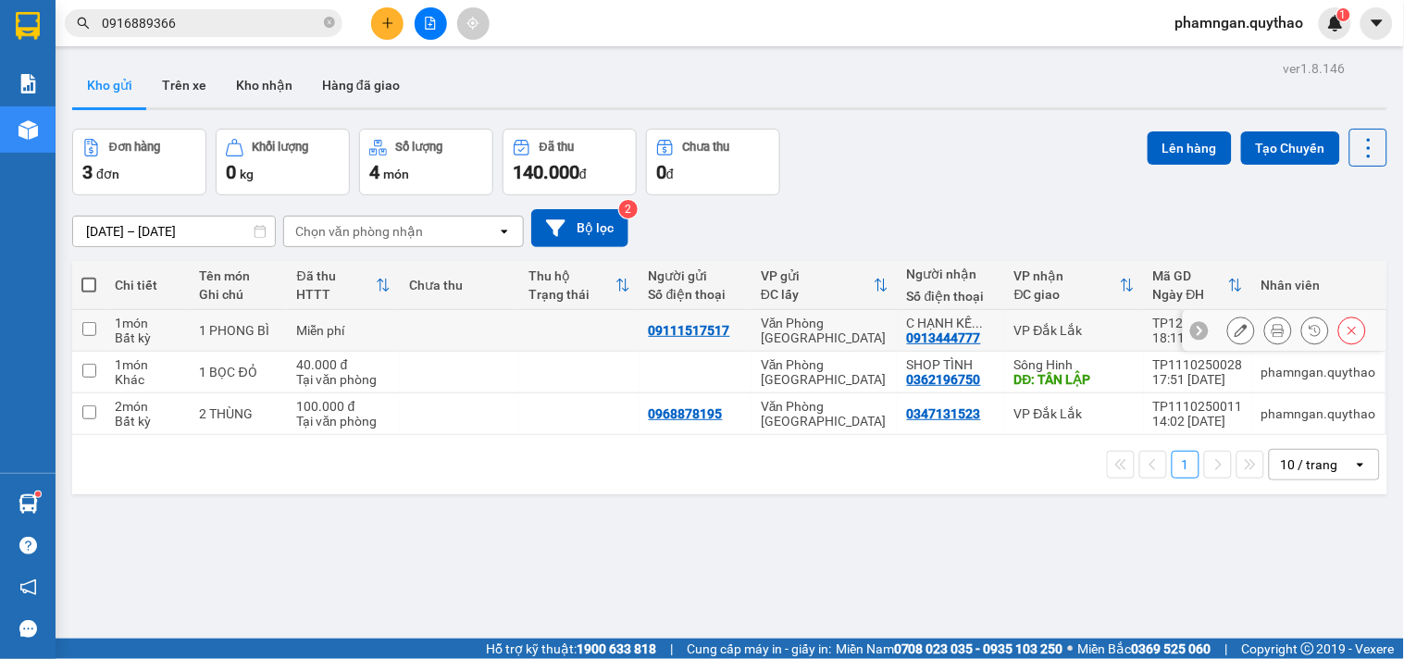
drag, startPoint x: 868, startPoint y: 328, endPoint x: 889, endPoint y: 316, distance: 23.7
click at [868, 327] on div "Văn Phòng [GEOGRAPHIC_DATA]" at bounding box center [825, 331] width 128 height 30
checkbox input "true"
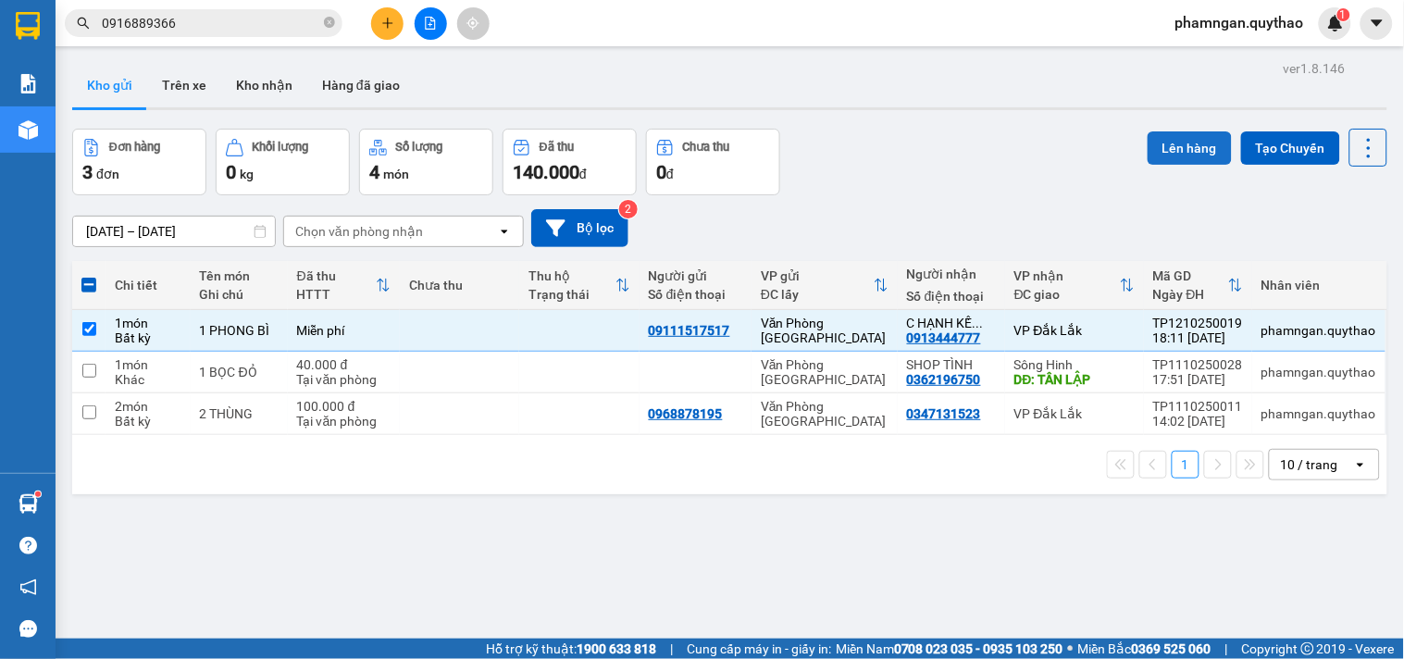
click at [1160, 154] on button "Lên hàng" at bounding box center [1190, 147] width 84 height 33
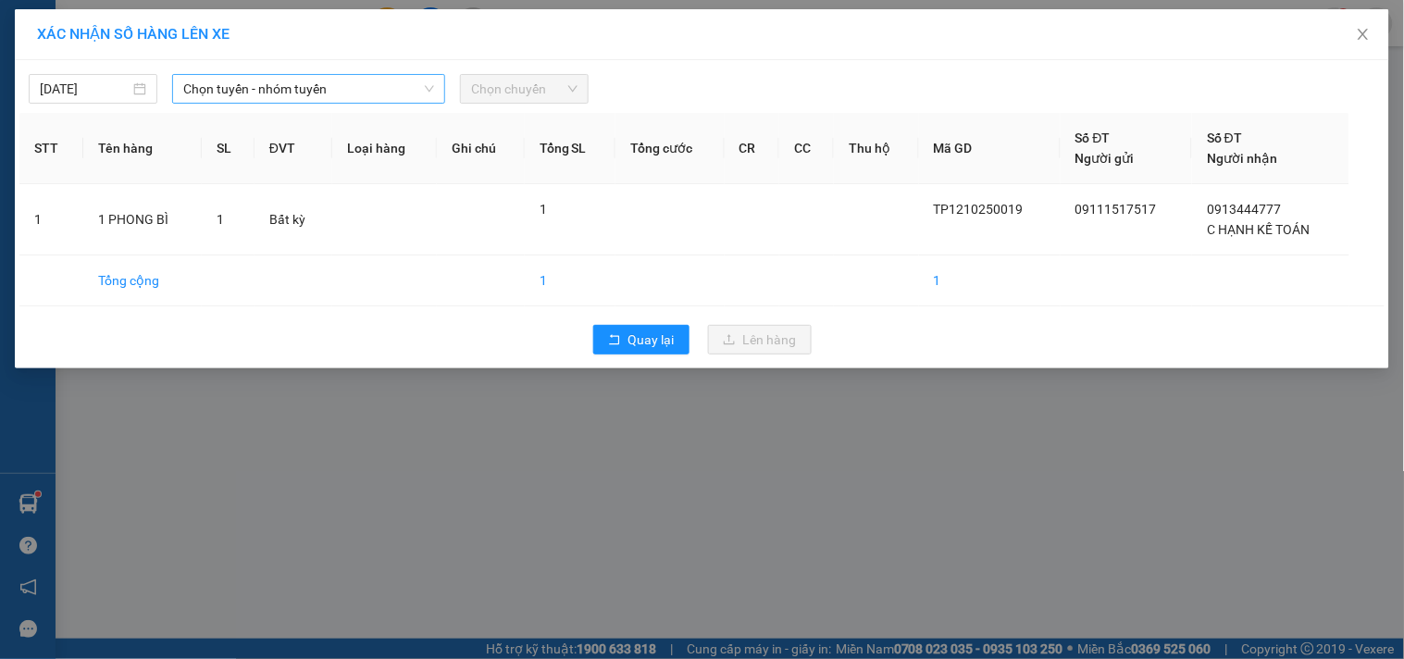
click at [401, 81] on span "Chọn tuyến - nhóm tuyến" at bounding box center [308, 89] width 251 height 28
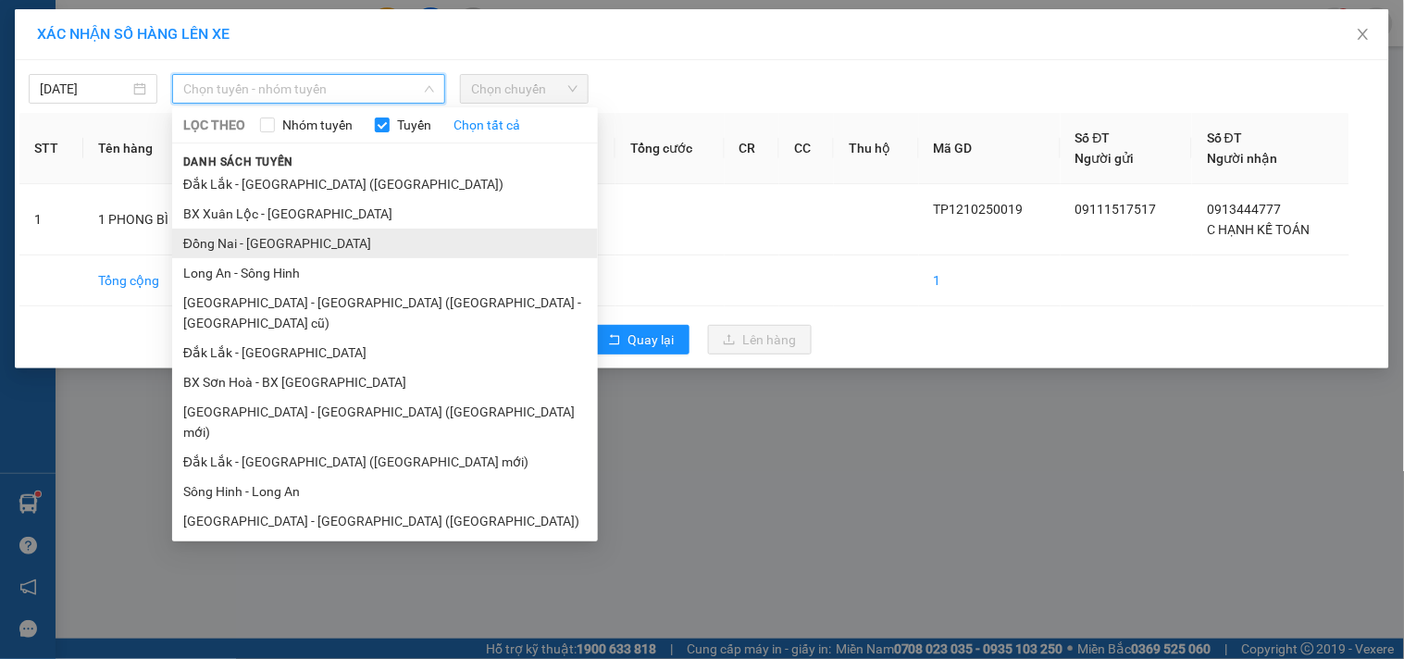
scroll to position [111, 0]
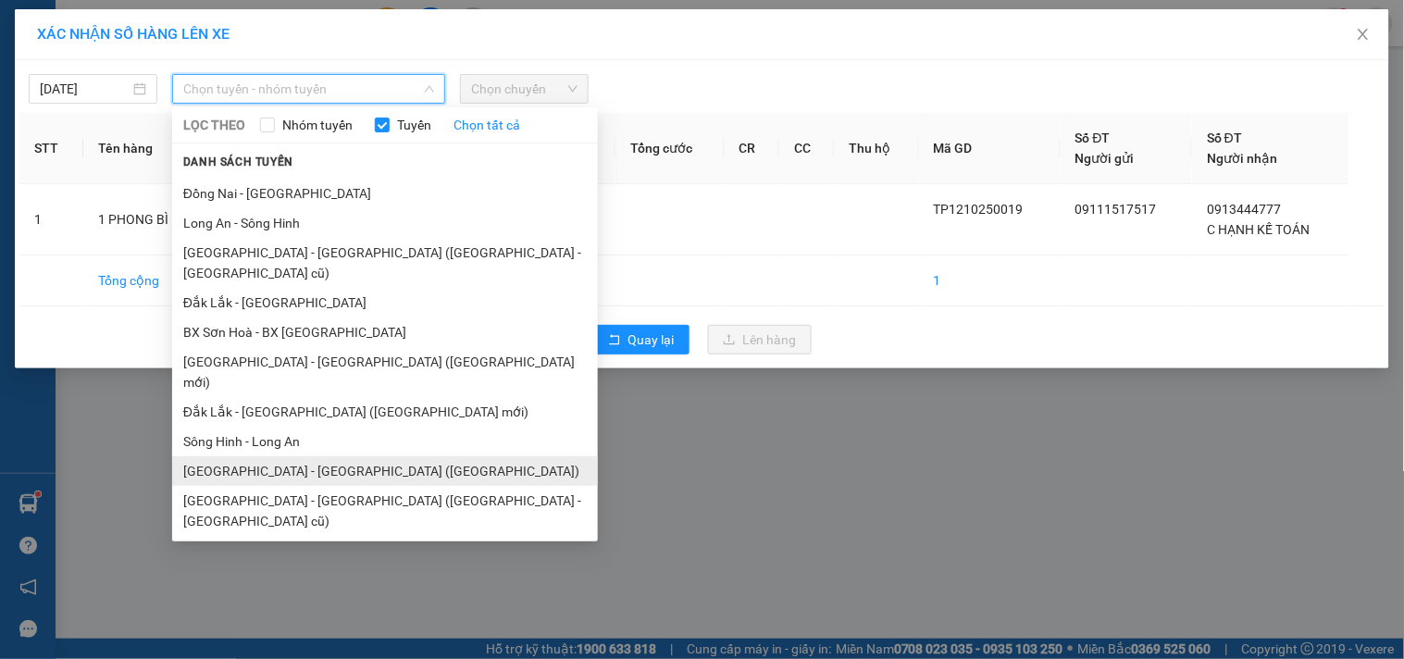
click at [288, 456] on li "[GEOGRAPHIC_DATA] - [GEOGRAPHIC_DATA] ([GEOGRAPHIC_DATA])" at bounding box center [385, 471] width 426 height 30
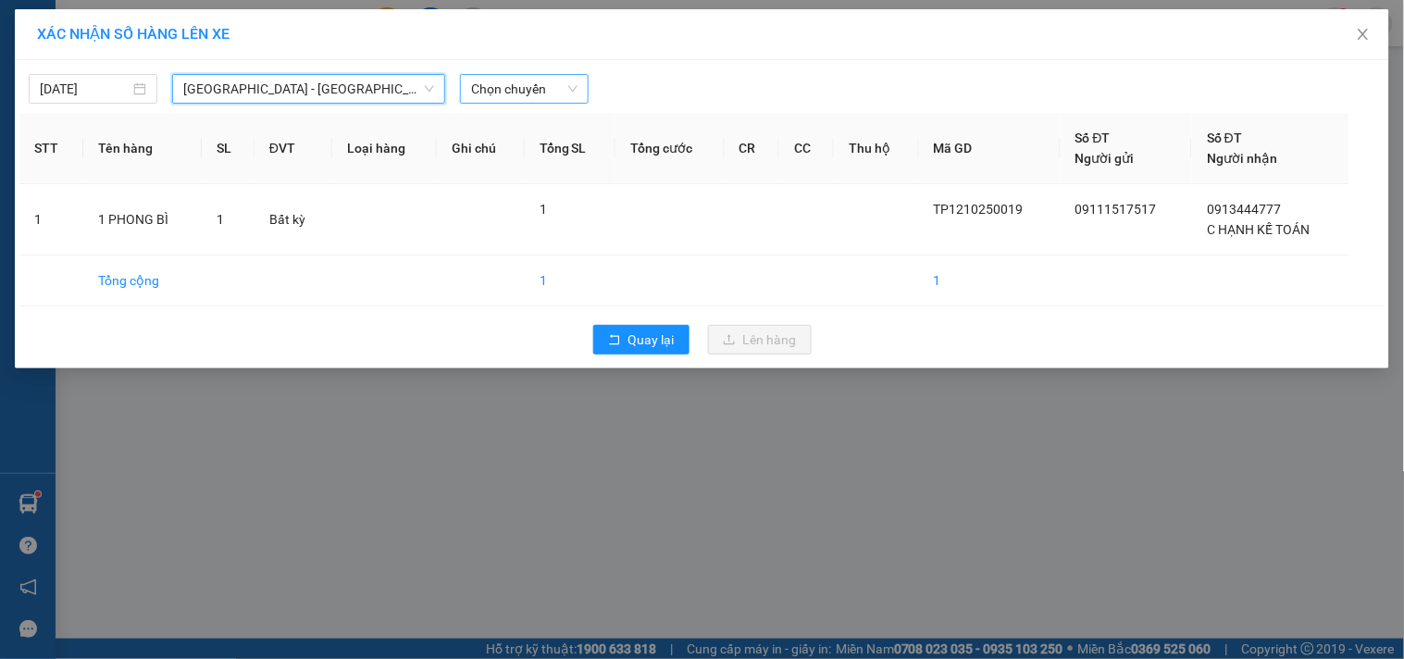
click at [511, 93] on span "Chọn chuyến" at bounding box center [524, 89] width 106 height 28
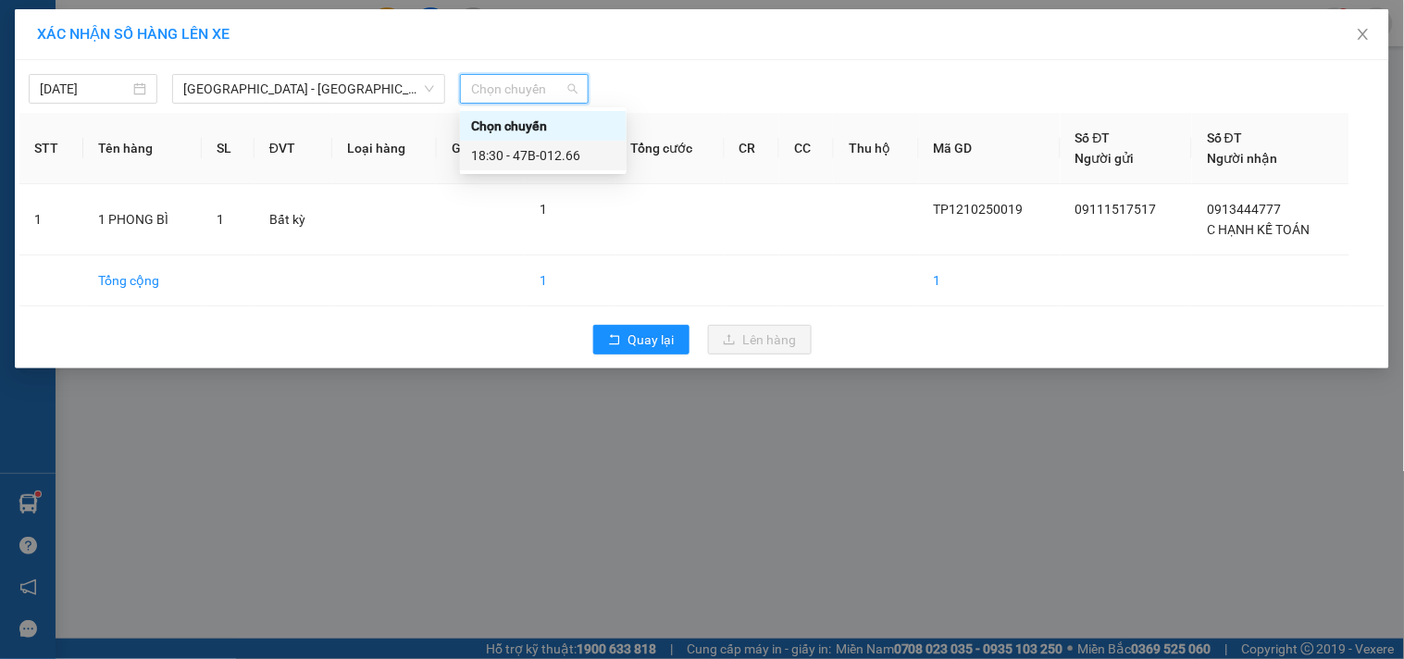
drag, startPoint x: 548, startPoint y: 151, endPoint x: 578, endPoint y: 173, distance: 37.8
click at [548, 152] on div "18:30 - 47B-012.66" at bounding box center [543, 155] width 144 height 20
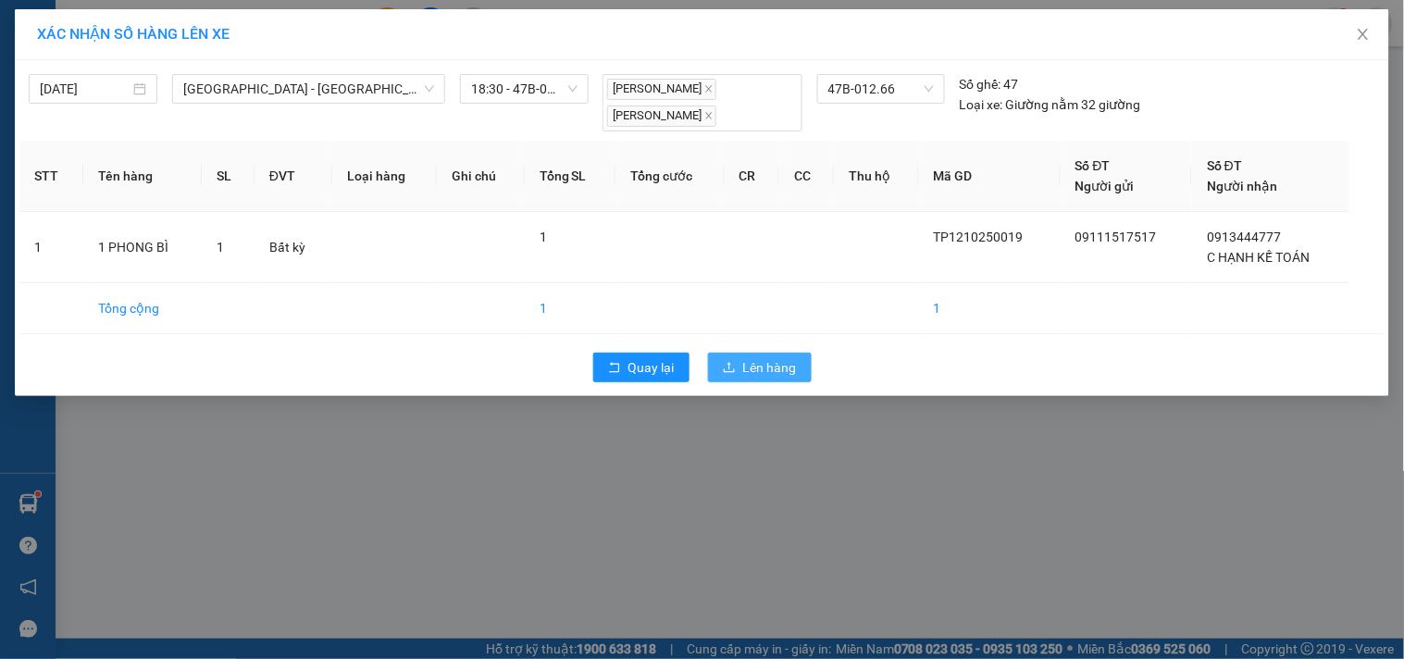
click at [726, 359] on button "Lên hàng" at bounding box center [760, 368] width 104 height 30
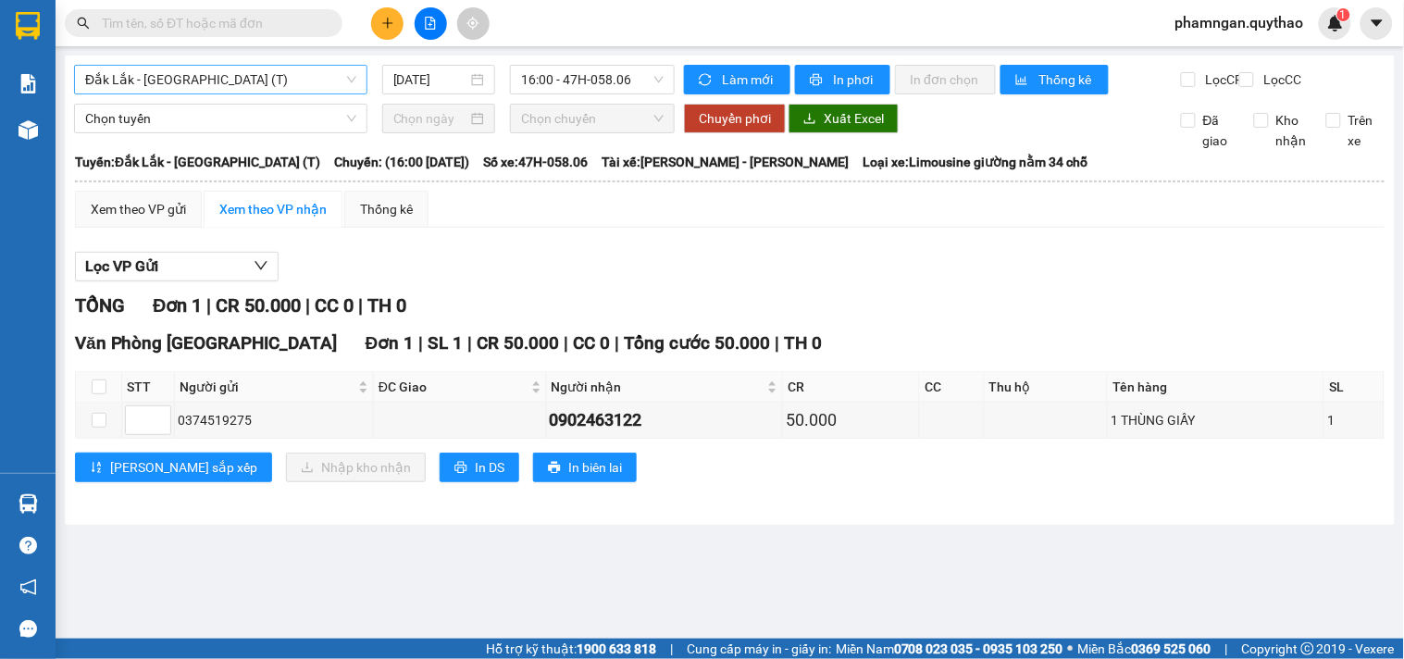
click at [290, 85] on span "Đắk Lắk - [GEOGRAPHIC_DATA] (T)" at bounding box center [220, 80] width 271 height 28
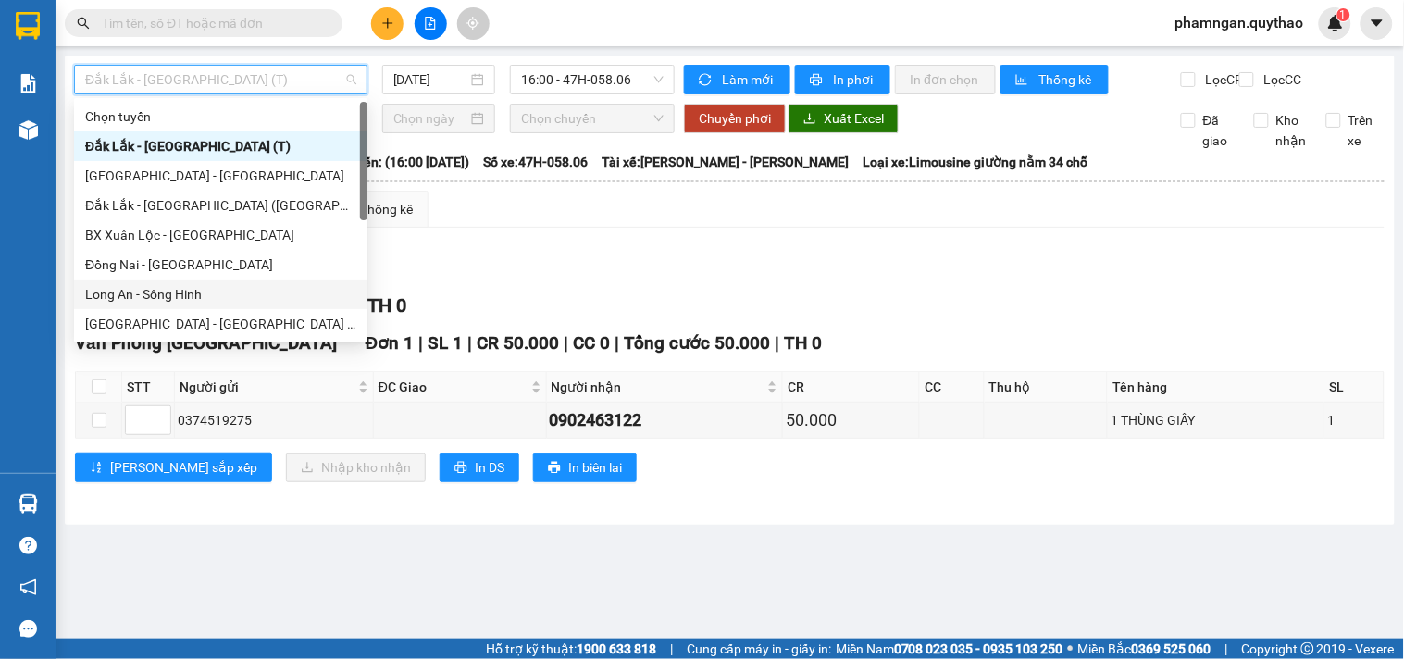
scroll to position [205, 0]
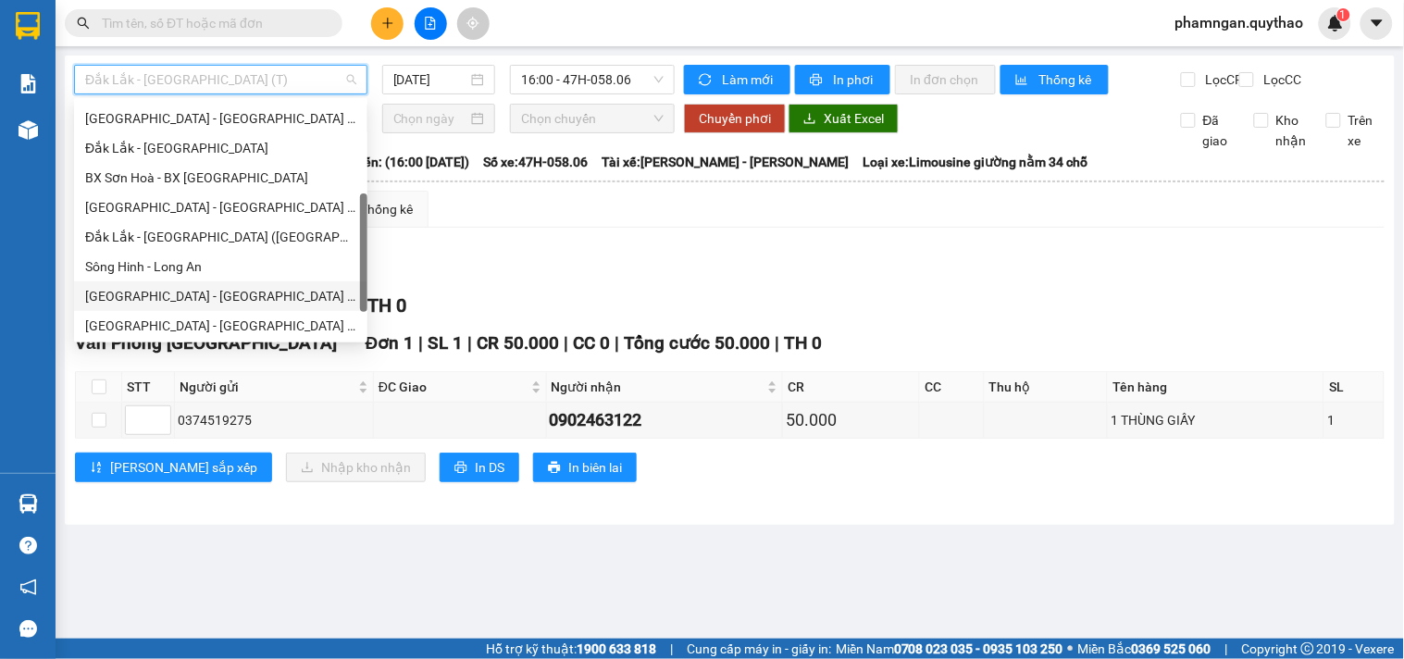
click at [161, 294] on div "[GEOGRAPHIC_DATA] - [GEOGRAPHIC_DATA] ([GEOGRAPHIC_DATA])" at bounding box center [220, 296] width 271 height 20
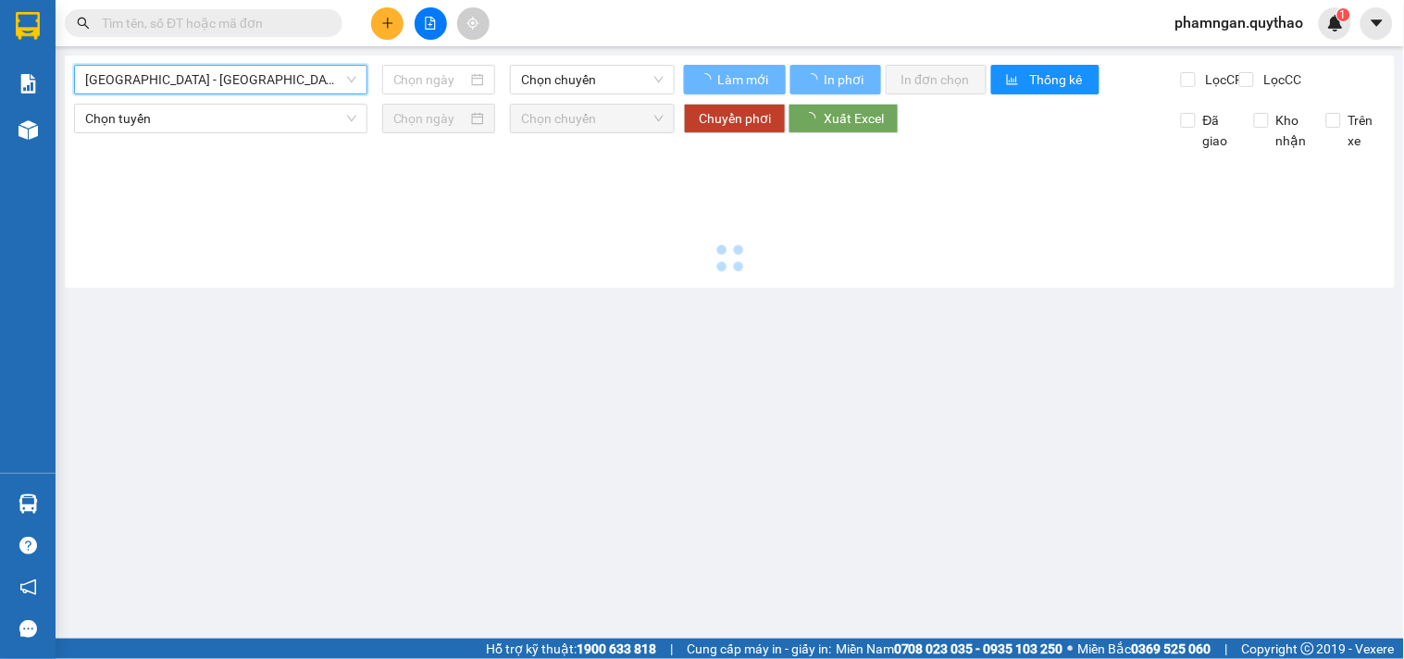
type input "[DATE]"
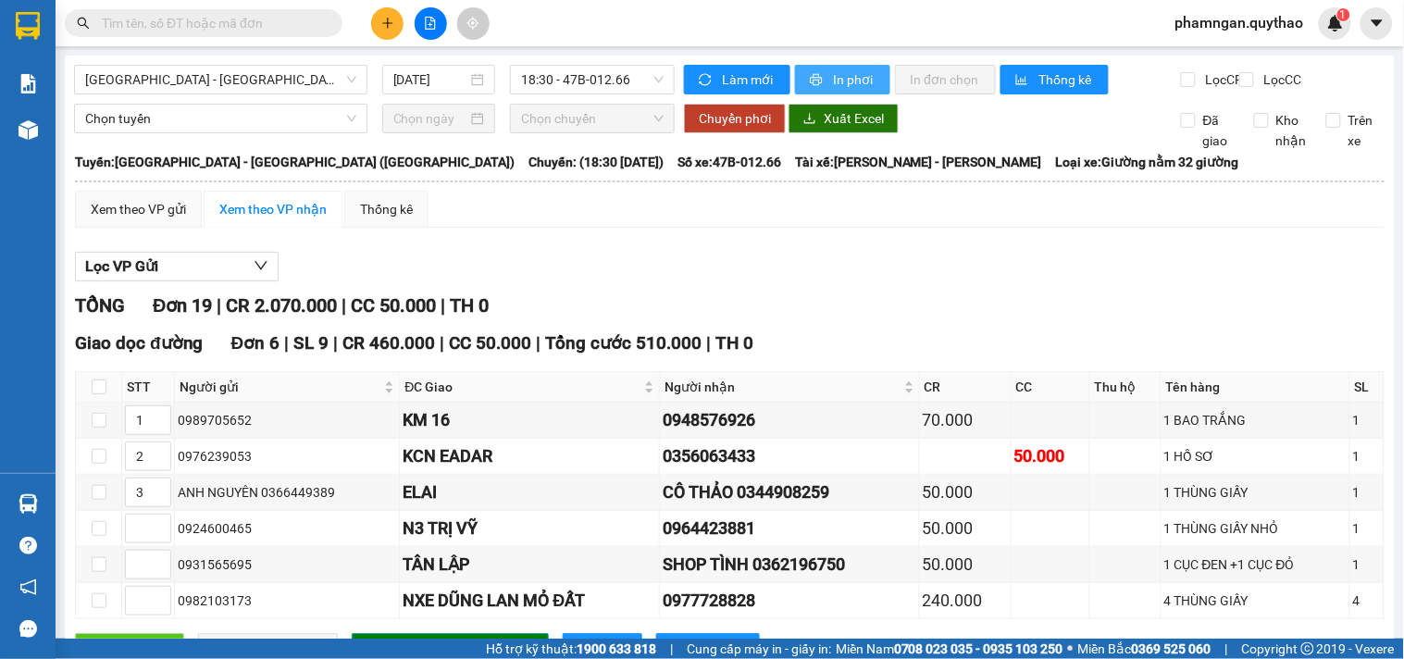
click at [861, 77] on span "In phơi" at bounding box center [854, 79] width 43 height 20
